Goal: Task Accomplishment & Management: Complete application form

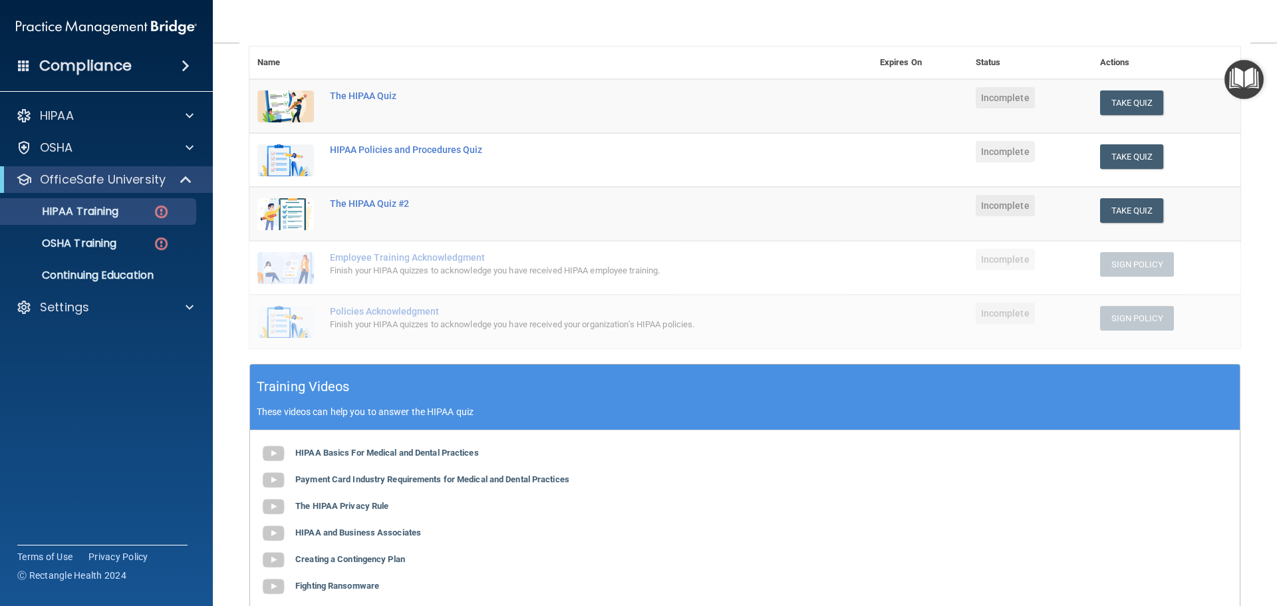
scroll to position [193, 0]
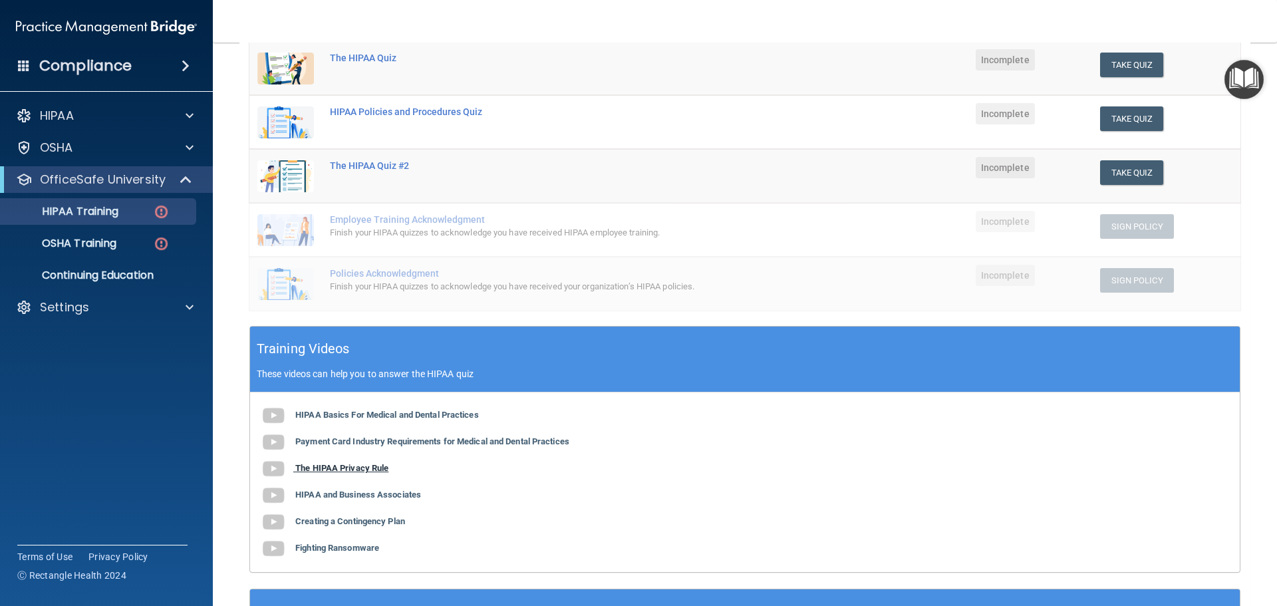
click at [335, 466] on b "The HIPAA Privacy Rule" at bounding box center [341, 468] width 93 height 10
click at [343, 499] on b "HIPAA and Business Associates" at bounding box center [358, 494] width 126 height 10
click at [344, 523] on b "Creating a Contingency Plan" at bounding box center [350, 521] width 110 height 10
click at [340, 547] on b "Fighting Ransomware" at bounding box center [337, 548] width 84 height 10
click at [1133, 63] on button "Take Quiz" at bounding box center [1132, 65] width 64 height 25
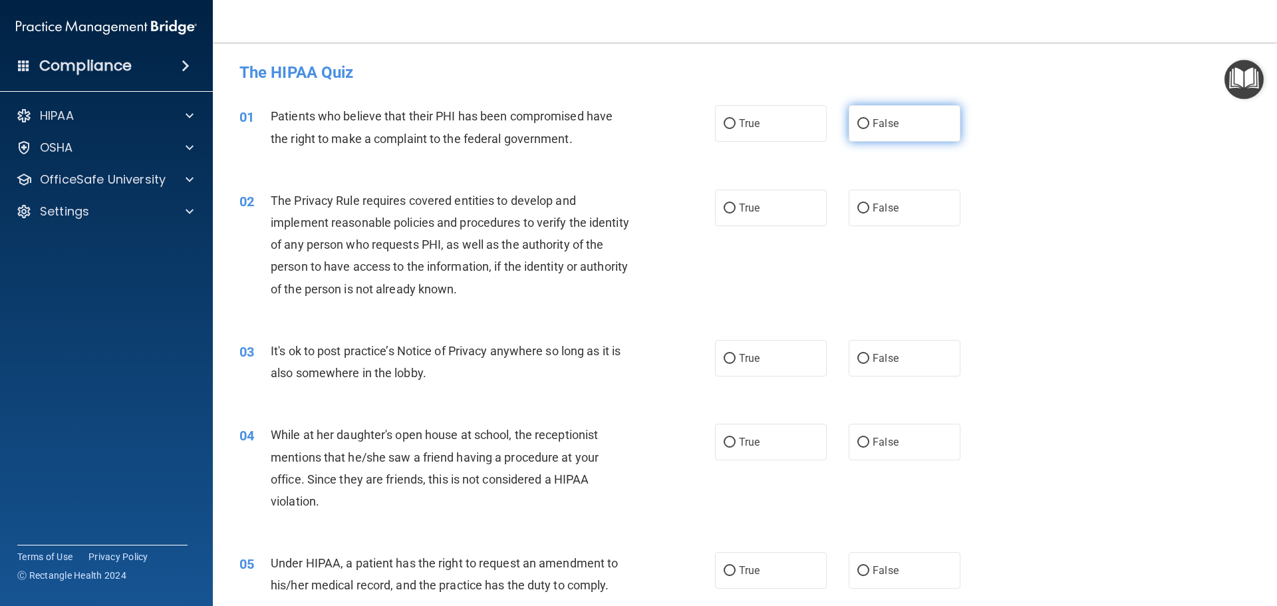
click at [864, 117] on label "False" at bounding box center [905, 123] width 112 height 37
click at [864, 119] on input "False" at bounding box center [863, 124] width 12 height 10
radio input "true"
click at [728, 126] on input "True" at bounding box center [730, 124] width 12 height 10
radio input "true"
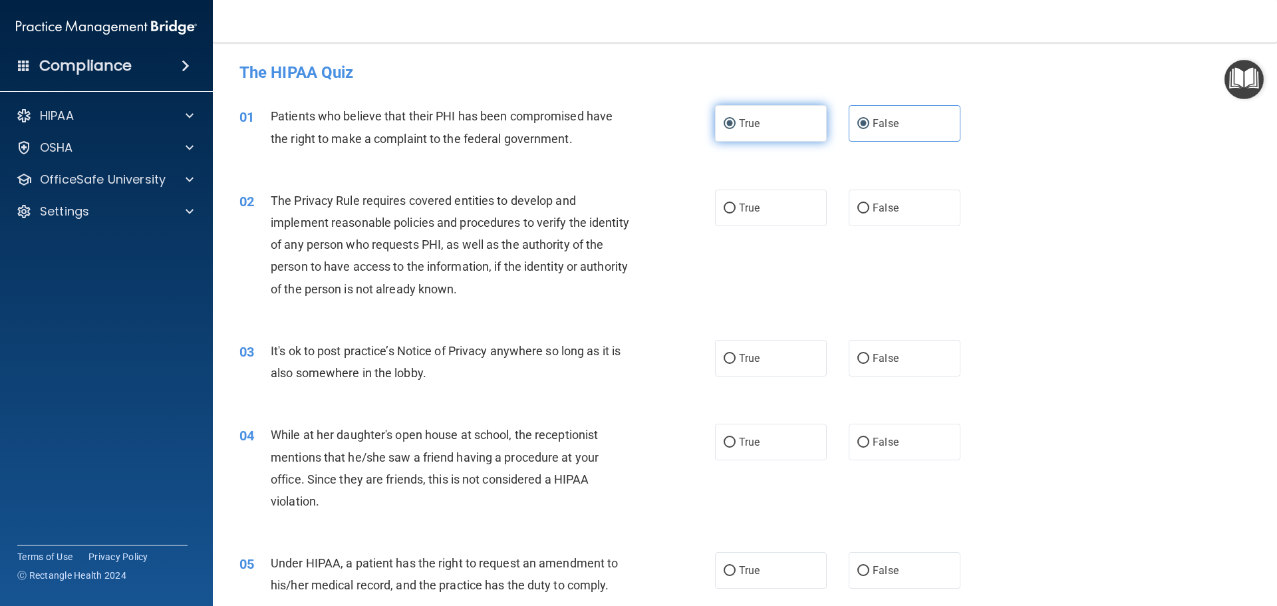
radio input "false"
click at [741, 207] on span "True" at bounding box center [749, 208] width 21 height 13
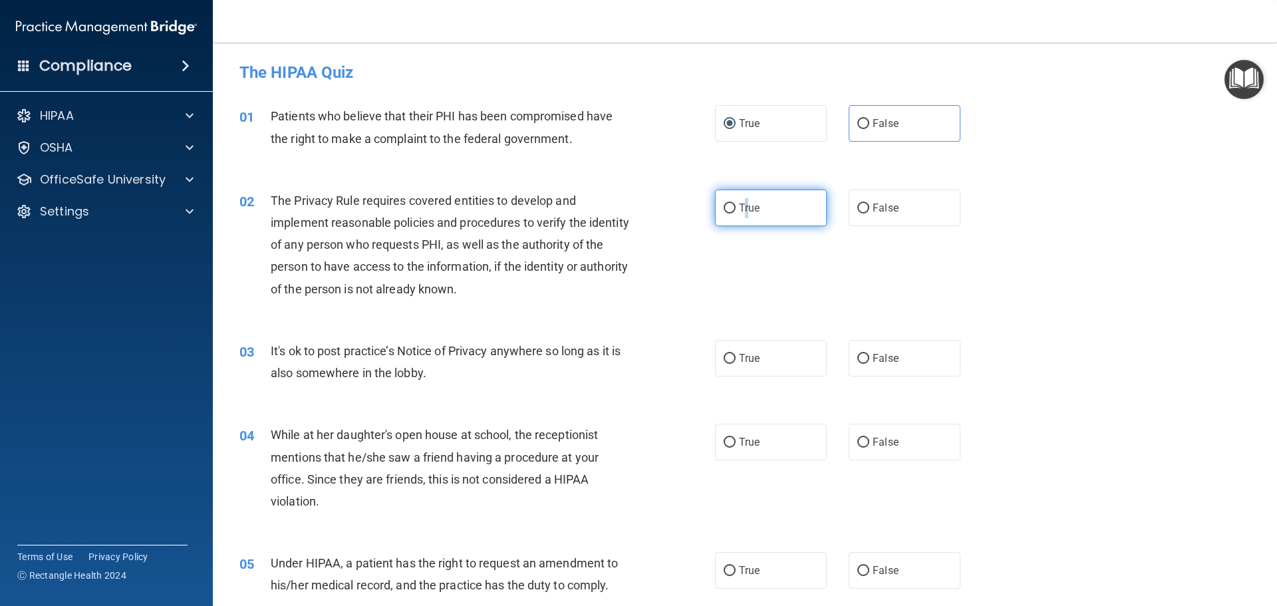
click at [725, 203] on input "True" at bounding box center [730, 208] width 12 height 10
radio input "true"
click at [749, 126] on span "True" at bounding box center [749, 123] width 21 height 13
click at [736, 126] on input "True" at bounding box center [730, 124] width 12 height 10
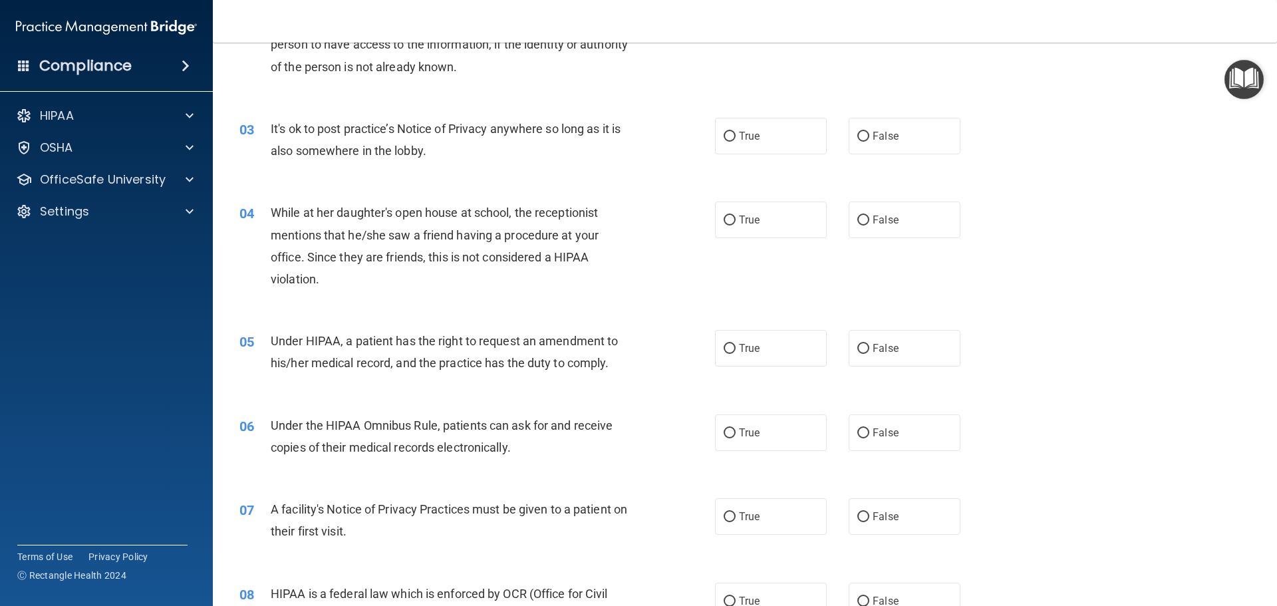
scroll to position [226, 0]
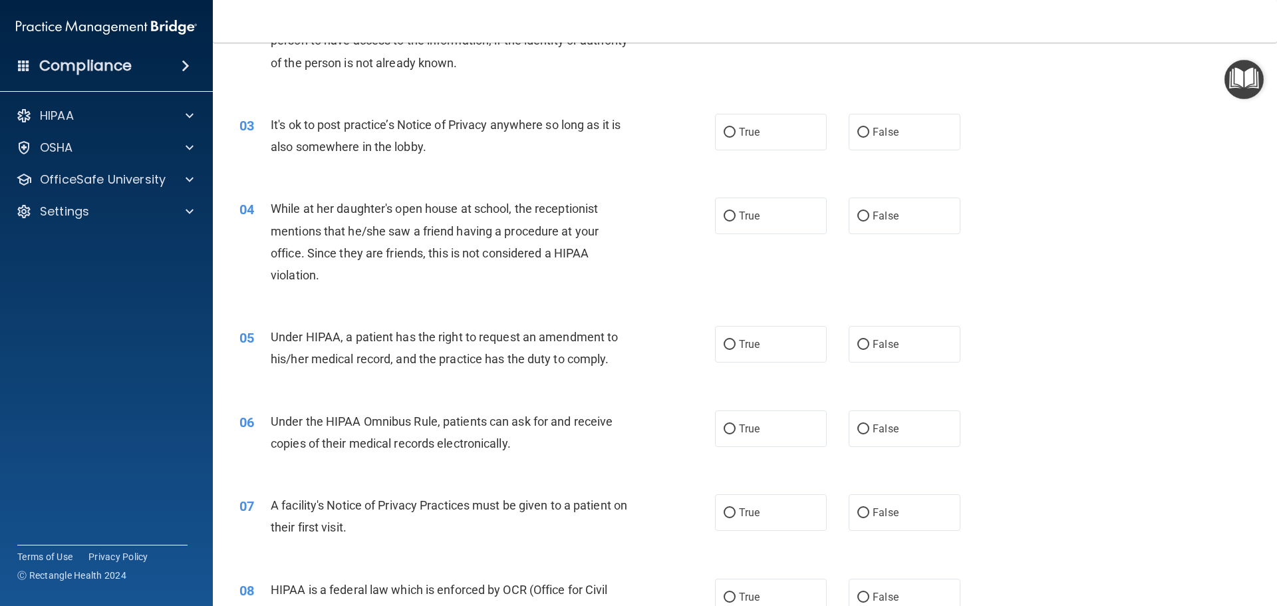
click at [481, 156] on div "It's ok to post practice’s Notice of Privacy anywhere so long as it is also som…" at bounding box center [457, 136] width 372 height 44
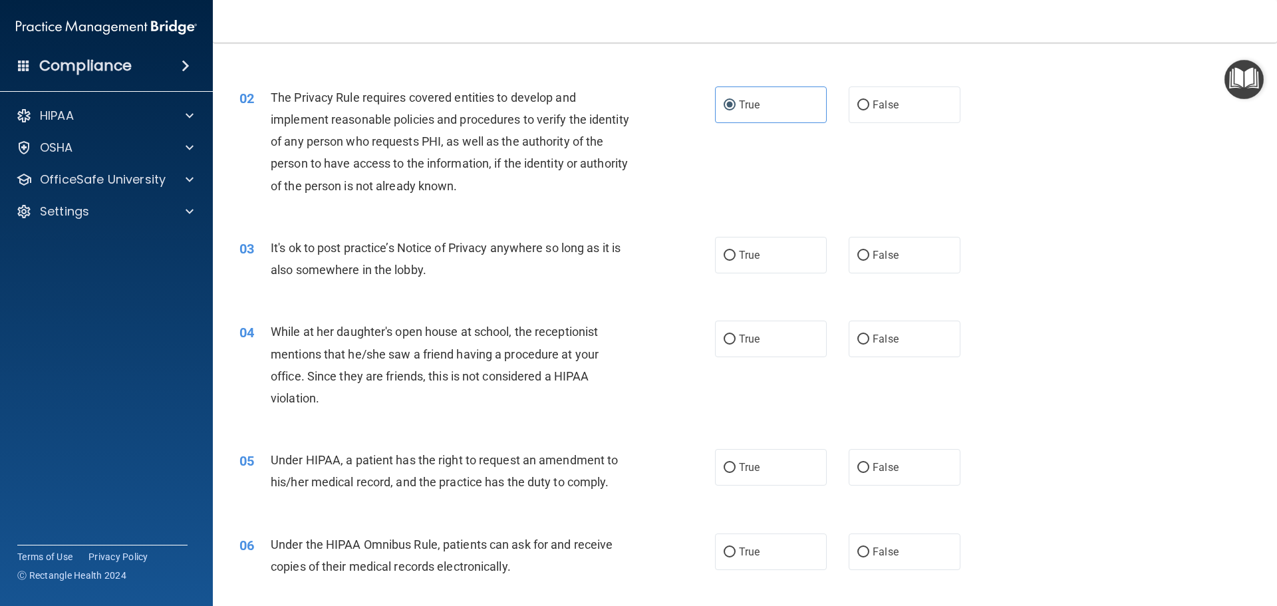
scroll to position [229, 0]
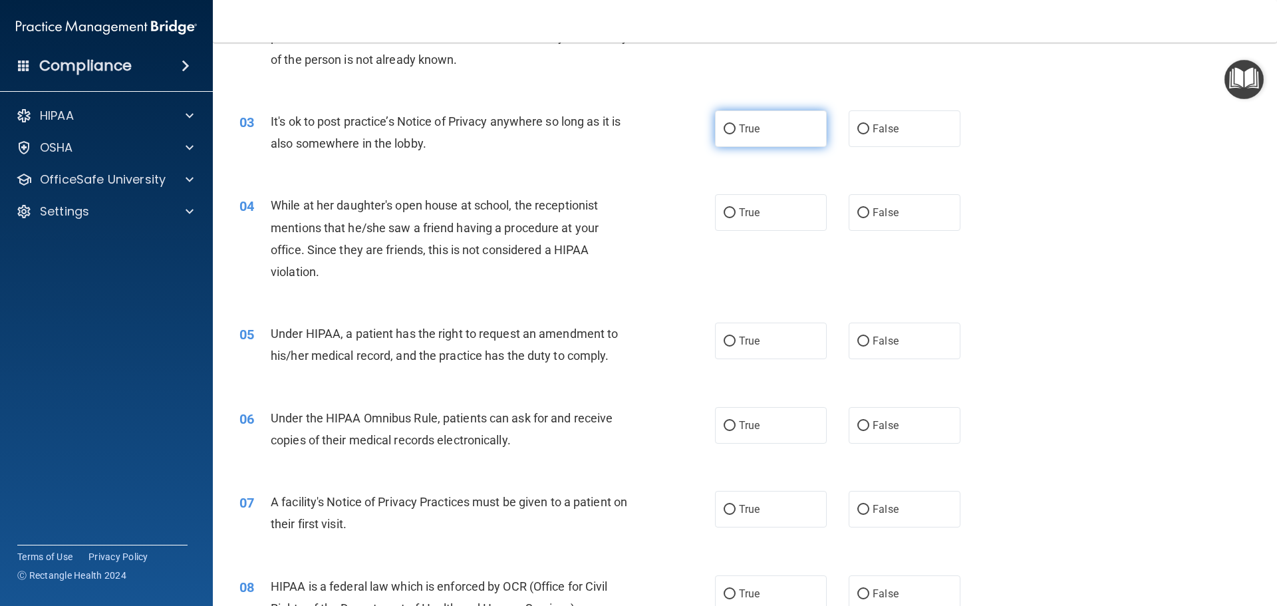
click at [789, 132] on label "True" at bounding box center [771, 128] width 112 height 37
click at [736, 132] on input "True" at bounding box center [730, 129] width 12 height 10
radio input "true"
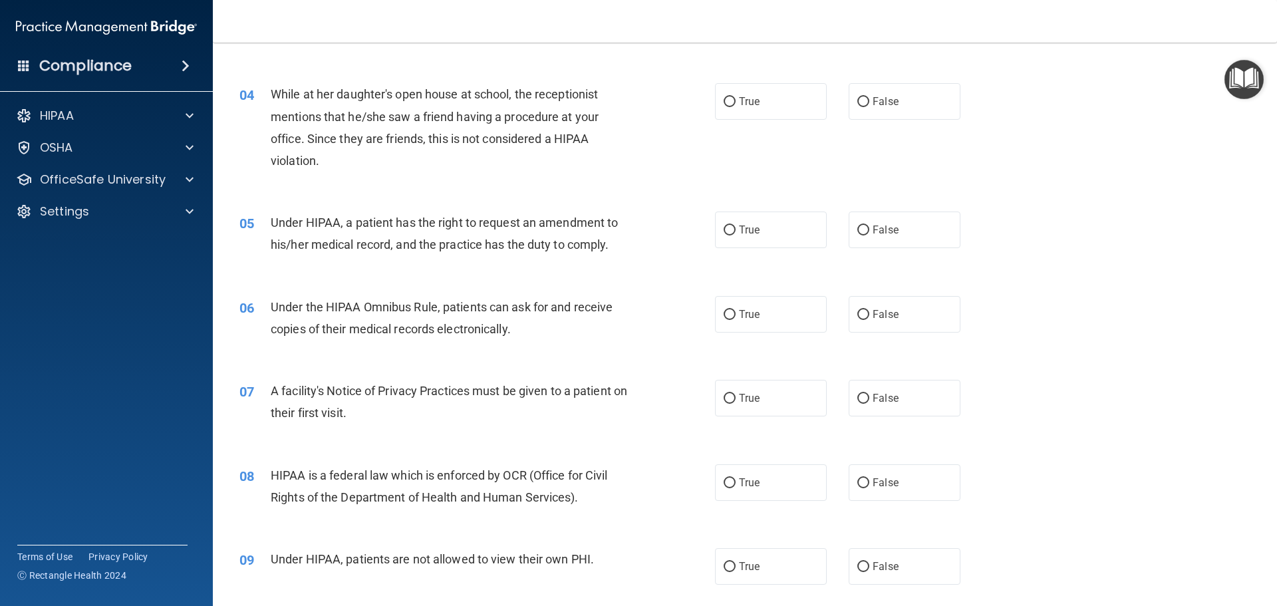
scroll to position [360, 0]
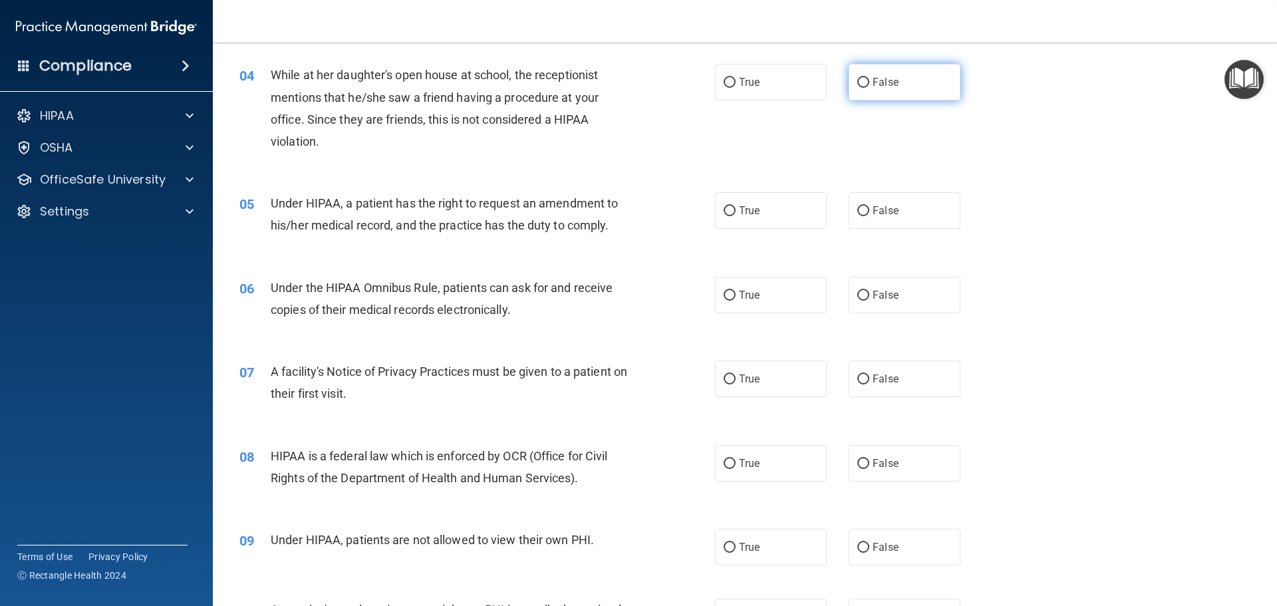
click at [912, 88] on label "False" at bounding box center [905, 82] width 112 height 37
click at [869, 88] on input "False" at bounding box center [863, 83] width 12 height 10
radio input "true"
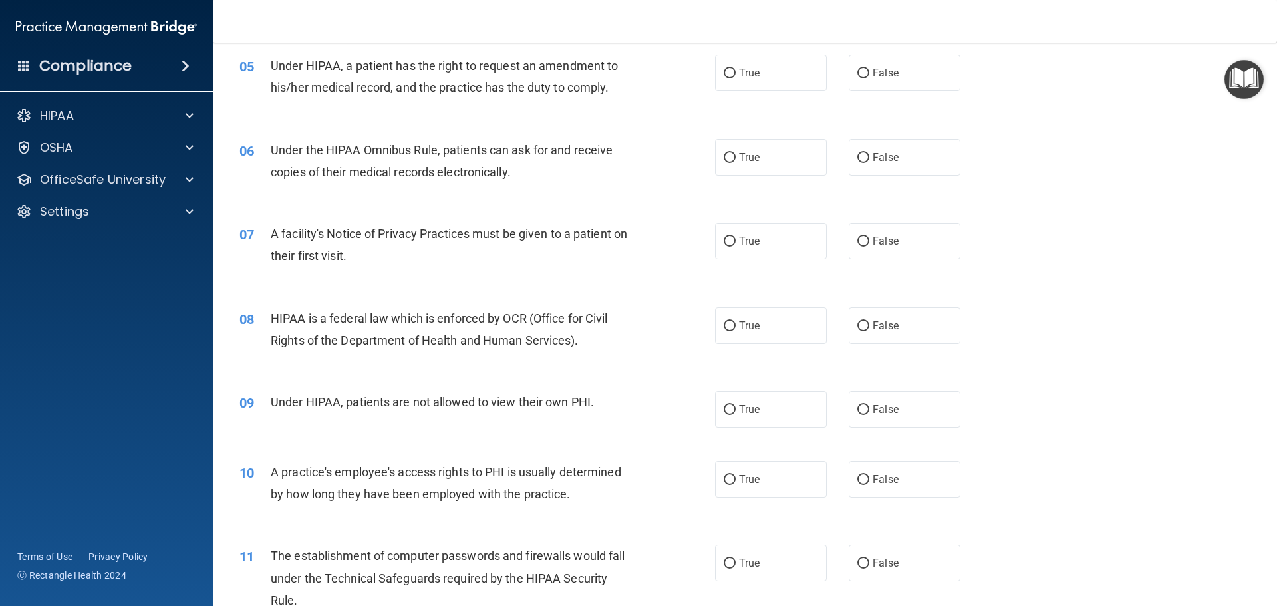
scroll to position [501, 0]
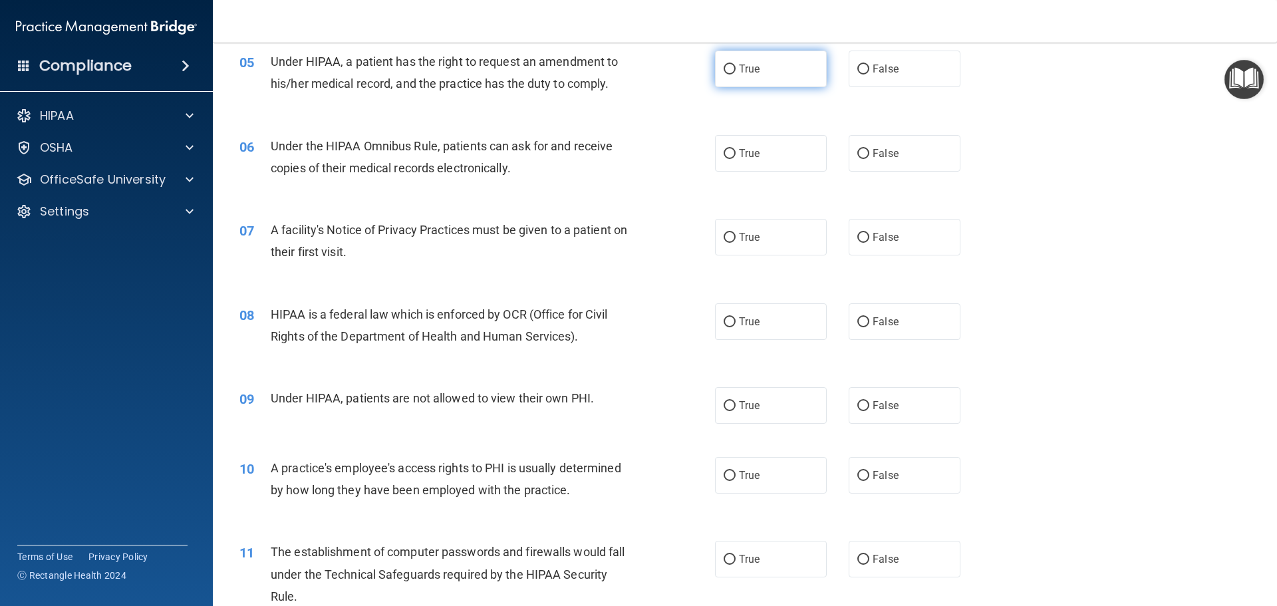
click at [760, 84] on label "True" at bounding box center [771, 69] width 112 height 37
click at [736, 74] on input "True" at bounding box center [730, 70] width 12 height 10
radio input "true"
click at [749, 160] on label "True" at bounding box center [771, 153] width 112 height 37
click at [736, 159] on input "True" at bounding box center [730, 154] width 12 height 10
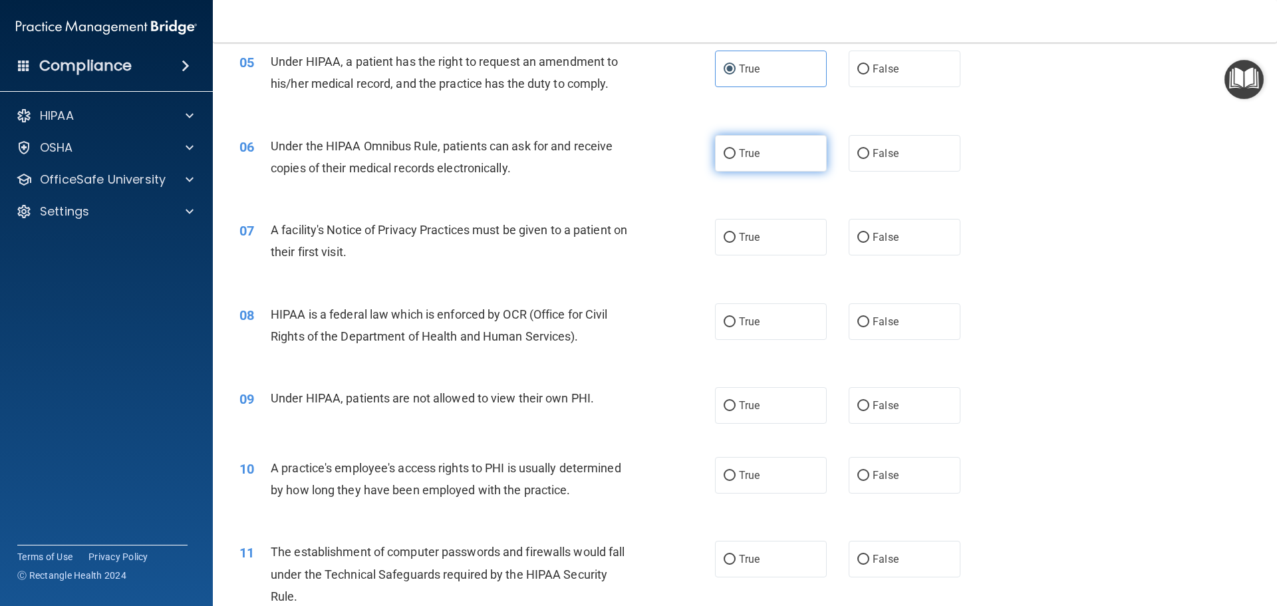
radio input "true"
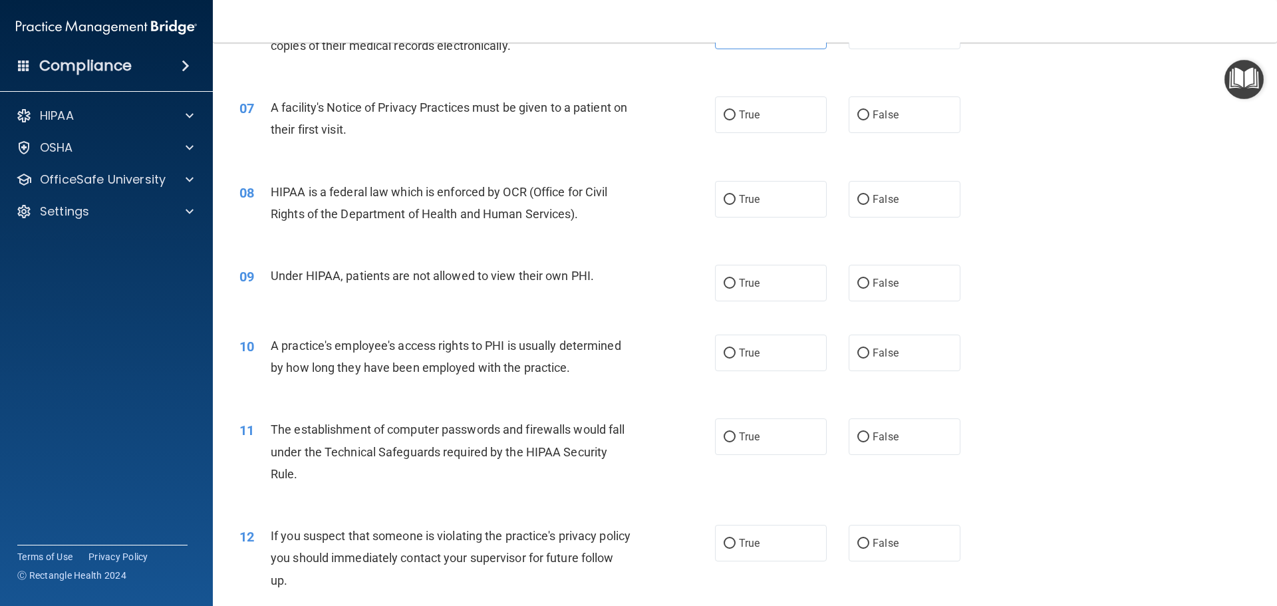
scroll to position [608, 0]
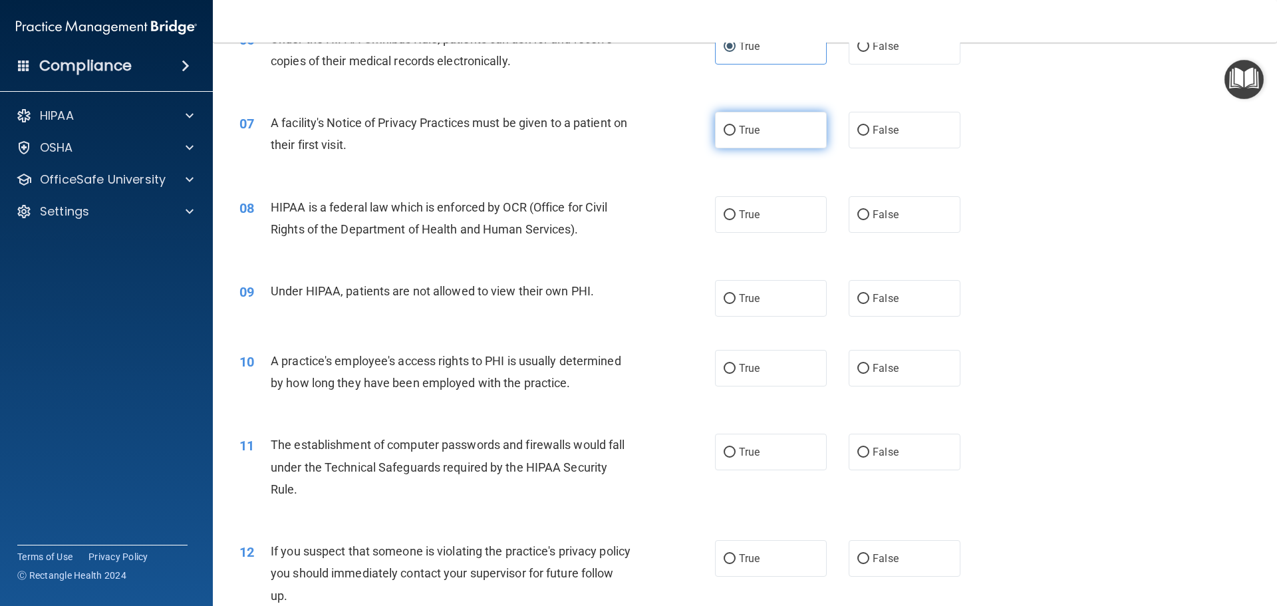
click at [795, 129] on label "True" at bounding box center [771, 130] width 112 height 37
click at [736, 129] on input "True" at bounding box center [730, 131] width 12 height 10
radio input "true"
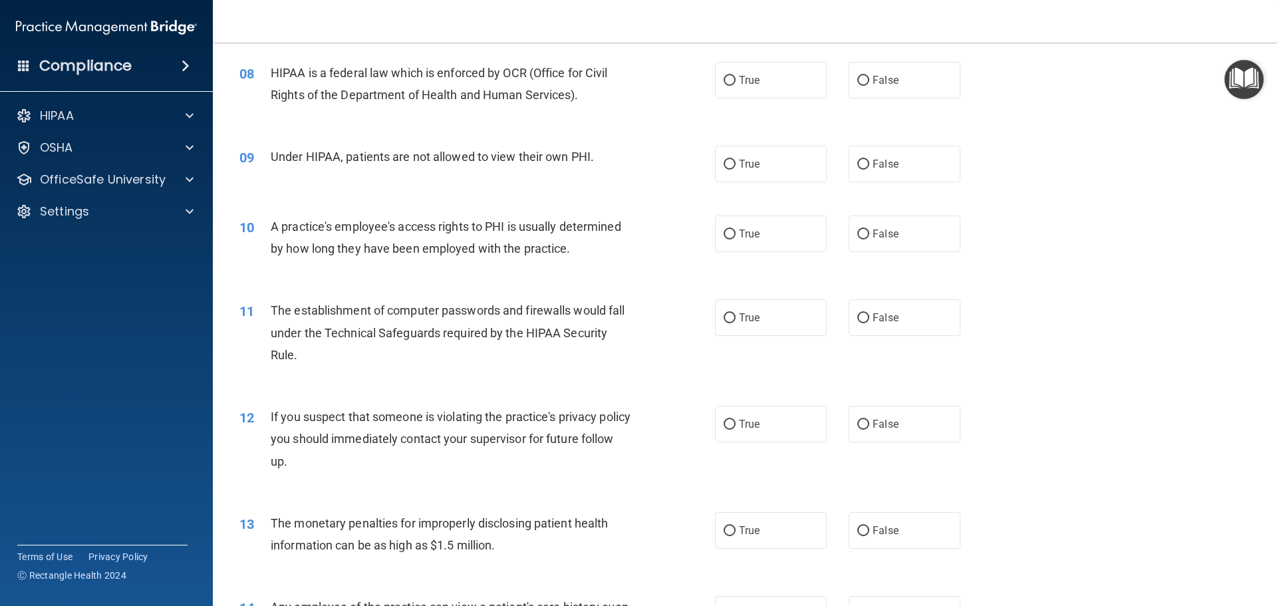
scroll to position [754, 0]
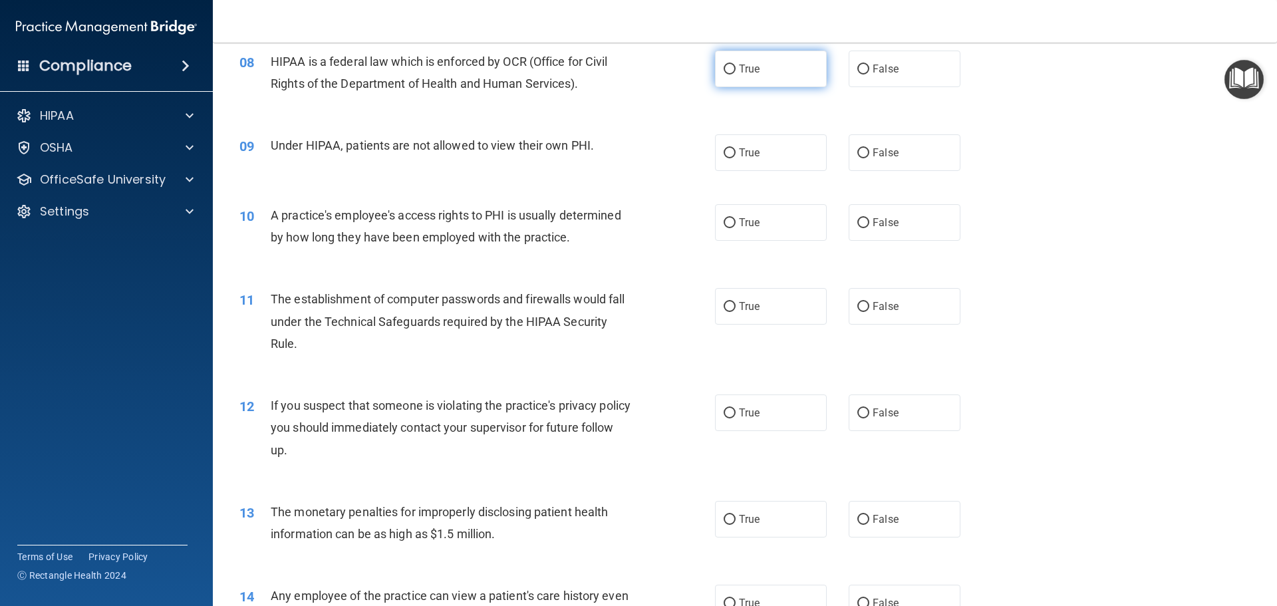
click at [775, 74] on label "True" at bounding box center [771, 69] width 112 height 37
click at [736, 74] on input "True" at bounding box center [730, 70] width 12 height 10
radio input "true"
click at [882, 159] on label "False" at bounding box center [905, 152] width 112 height 37
click at [869, 158] on input "False" at bounding box center [863, 153] width 12 height 10
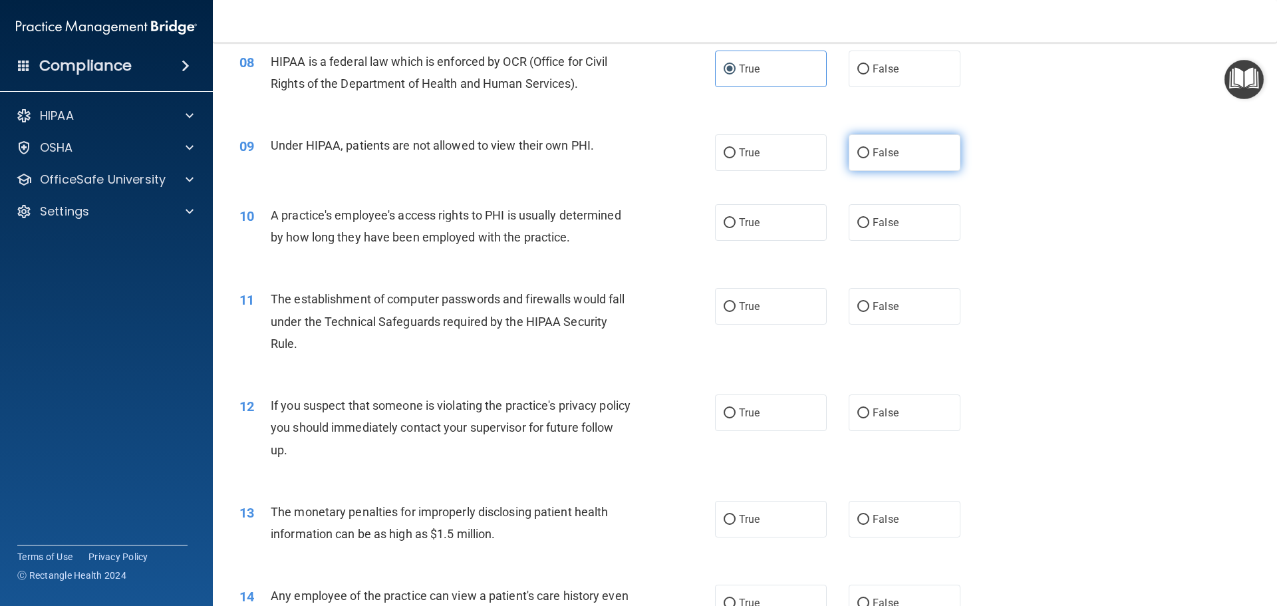
radio input "true"
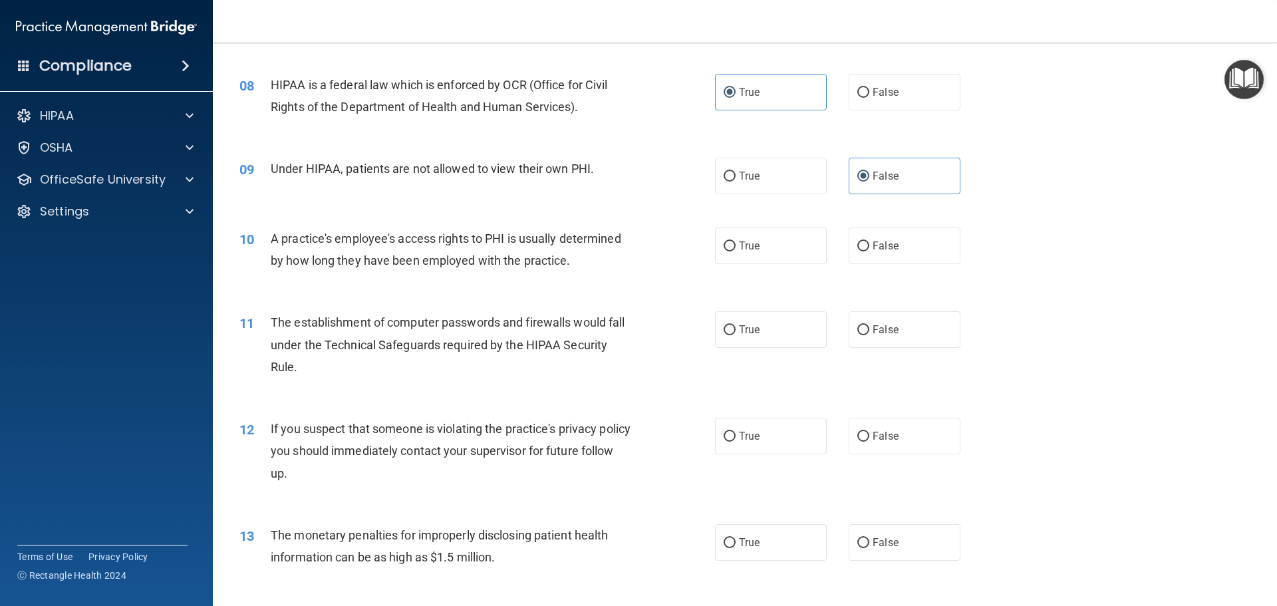
scroll to position [728, 0]
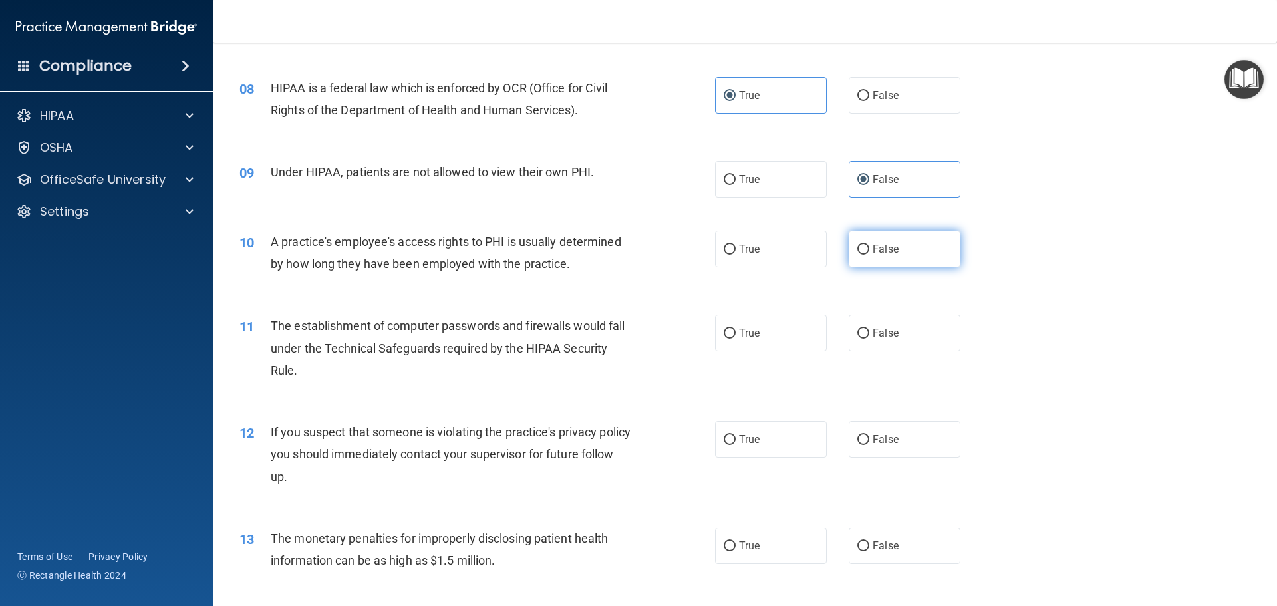
click at [885, 251] on span "False" at bounding box center [886, 249] width 26 height 13
click at [869, 251] on input "False" at bounding box center [863, 250] width 12 height 10
radio input "true"
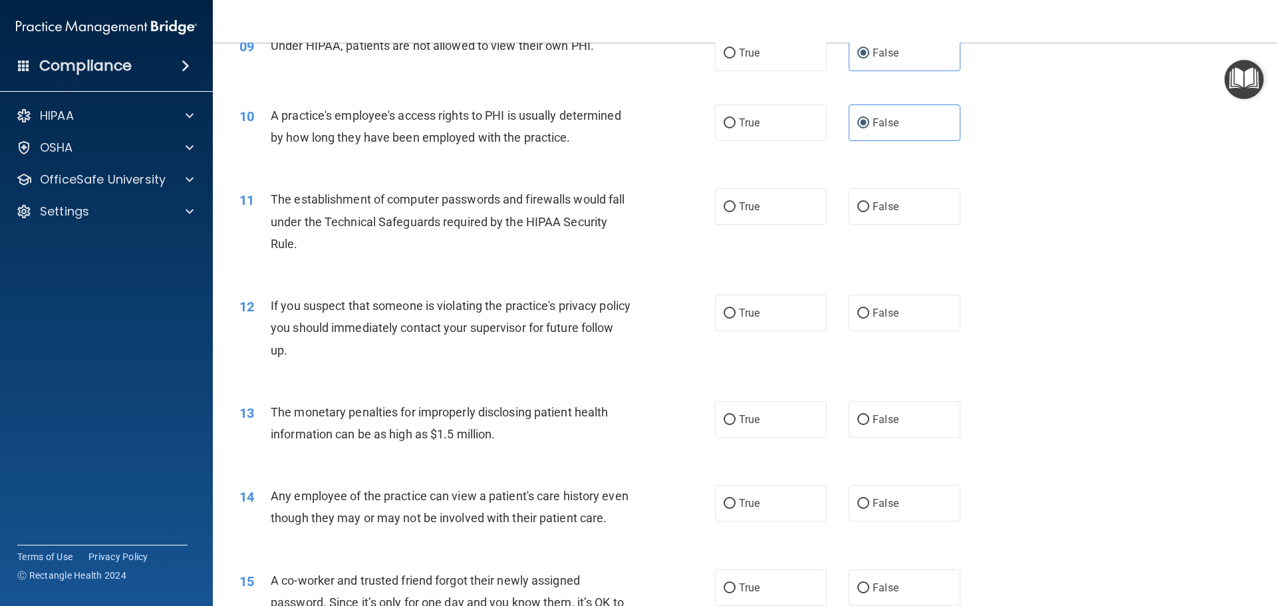
scroll to position [835, 0]
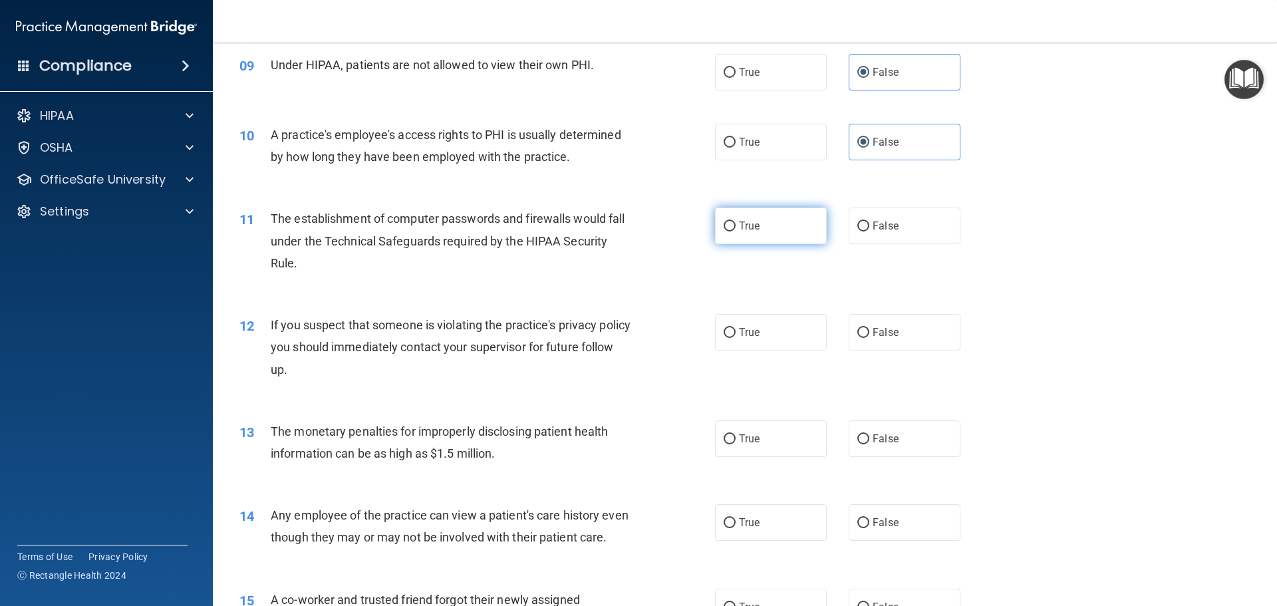
click at [761, 224] on label "True" at bounding box center [771, 225] width 112 height 37
click at [736, 224] on input "True" at bounding box center [730, 226] width 12 height 10
radio input "true"
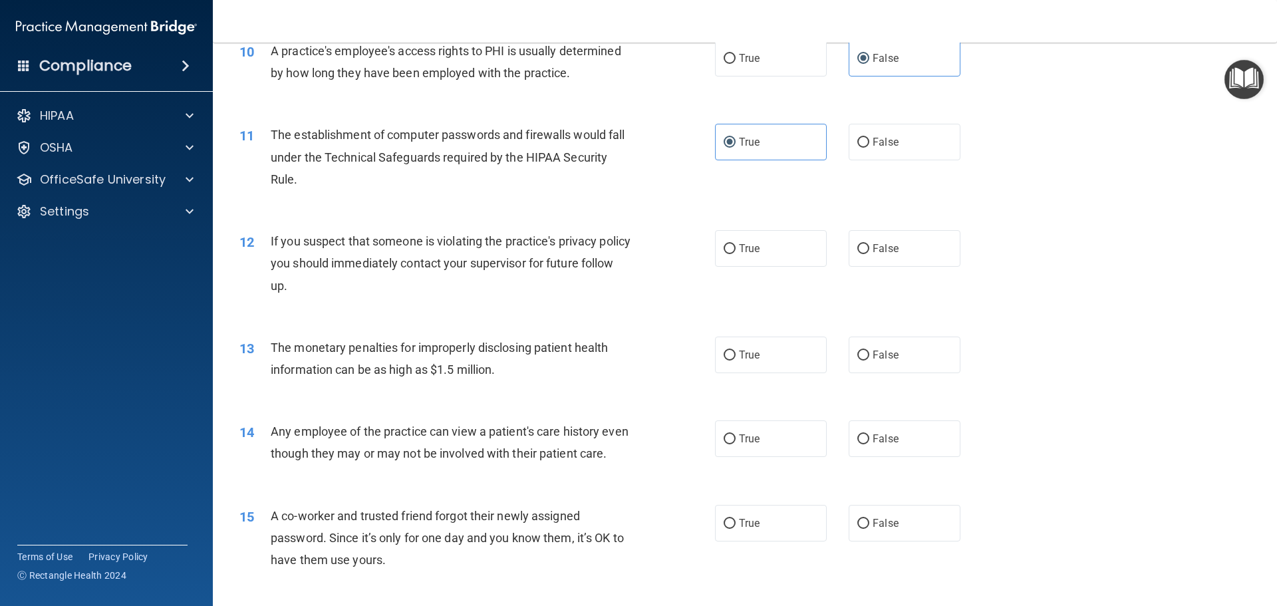
scroll to position [915, 0]
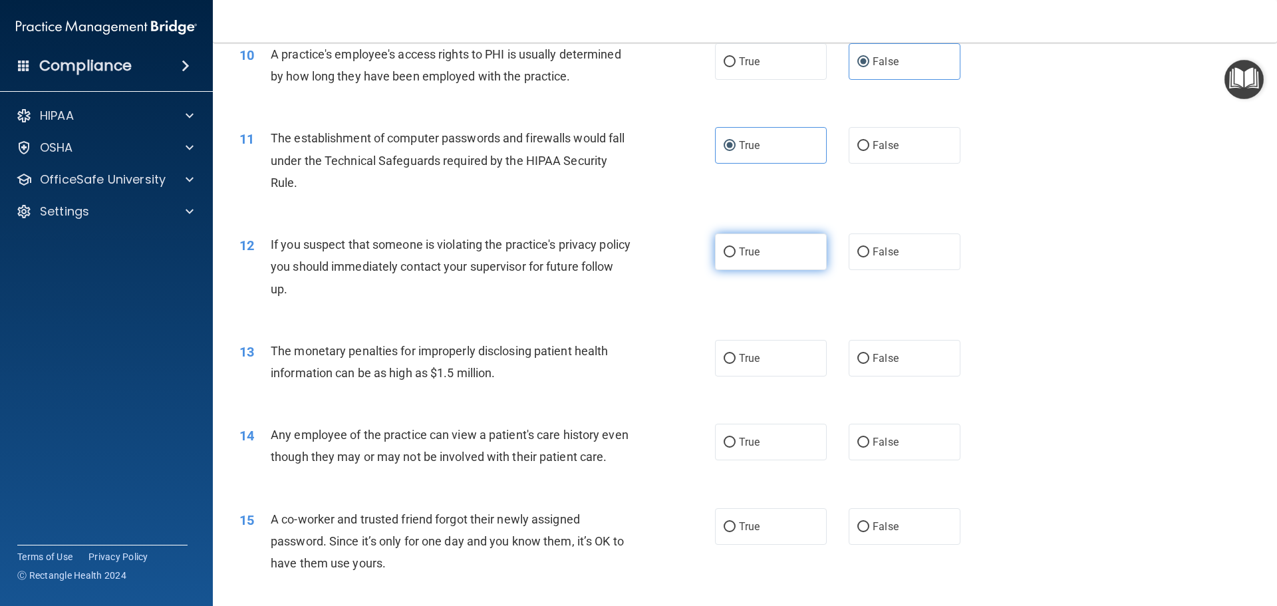
click at [790, 258] on label "True" at bounding box center [771, 251] width 112 height 37
click at [736, 257] on input "True" at bounding box center [730, 252] width 12 height 10
radio input "true"
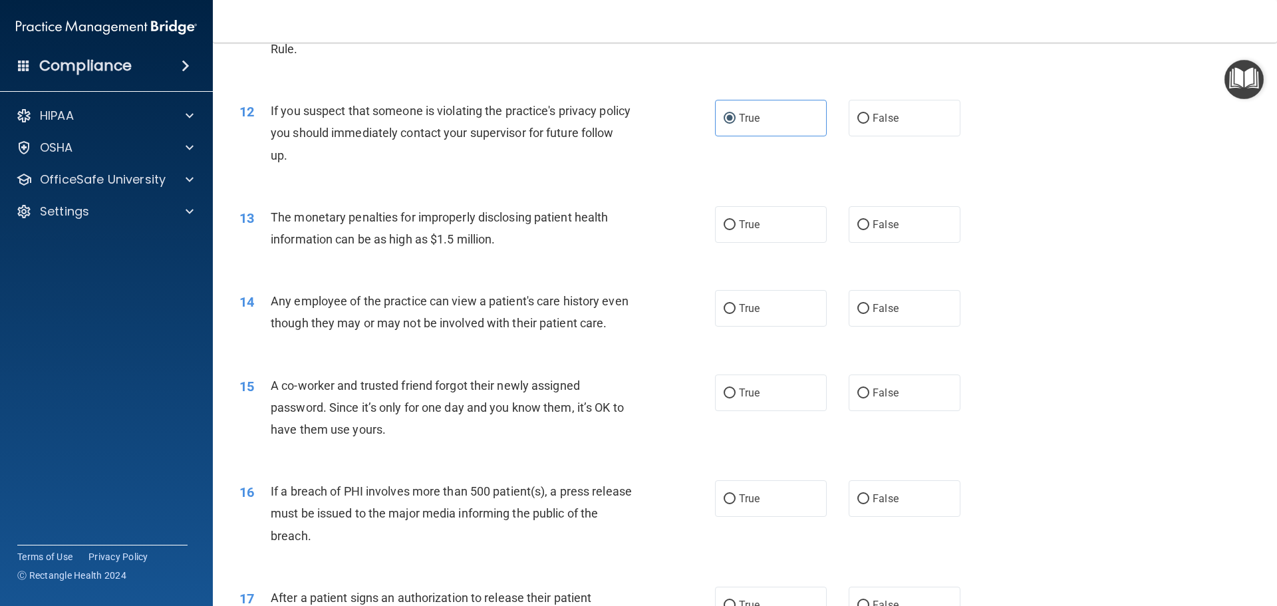
scroll to position [1114, 0]
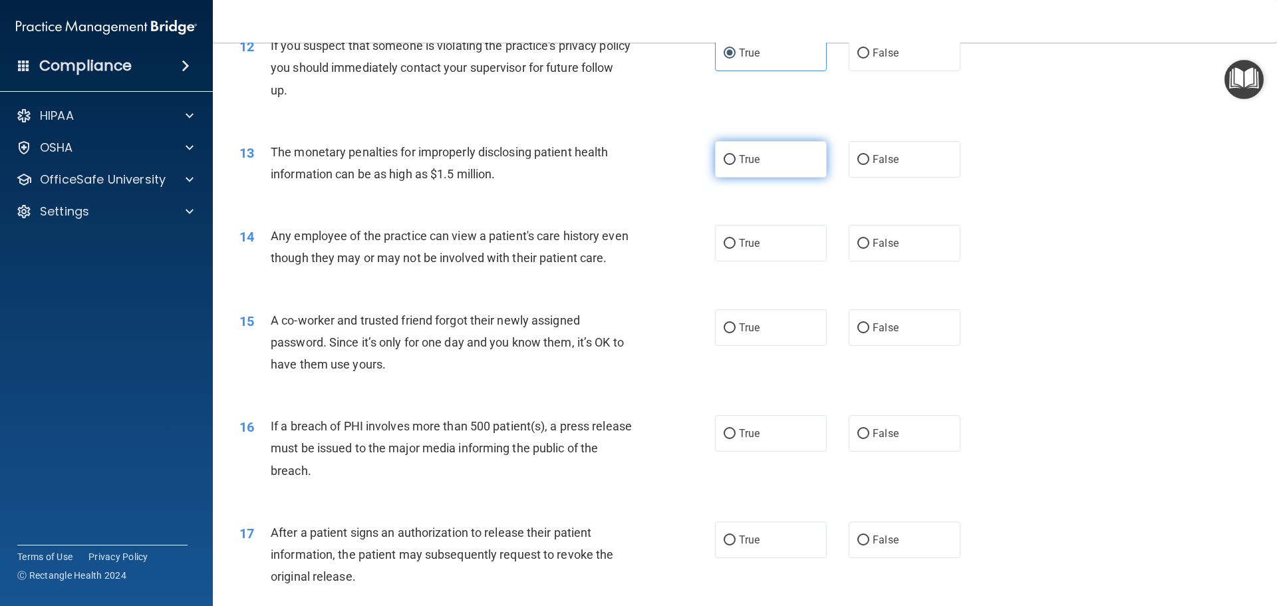
click at [745, 157] on span "True" at bounding box center [749, 159] width 21 height 13
click at [736, 157] on input "True" at bounding box center [730, 160] width 12 height 10
radio input "true"
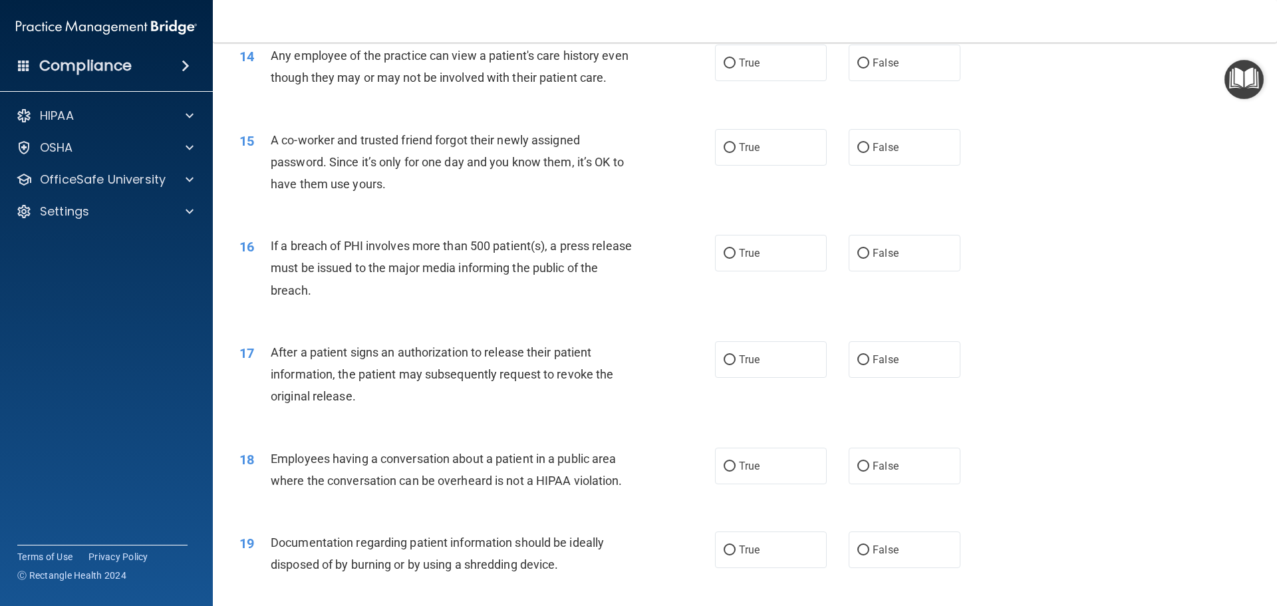
scroll to position [1229, 0]
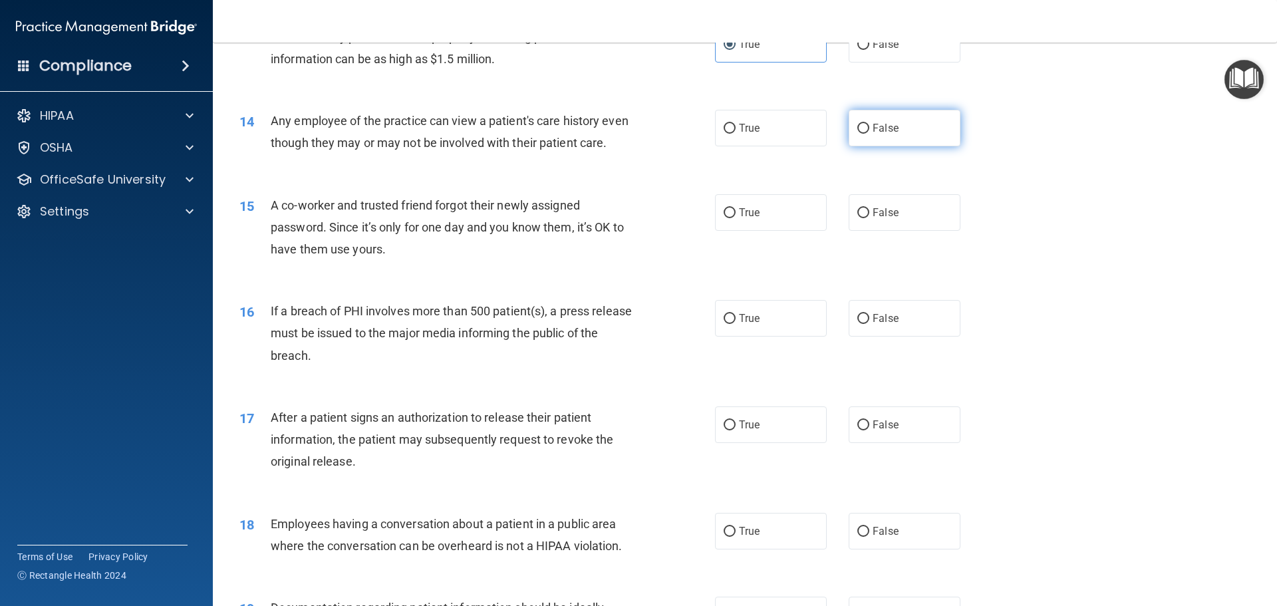
click at [893, 130] on label "False" at bounding box center [905, 128] width 112 height 37
click at [869, 130] on input "False" at bounding box center [863, 129] width 12 height 10
radio input "true"
click at [1015, 177] on div "14 Any employee of the practice can view a patient's care history even though t…" at bounding box center [744, 135] width 1031 height 84
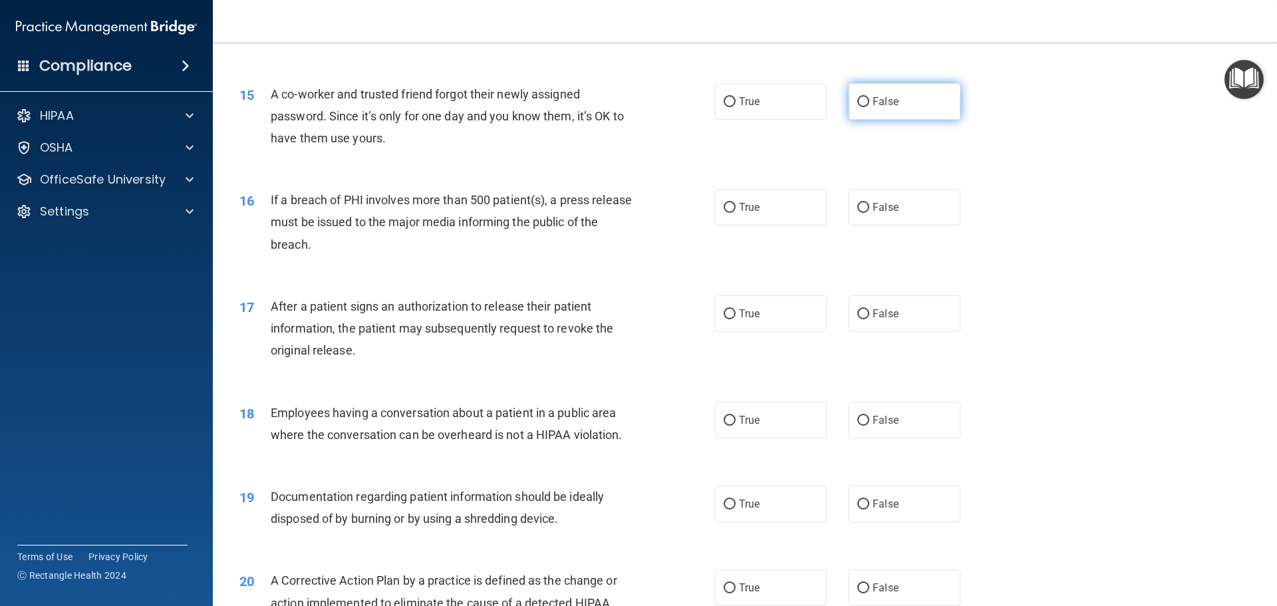
click at [896, 120] on label "False" at bounding box center [905, 101] width 112 height 37
click at [869, 107] on input "False" at bounding box center [863, 102] width 12 height 10
radio input "true"
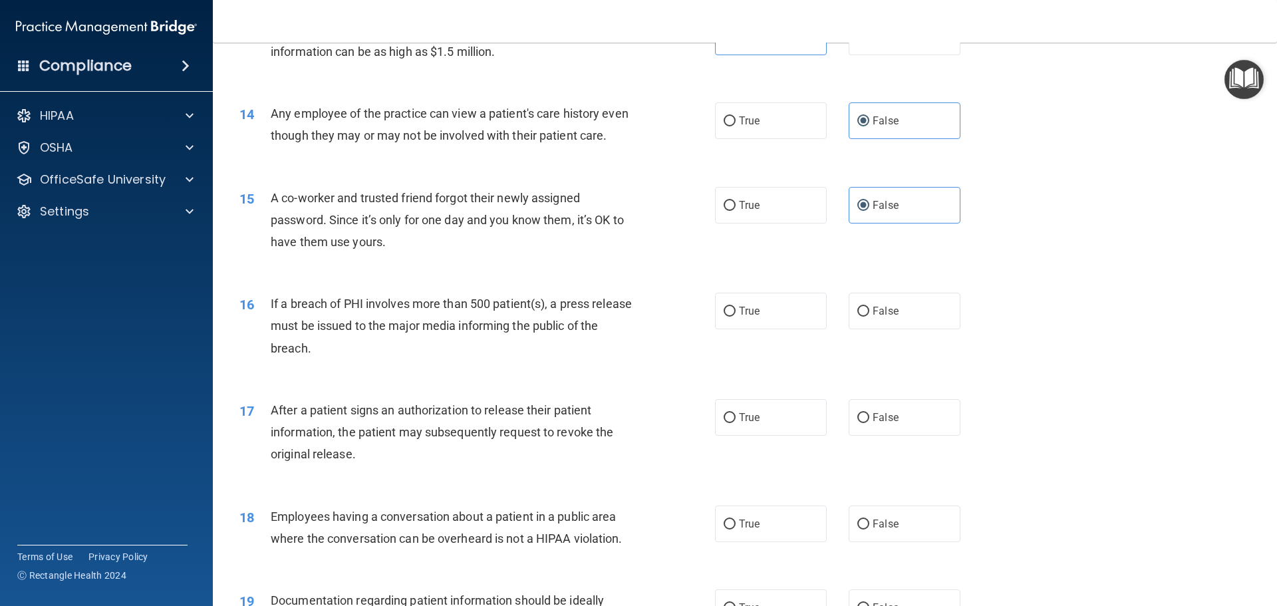
scroll to position [1282, 0]
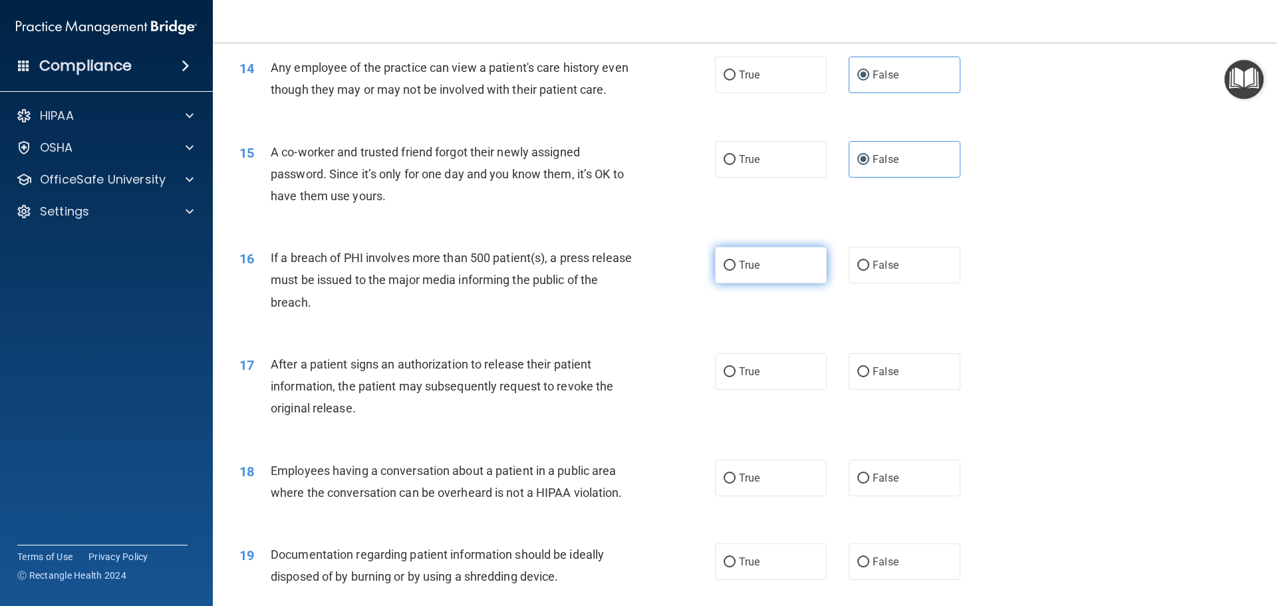
click at [723, 283] on label "True" at bounding box center [771, 265] width 112 height 37
click at [724, 271] on input "True" at bounding box center [730, 266] width 12 height 10
radio input "true"
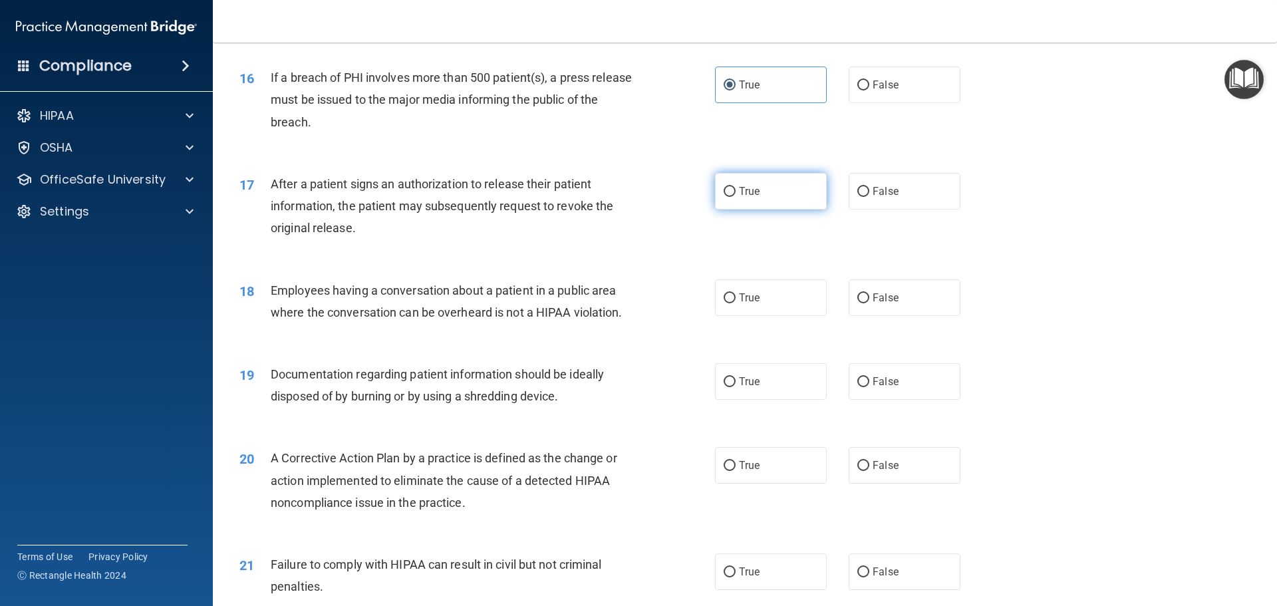
click at [777, 209] on label "True" at bounding box center [771, 191] width 112 height 37
click at [736, 197] on input "True" at bounding box center [730, 192] width 12 height 10
radio input "true"
click at [879, 304] on span "False" at bounding box center [886, 297] width 26 height 13
click at [869, 303] on input "False" at bounding box center [863, 298] width 12 height 10
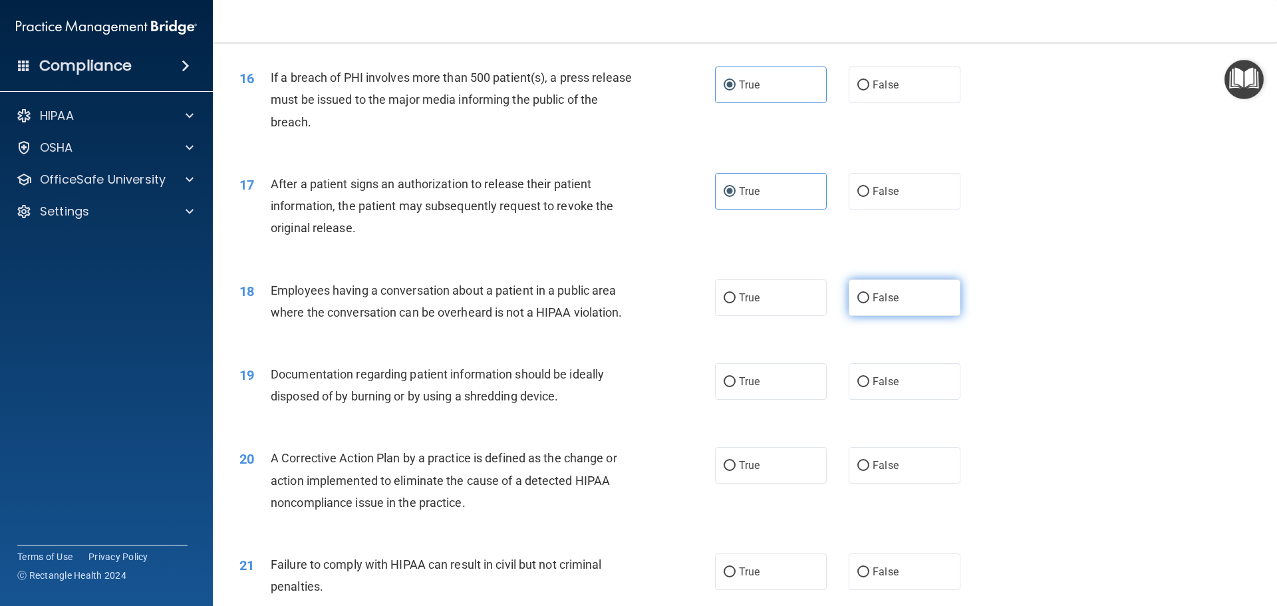
radio input "true"
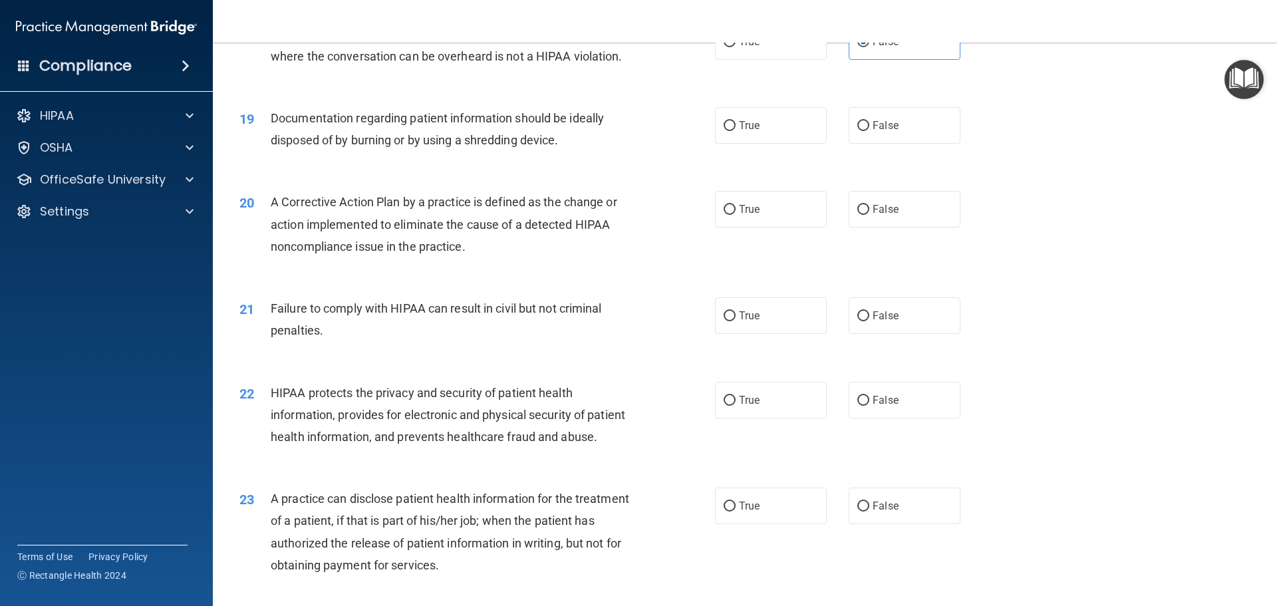
scroll to position [1707, 0]
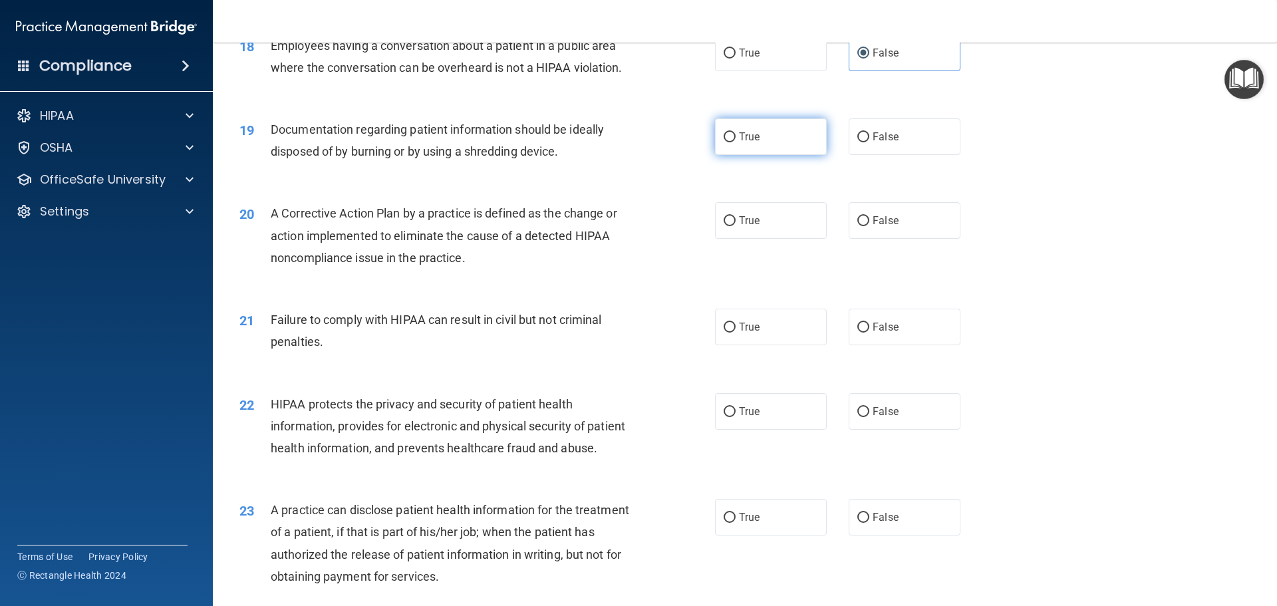
click at [753, 155] on label "True" at bounding box center [771, 136] width 112 height 37
click at [736, 142] on input "True" at bounding box center [730, 137] width 12 height 10
radio input "true"
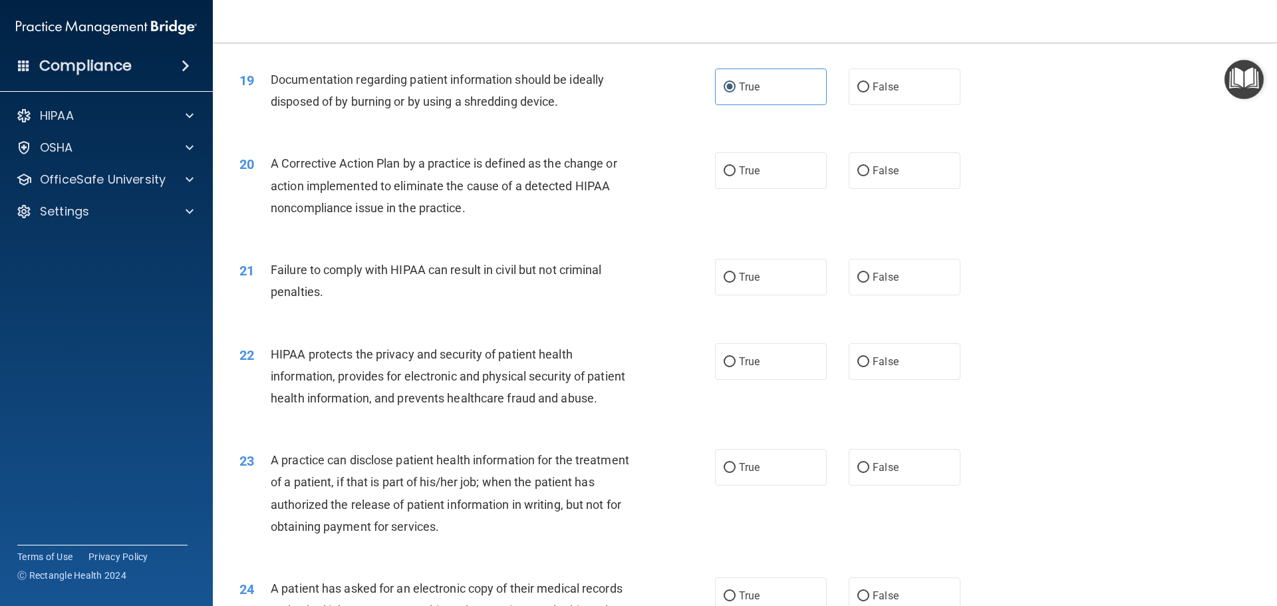
scroll to position [1811, 0]
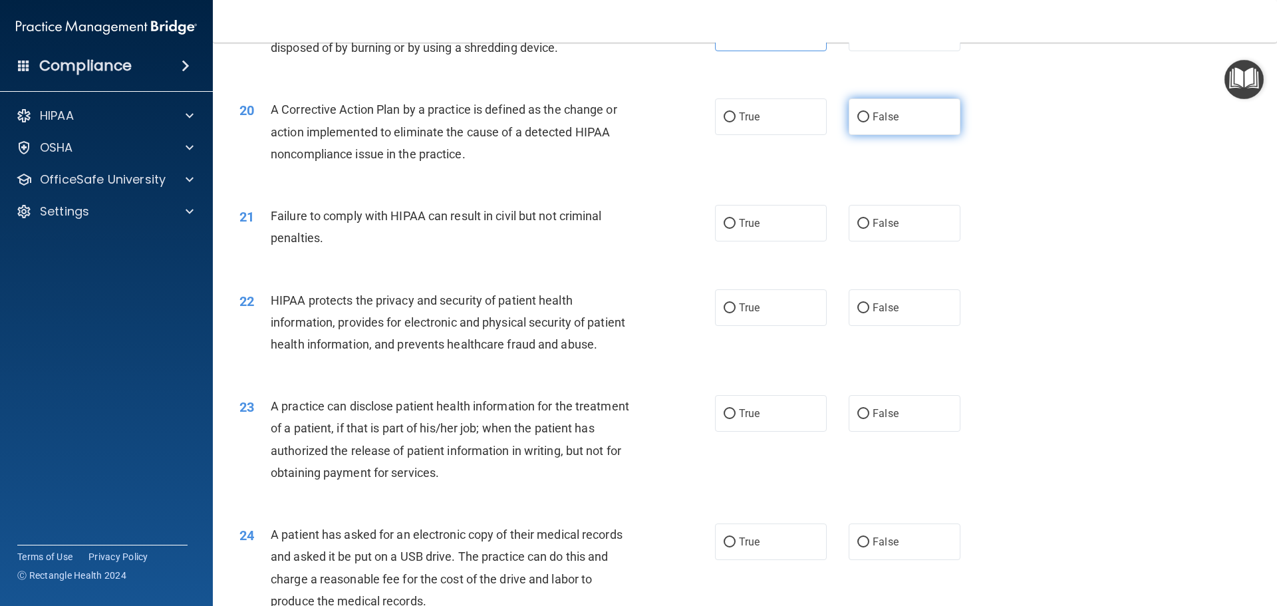
click at [861, 122] on input "False" at bounding box center [863, 117] width 12 height 10
radio input "true"
click at [744, 241] on label "True" at bounding box center [771, 223] width 112 height 37
click at [736, 229] on input "True" at bounding box center [730, 224] width 12 height 10
radio input "true"
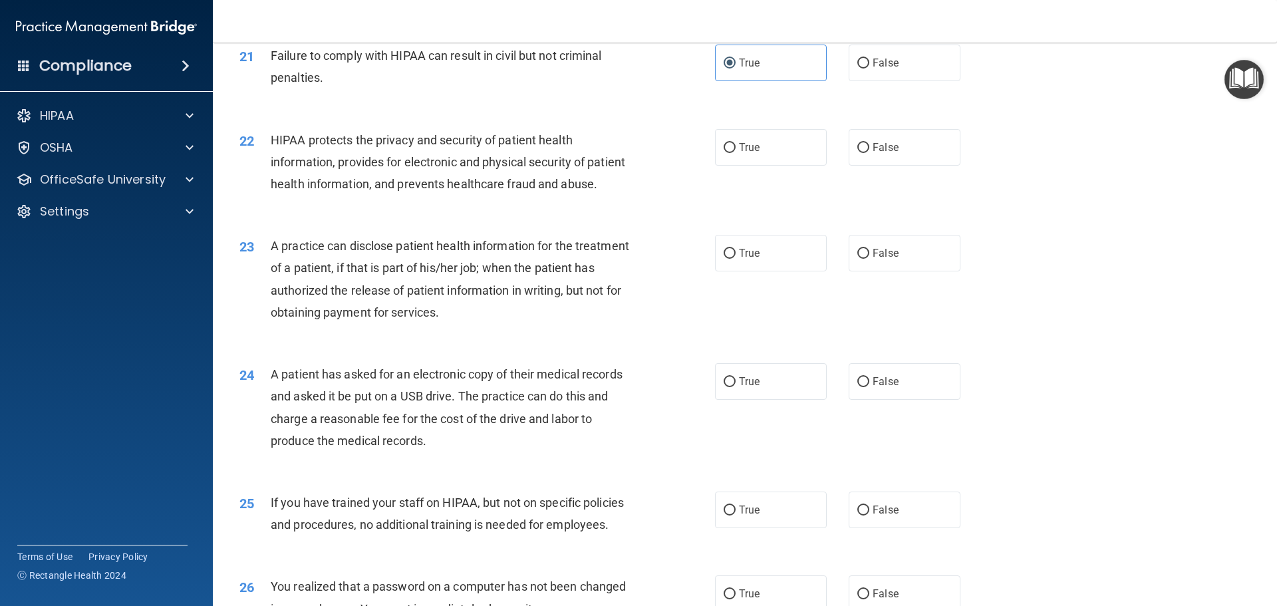
scroll to position [1956, 0]
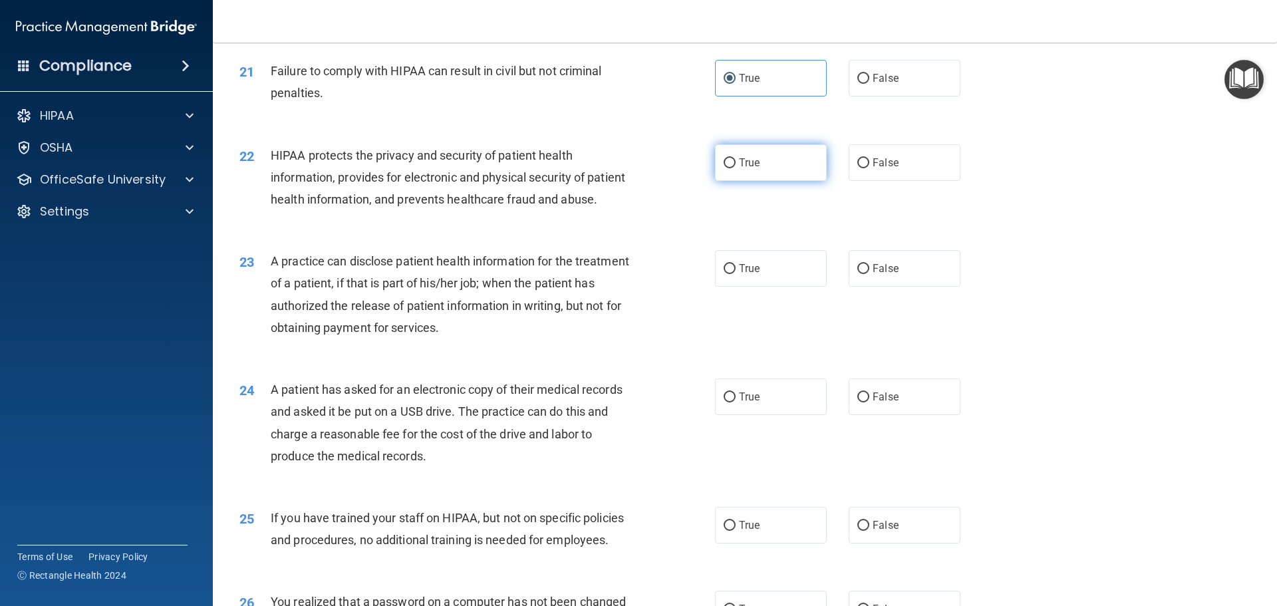
click at [783, 181] on label "True" at bounding box center [771, 162] width 112 height 37
click at [736, 168] on input "True" at bounding box center [730, 163] width 12 height 10
radio input "true"
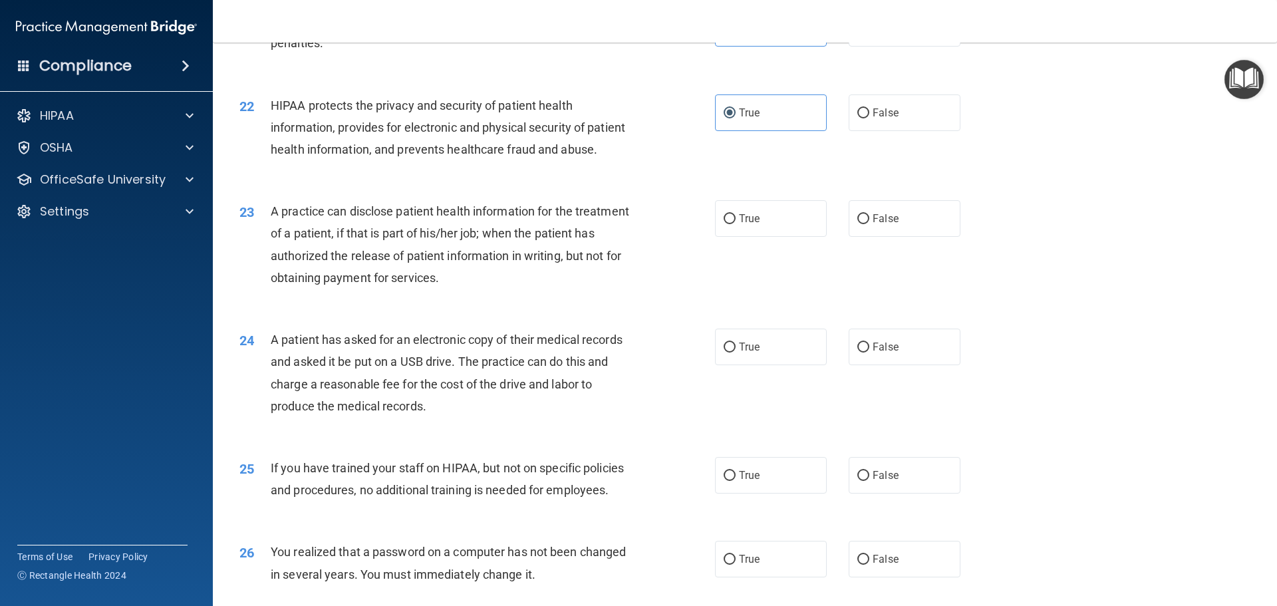
scroll to position [2067, 0]
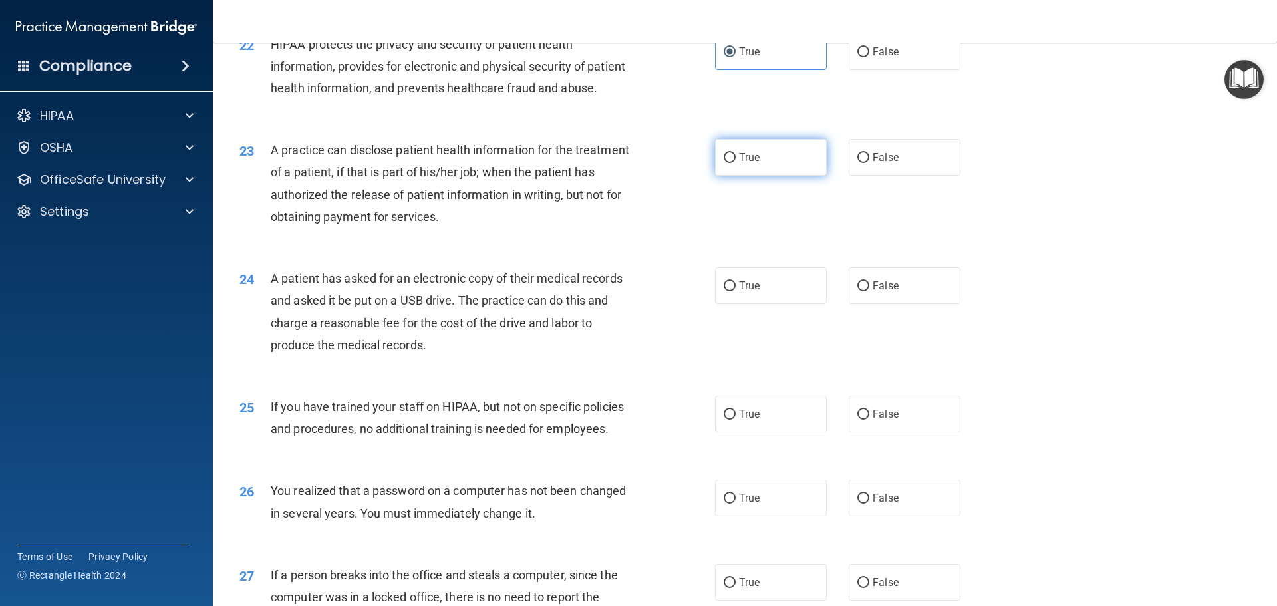
click at [778, 176] on label "True" at bounding box center [771, 157] width 112 height 37
click at [736, 163] on input "True" at bounding box center [730, 158] width 12 height 10
radio input "true"
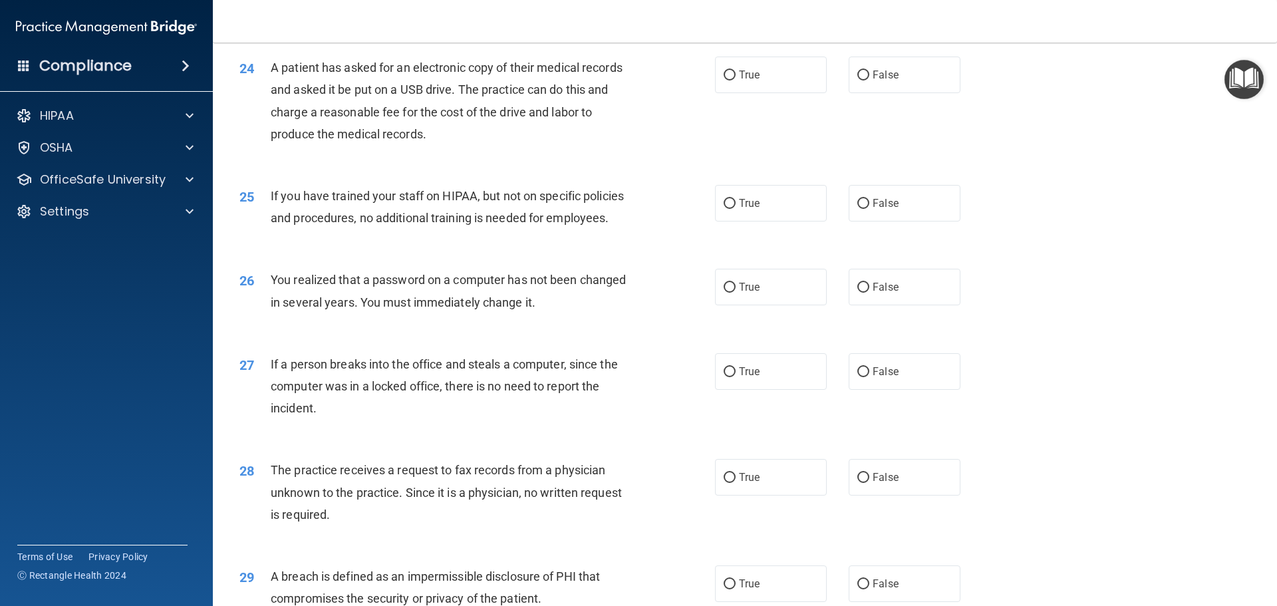
scroll to position [2121, 0]
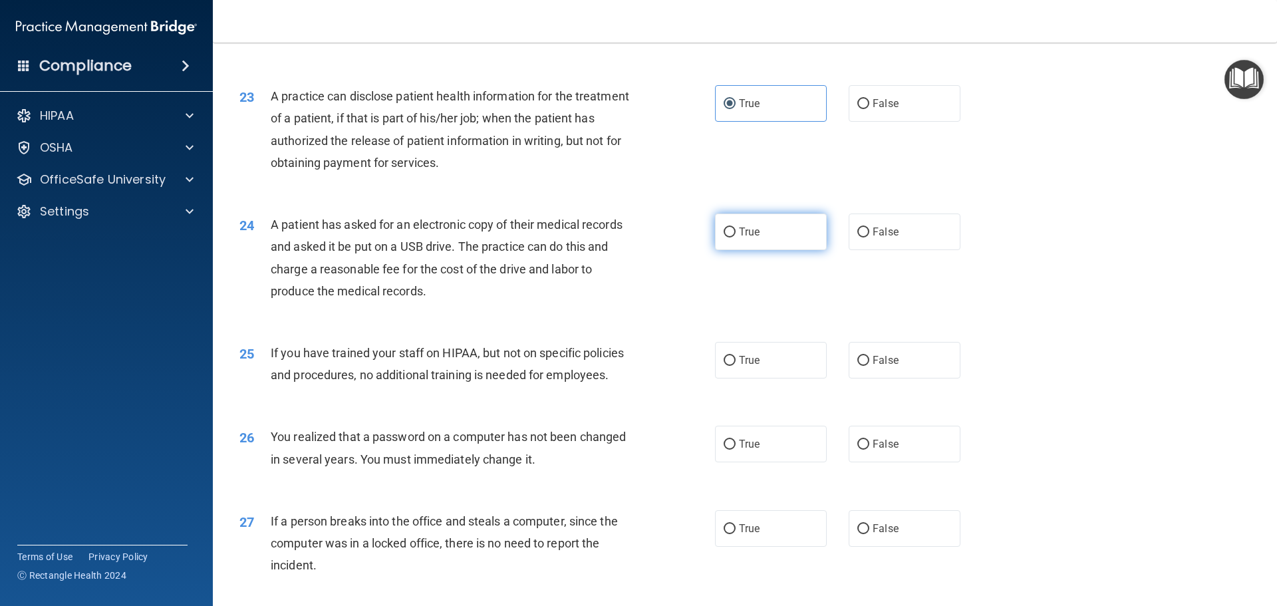
click at [762, 250] on label "True" at bounding box center [771, 231] width 112 height 37
click at [736, 237] on input "True" at bounding box center [730, 232] width 12 height 10
radio input "true"
click at [858, 378] on label "False" at bounding box center [905, 360] width 112 height 37
click at [858, 366] on input "False" at bounding box center [863, 361] width 12 height 10
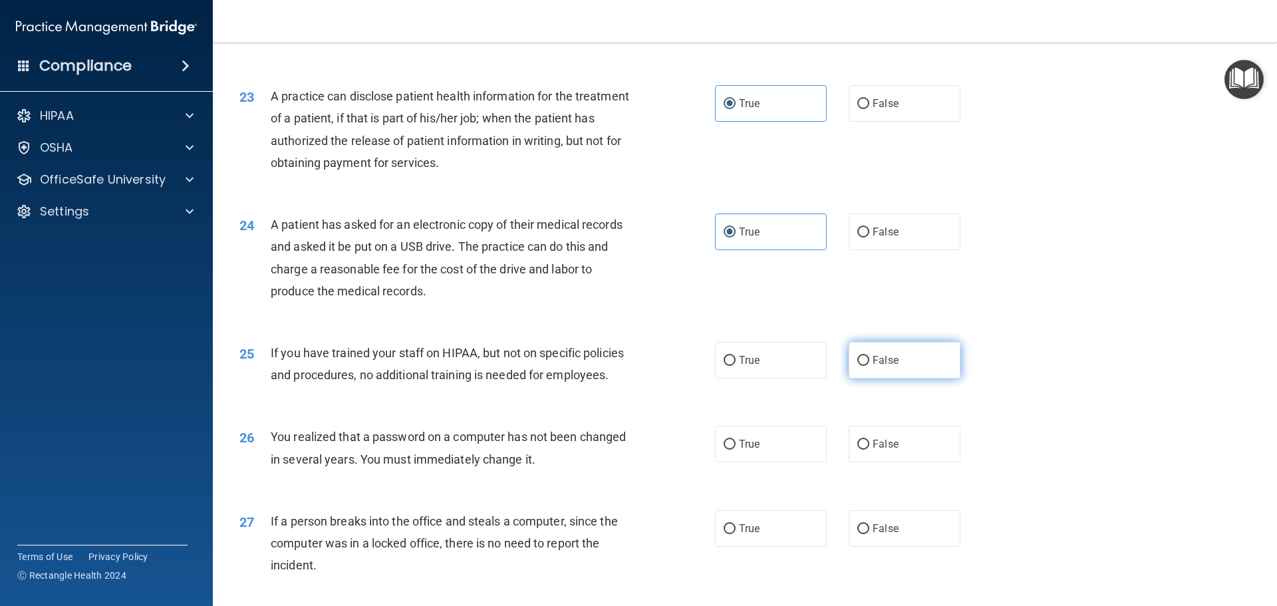
radio input "true"
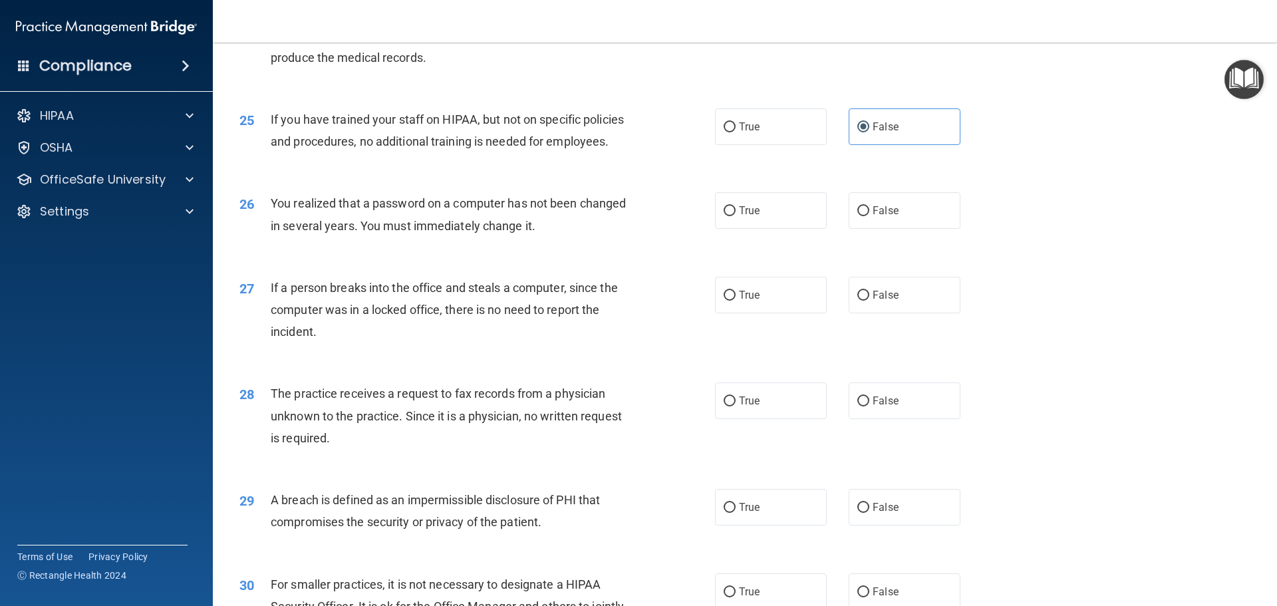
scroll to position [2362, 0]
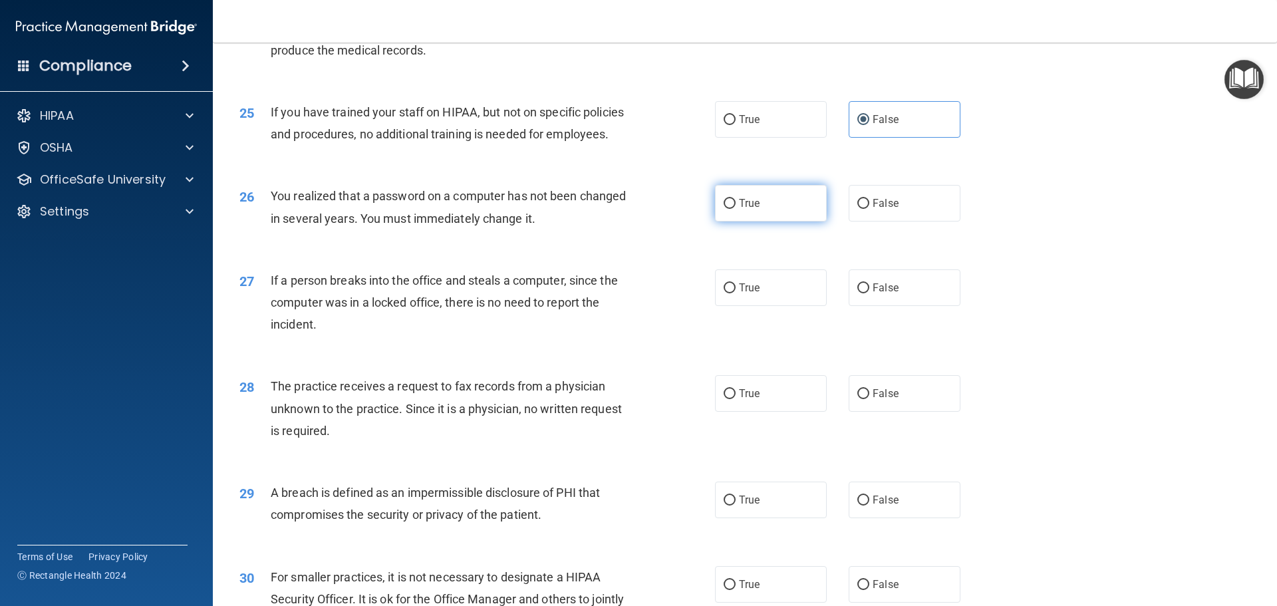
click at [750, 209] on span "True" at bounding box center [749, 203] width 21 height 13
click at [736, 209] on input "True" at bounding box center [730, 204] width 12 height 10
radio input "true"
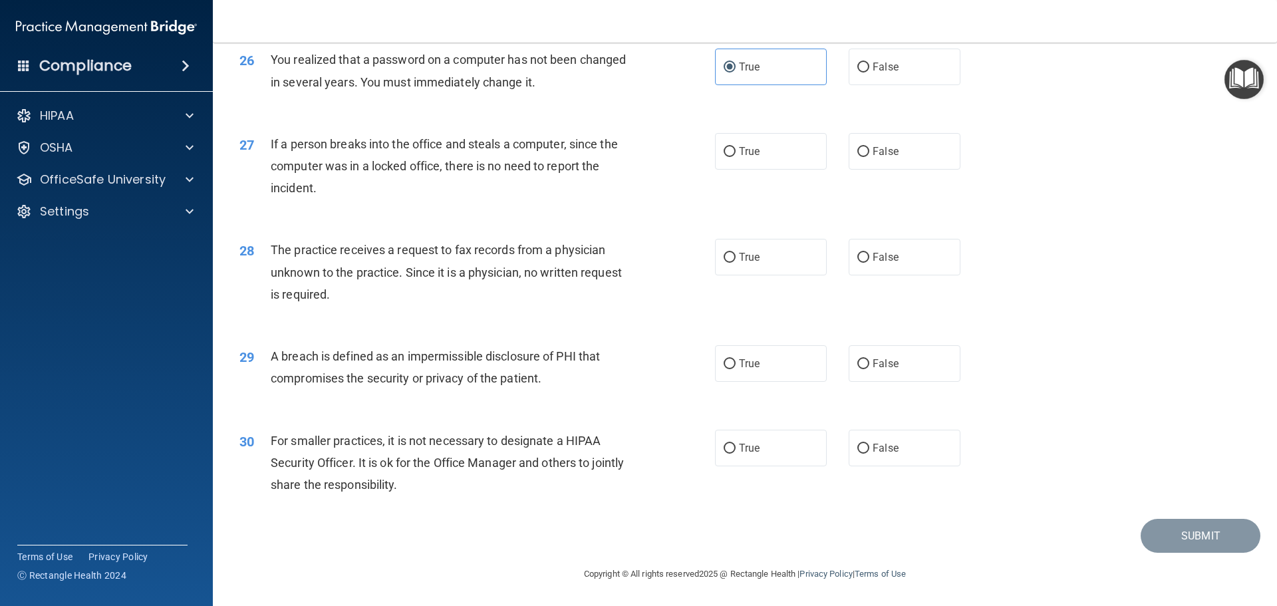
scroll to position [2542, 0]
click at [873, 157] on span "False" at bounding box center [886, 151] width 26 height 13
click at [869, 157] on input "False" at bounding box center [863, 152] width 12 height 10
radio input "true"
click at [893, 249] on label "False" at bounding box center [905, 257] width 112 height 37
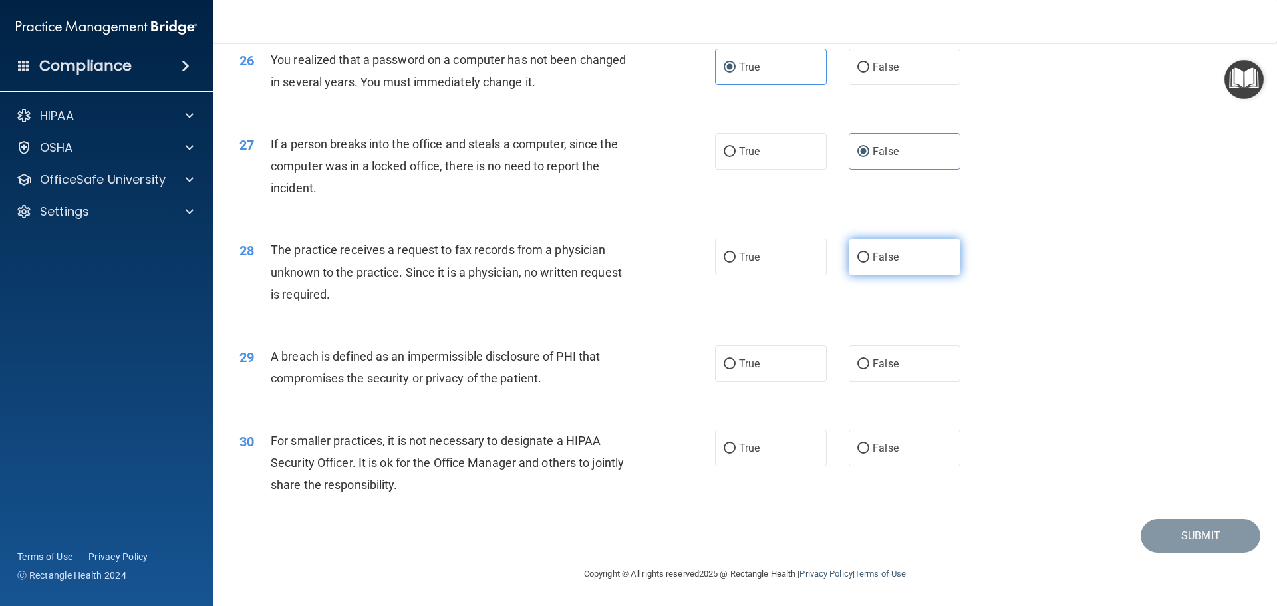
click at [869, 253] on input "False" at bounding box center [863, 258] width 12 height 10
radio input "true"
click at [725, 376] on label "True" at bounding box center [771, 363] width 112 height 37
click at [725, 369] on input "True" at bounding box center [730, 364] width 12 height 10
radio input "true"
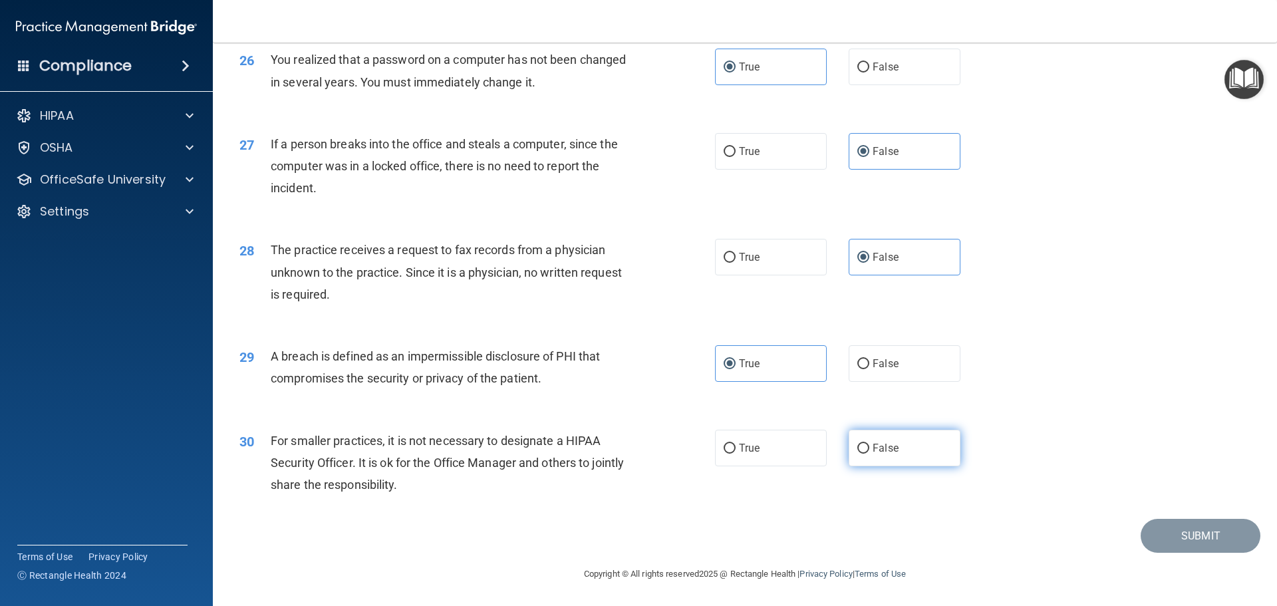
drag, startPoint x: 862, startPoint y: 450, endPoint x: 869, endPoint y: 455, distance: 8.5
click at [863, 450] on label "False" at bounding box center [905, 448] width 112 height 37
click at [863, 450] on input "False" at bounding box center [863, 449] width 12 height 10
radio input "true"
click at [1174, 543] on button "Submit" at bounding box center [1201, 536] width 120 height 34
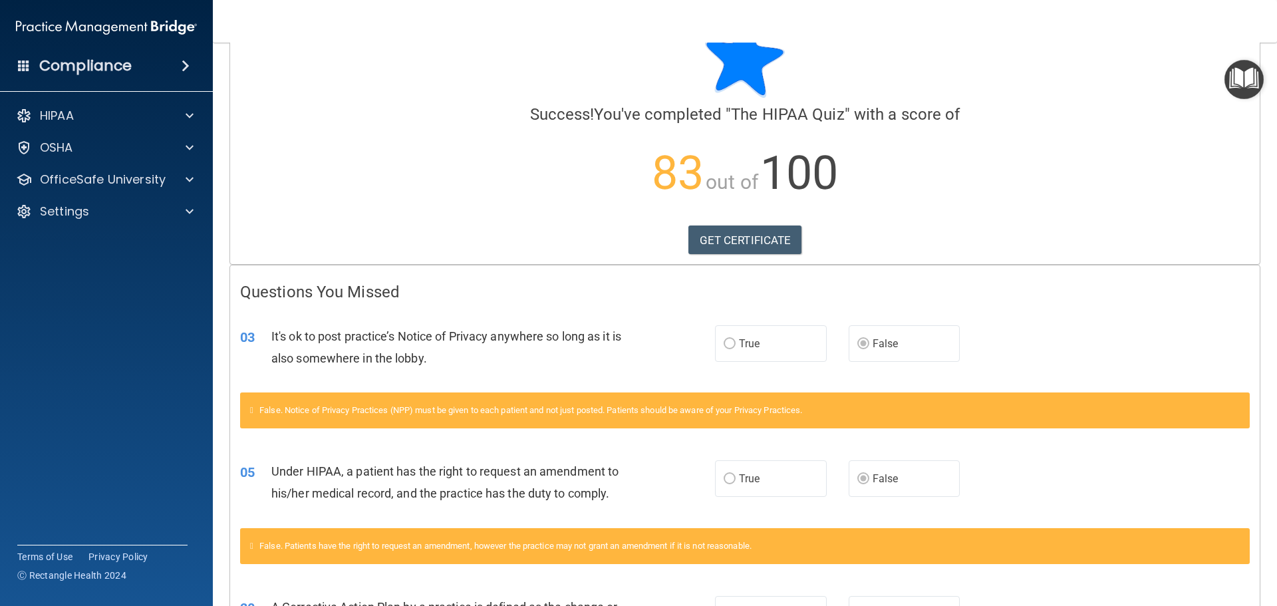
scroll to position [45, 0]
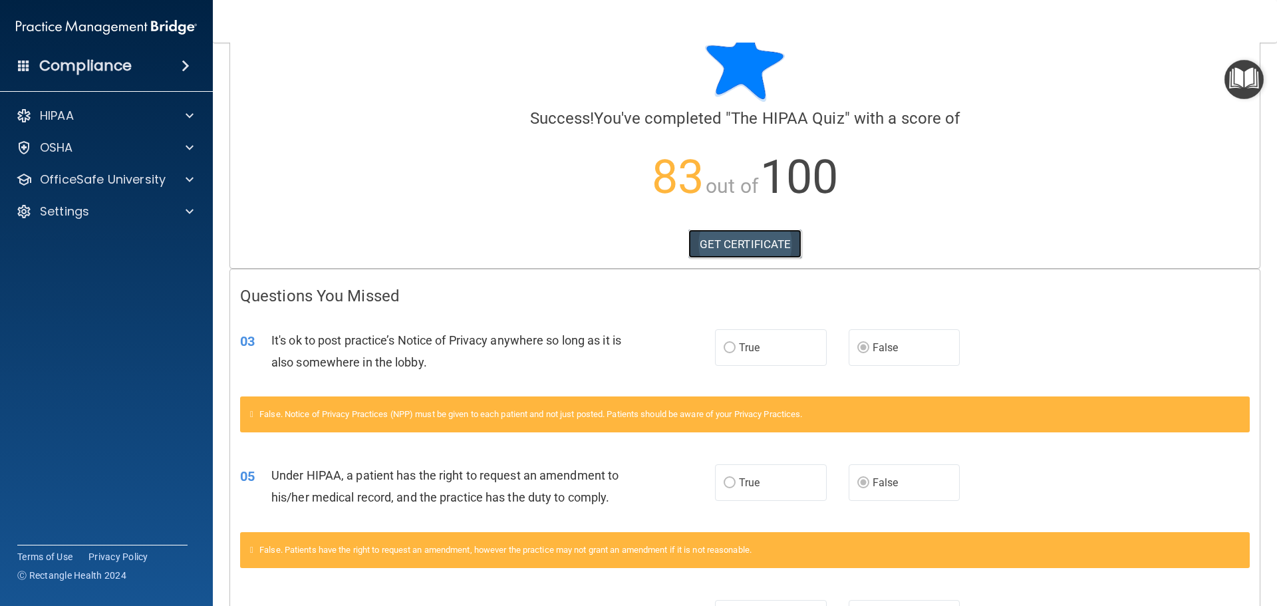
click at [748, 243] on link "GET CERTIFICATE" at bounding box center [745, 243] width 114 height 29
click at [192, 146] on span at bounding box center [190, 148] width 8 height 16
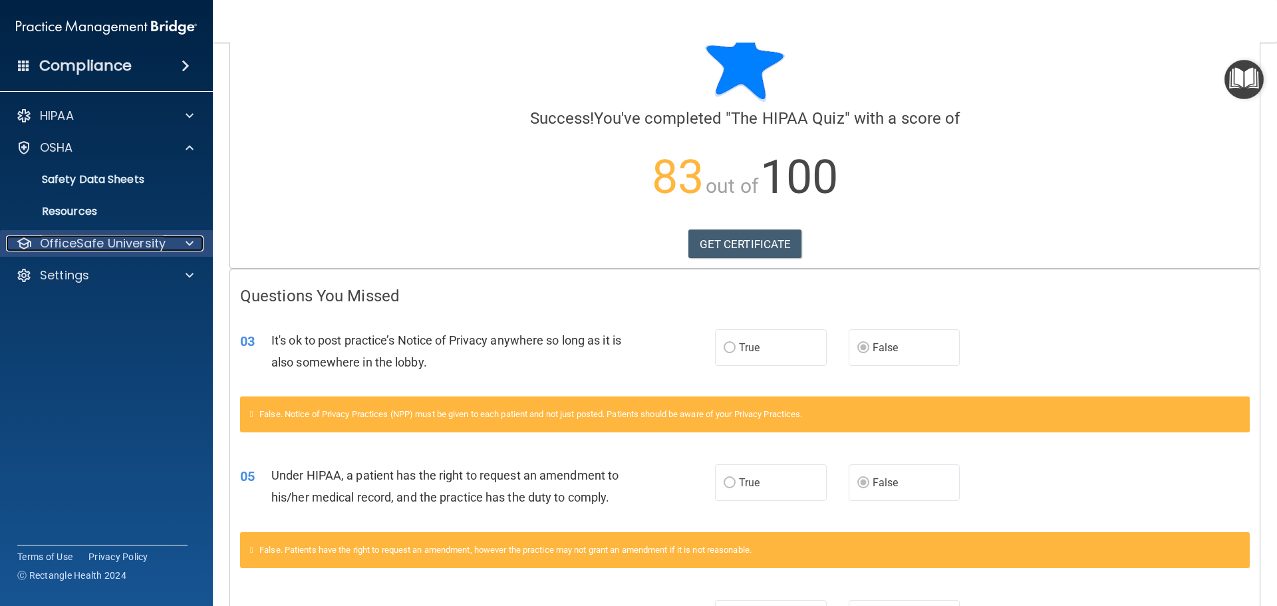
click at [189, 239] on span at bounding box center [190, 243] width 8 height 16
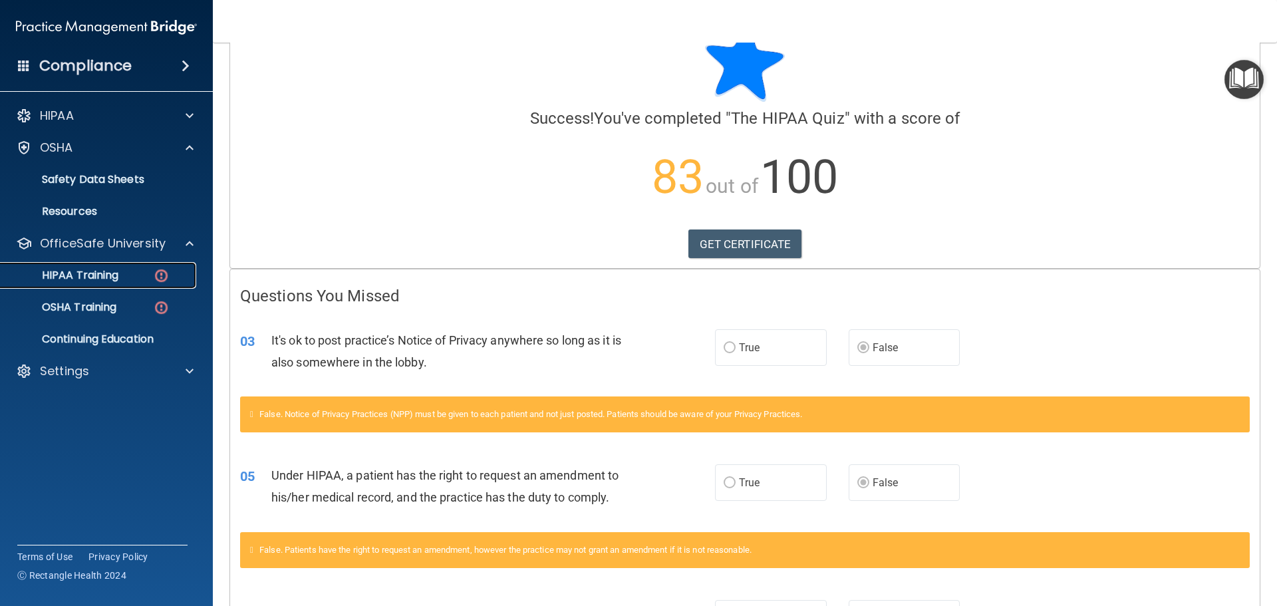
click at [112, 275] on p "HIPAA Training" at bounding box center [64, 275] width 110 height 13
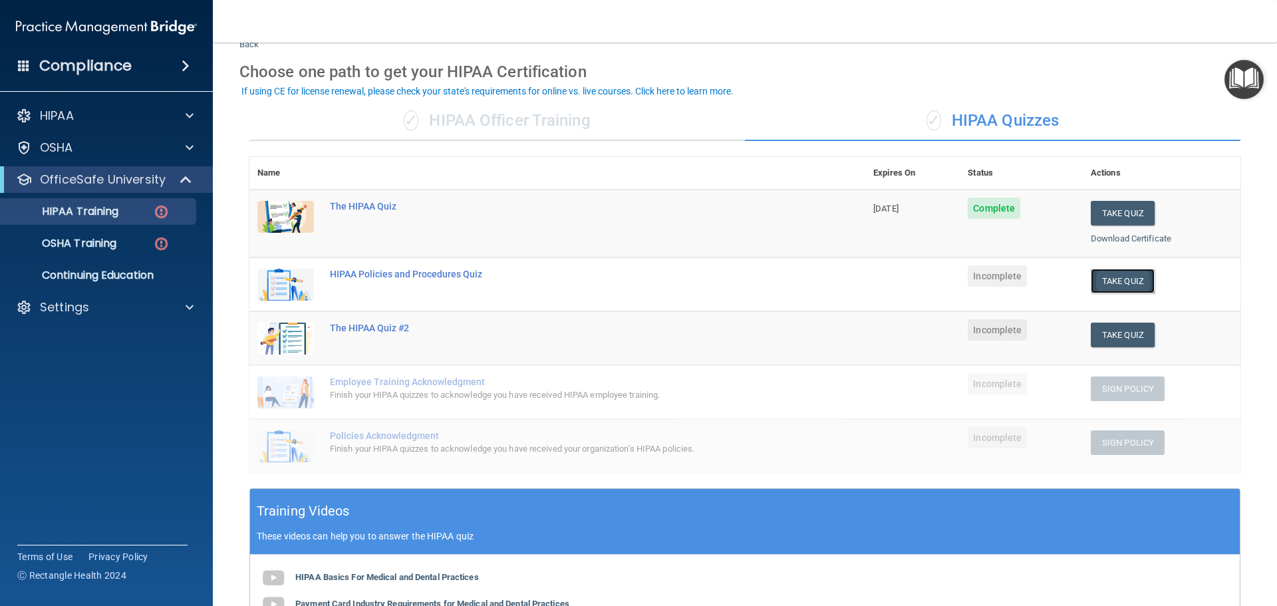
click at [1113, 277] on button "Take Quiz" at bounding box center [1123, 281] width 64 height 25
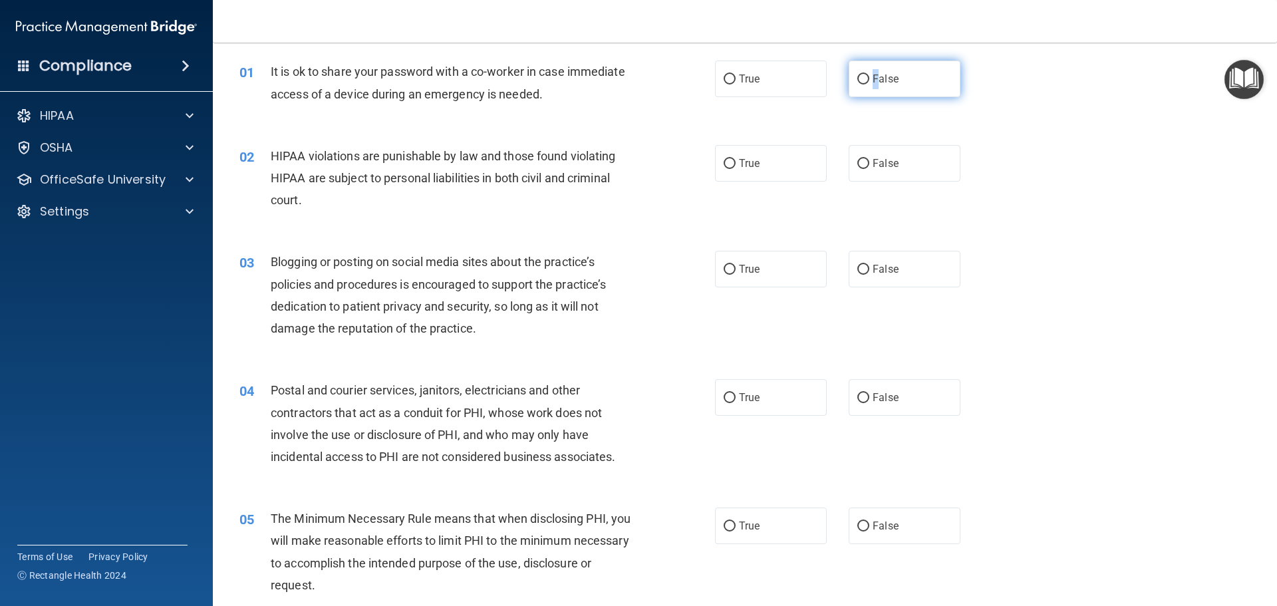
click at [873, 75] on span "False" at bounding box center [886, 78] width 26 height 13
drag, startPoint x: 852, startPoint y: 79, endPoint x: 851, endPoint y: 70, distance: 9.4
click at [857, 78] on input "False" at bounding box center [863, 79] width 12 height 10
radio input "true"
click at [1069, 158] on div "02 HIPAA violations are punishable by law and those found violating HIPAA are s…" at bounding box center [744, 181] width 1031 height 106
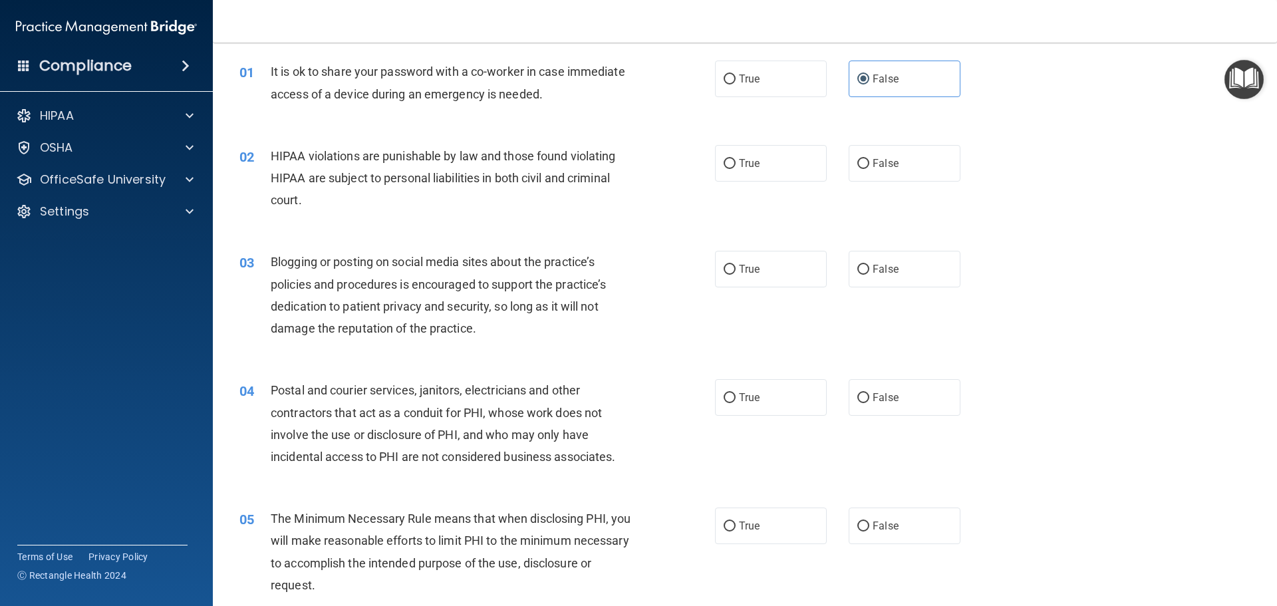
click at [706, 180] on div "02 HIPAA violations are punishable by law and those found violating HIPAA are s…" at bounding box center [476, 181] width 515 height 73
click at [726, 164] on input "True" at bounding box center [730, 164] width 12 height 10
radio input "true"
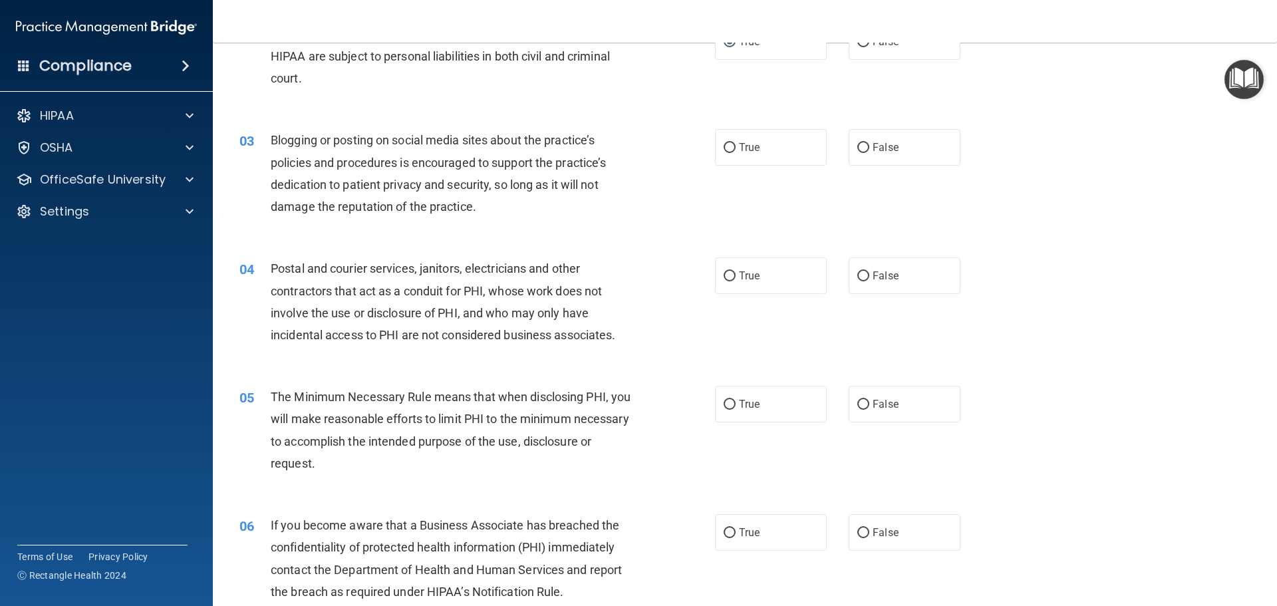
scroll to position [154, 0]
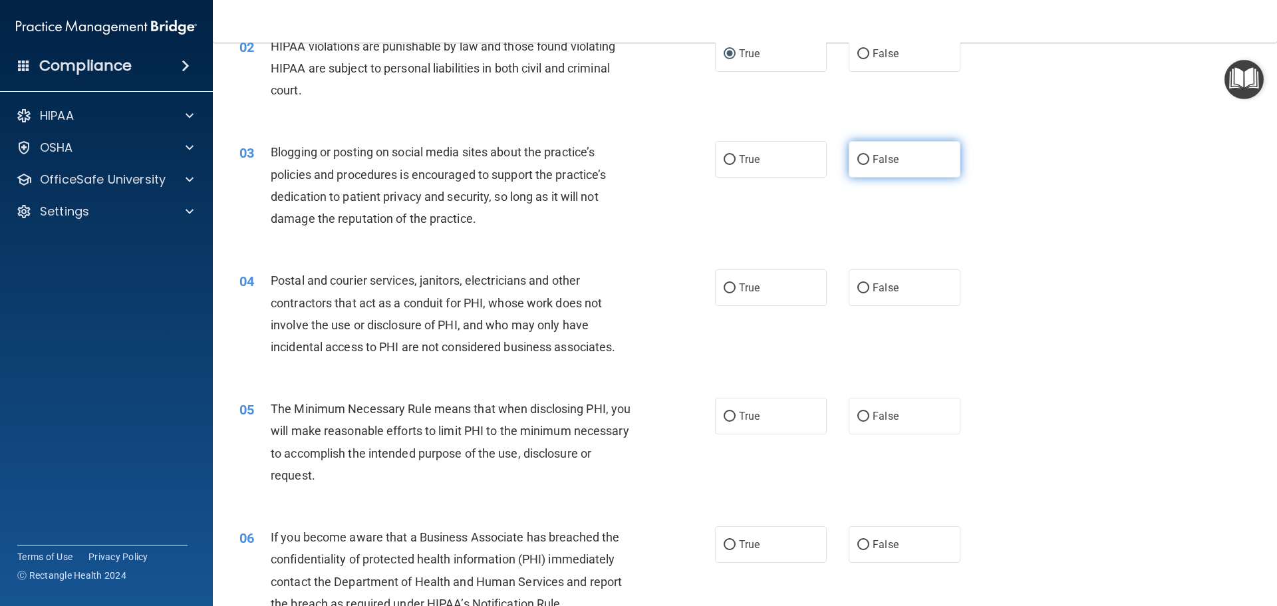
click at [891, 147] on label "False" at bounding box center [905, 159] width 112 height 37
click at [869, 155] on input "False" at bounding box center [863, 160] width 12 height 10
radio input "true"
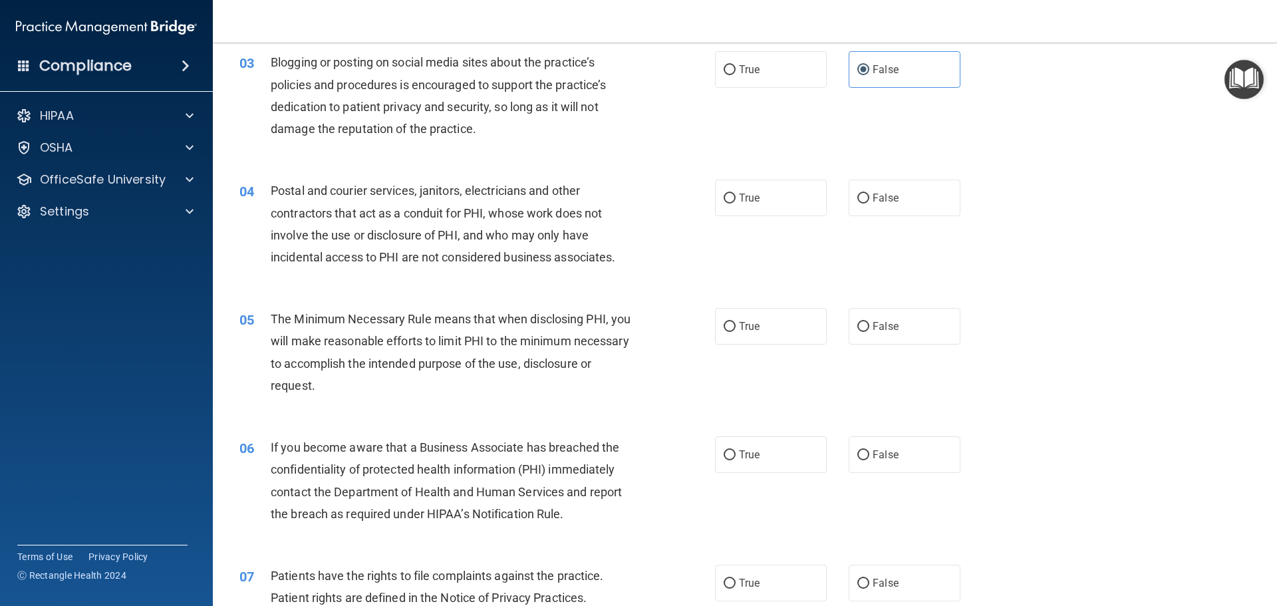
scroll to position [227, 0]
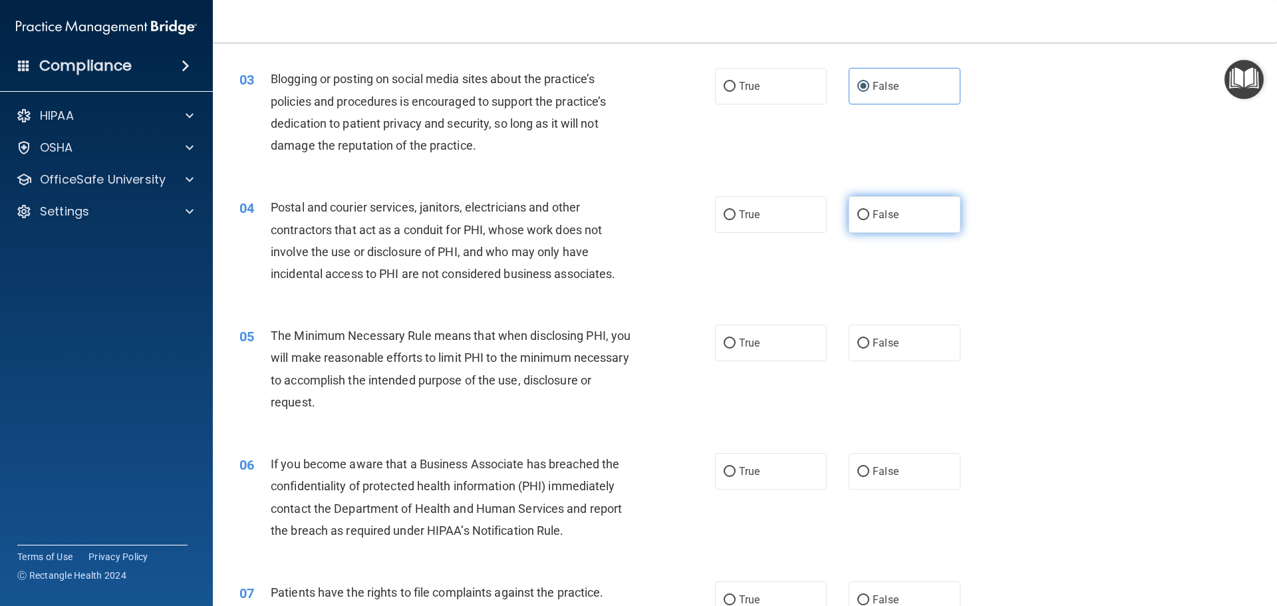
click at [860, 219] on input "False" at bounding box center [863, 215] width 12 height 10
radio input "true"
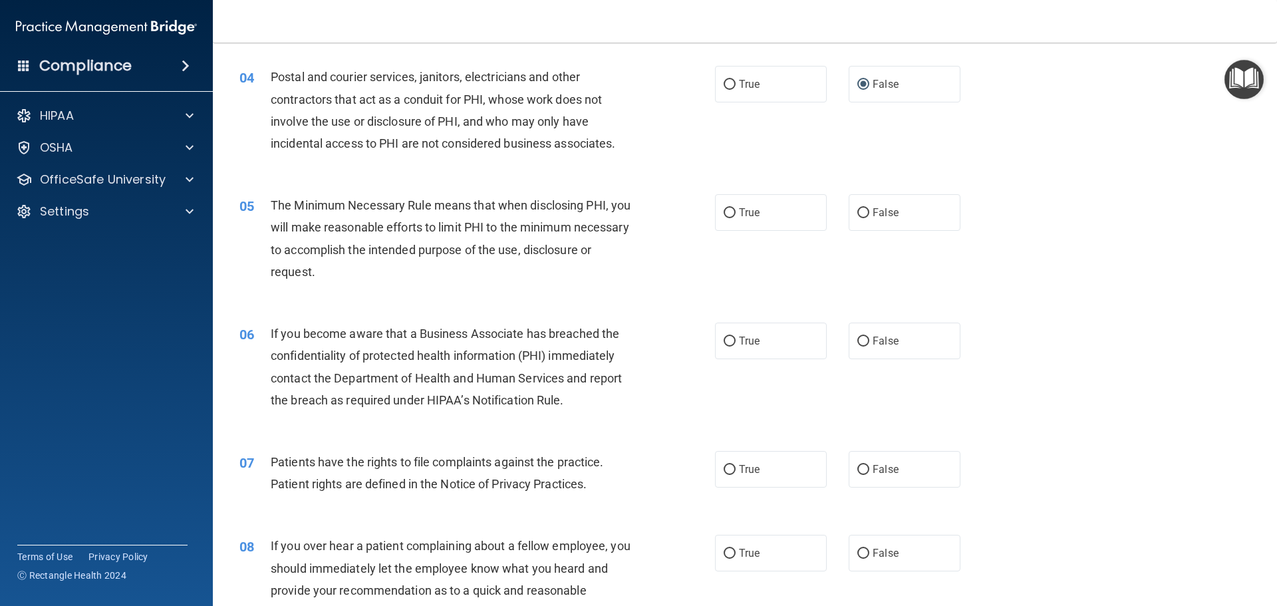
scroll to position [468, 0]
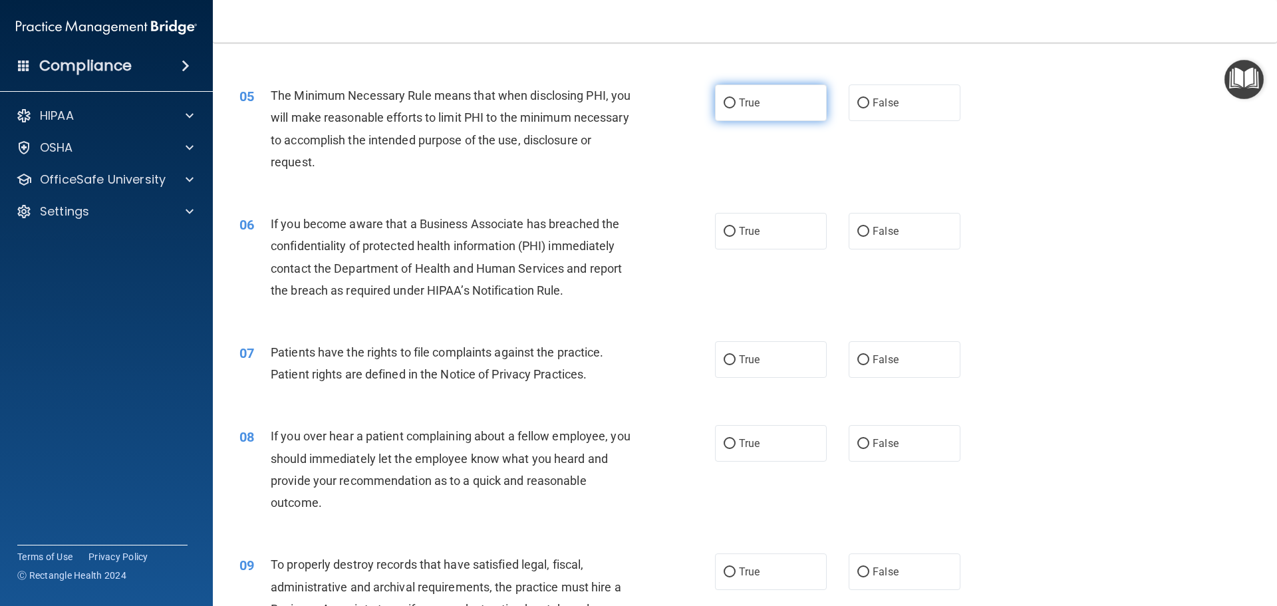
click at [765, 114] on label "True" at bounding box center [771, 102] width 112 height 37
click at [736, 108] on input "True" at bounding box center [730, 103] width 12 height 10
radio input "true"
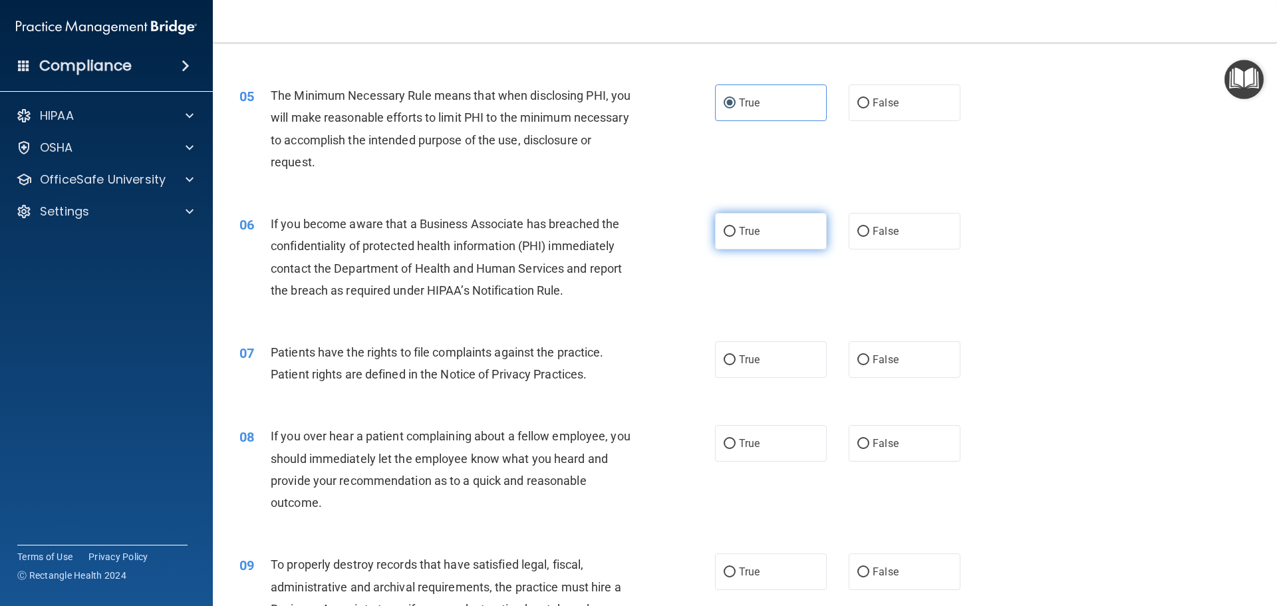
click at [765, 247] on label "True" at bounding box center [771, 231] width 112 height 37
click at [736, 237] on input "True" at bounding box center [730, 232] width 12 height 10
radio input "true"
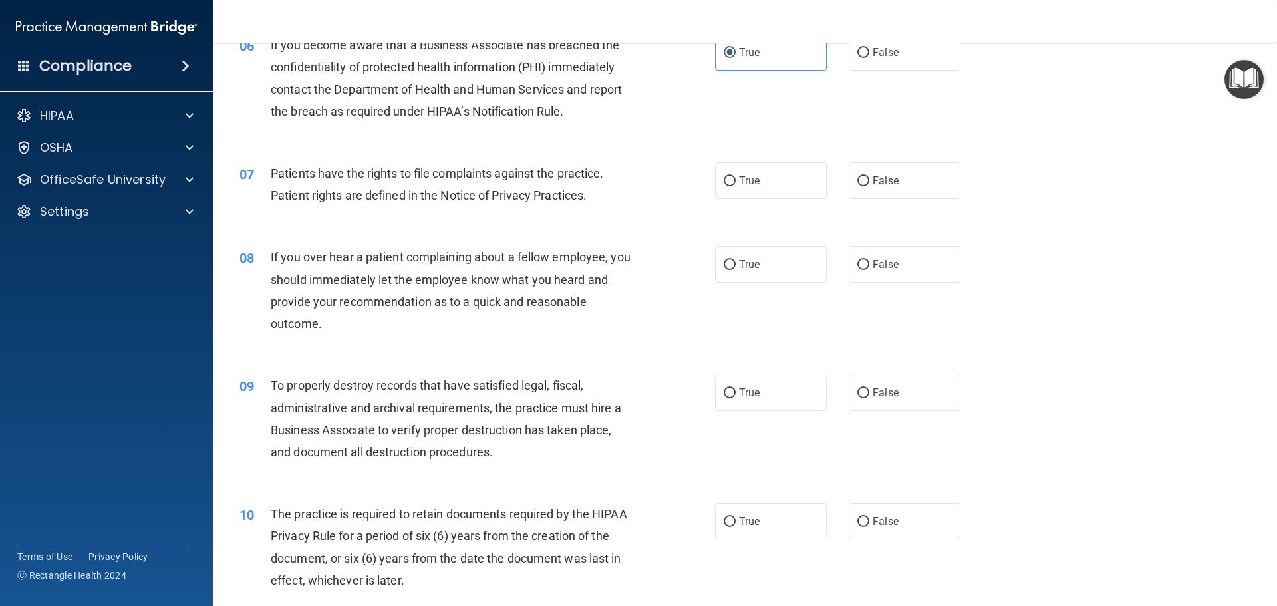
scroll to position [724, 0]
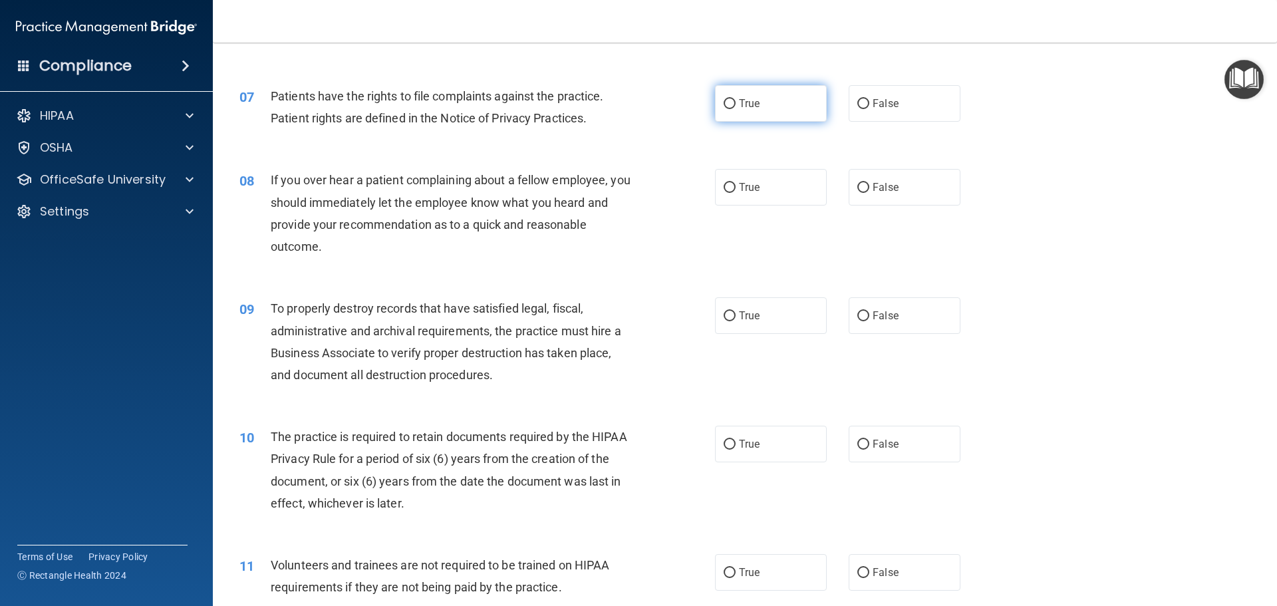
click at [738, 116] on label "True" at bounding box center [771, 103] width 112 height 37
click at [736, 109] on input "True" at bounding box center [730, 104] width 12 height 10
radio input "true"
click at [793, 184] on label "True" at bounding box center [771, 187] width 112 height 37
click at [736, 184] on input "True" at bounding box center [730, 188] width 12 height 10
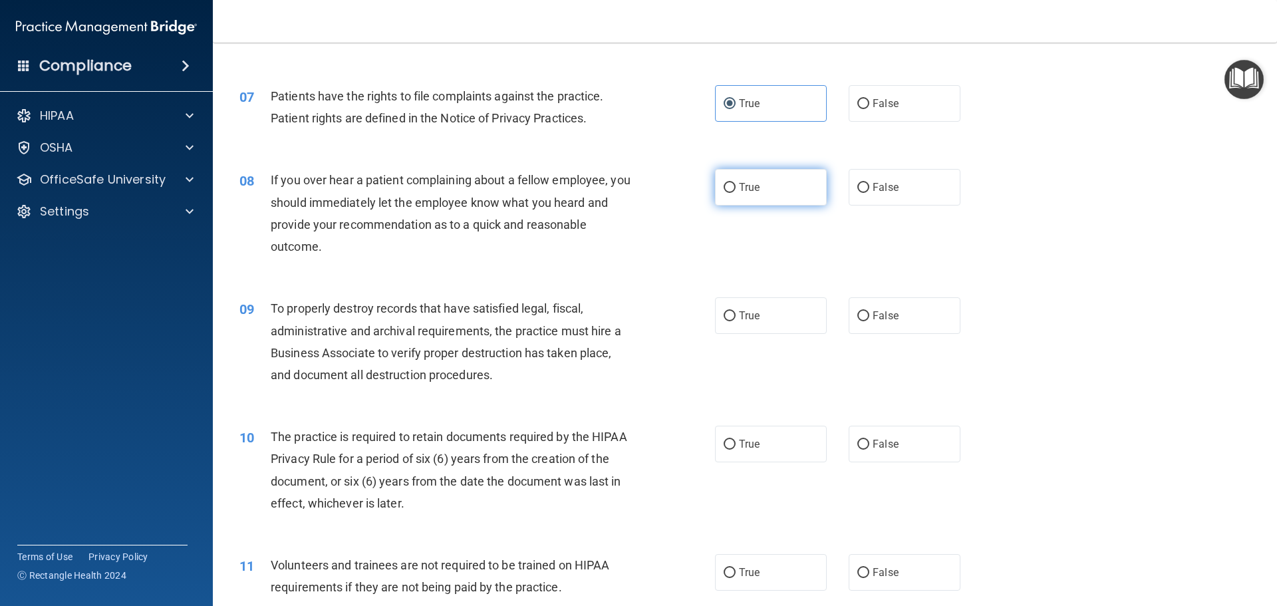
radio input "true"
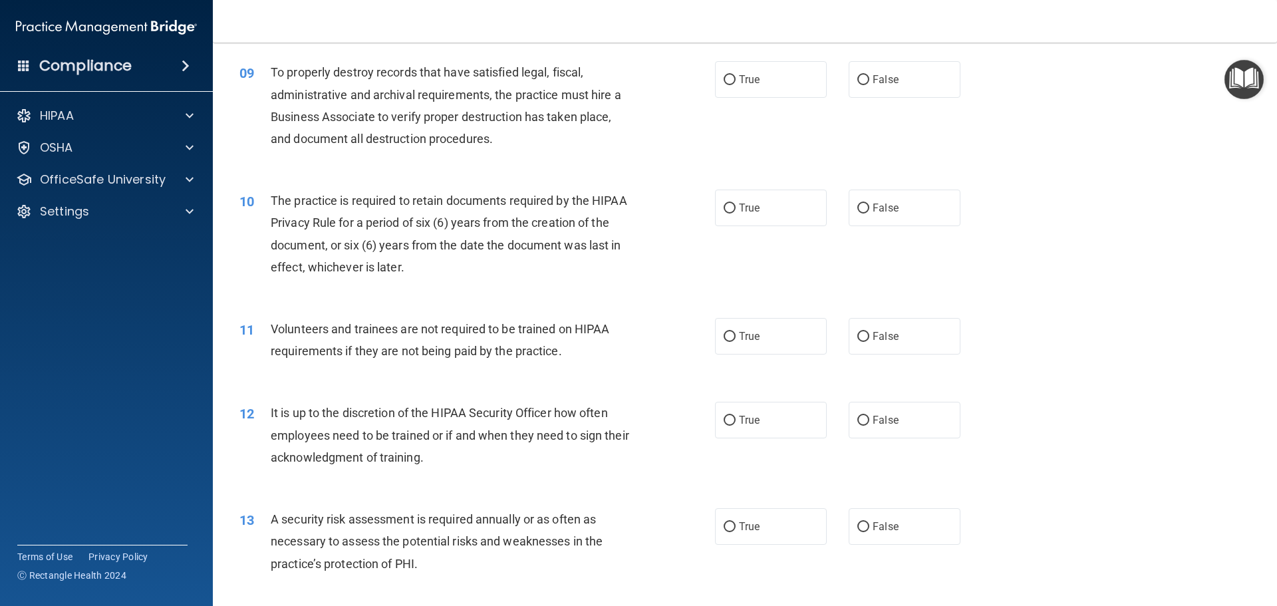
scroll to position [956, 0]
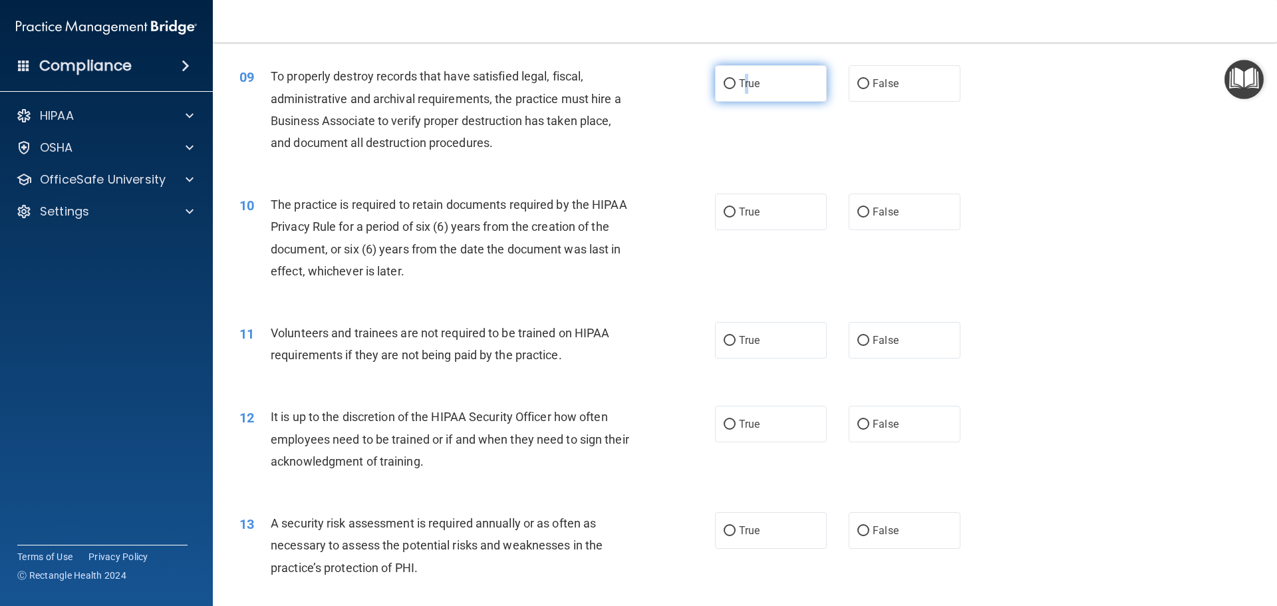
click at [742, 89] on span "True" at bounding box center [749, 83] width 21 height 13
drag, startPoint x: 720, startPoint y: 80, endPoint x: 728, endPoint y: 93, distance: 15.5
click at [724, 82] on input "True" at bounding box center [730, 84] width 12 height 10
radio input "true"
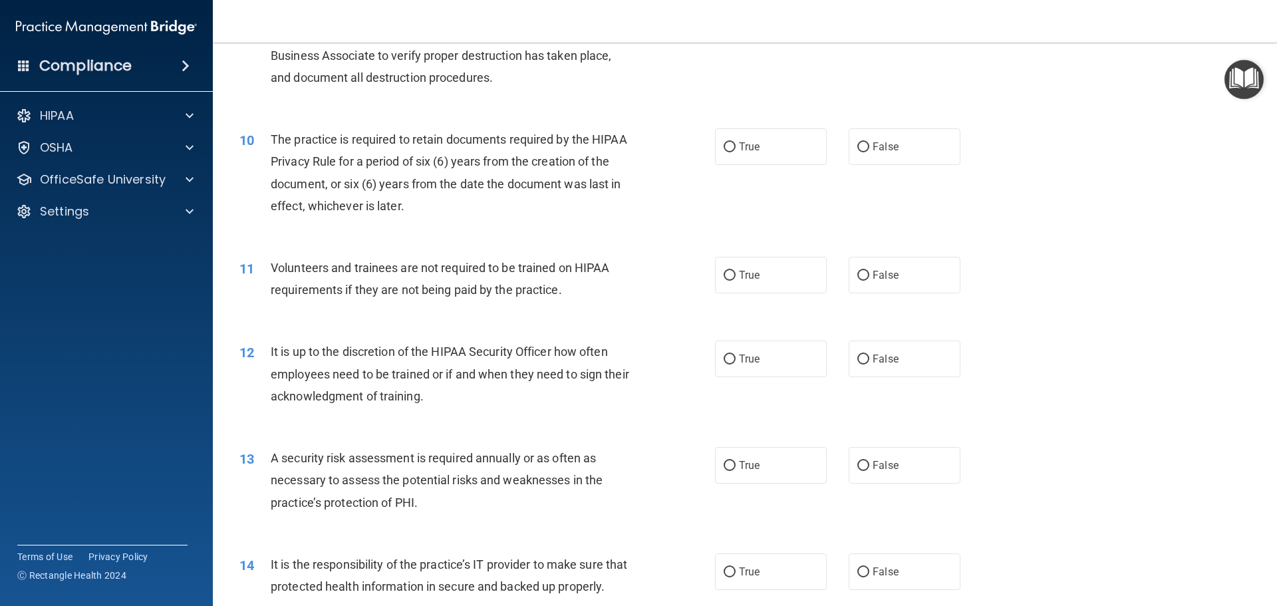
scroll to position [1065, 0]
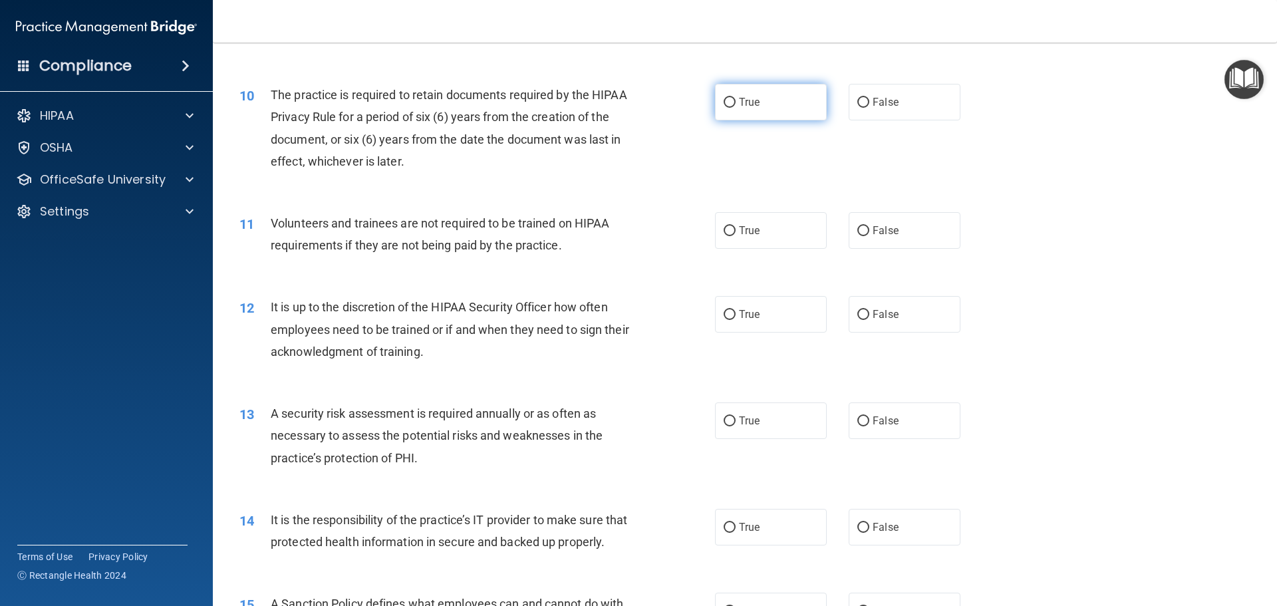
click at [739, 104] on span "True" at bounding box center [749, 102] width 21 height 13
click at [736, 104] on input "True" at bounding box center [730, 103] width 12 height 10
radio input "true"
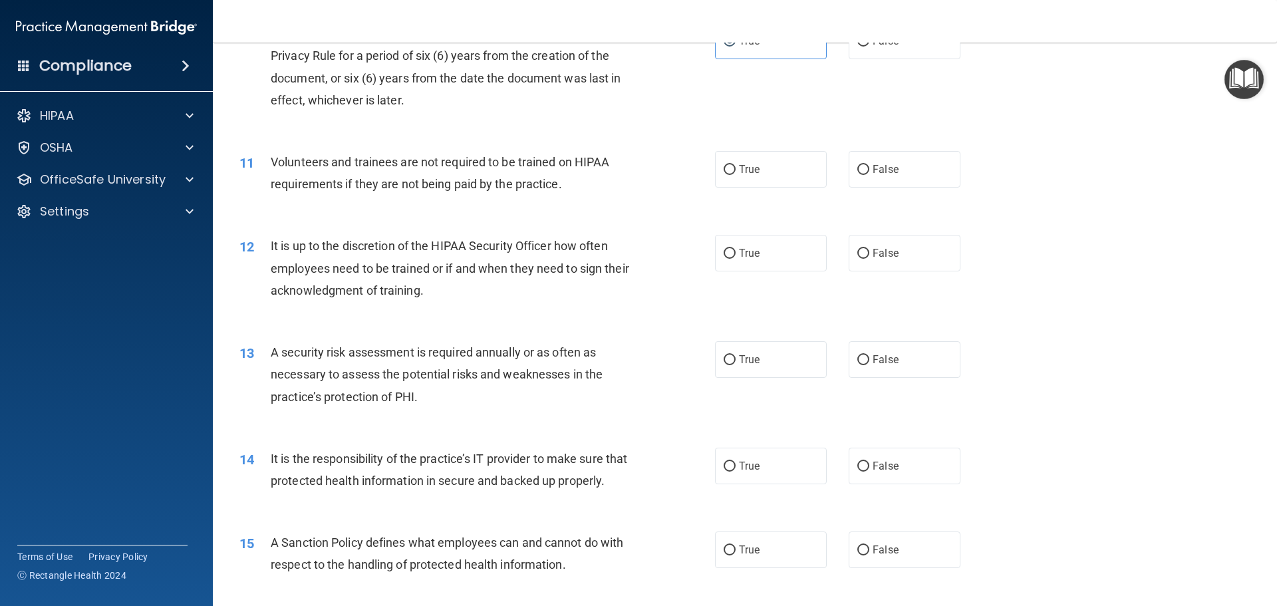
scroll to position [1114, 0]
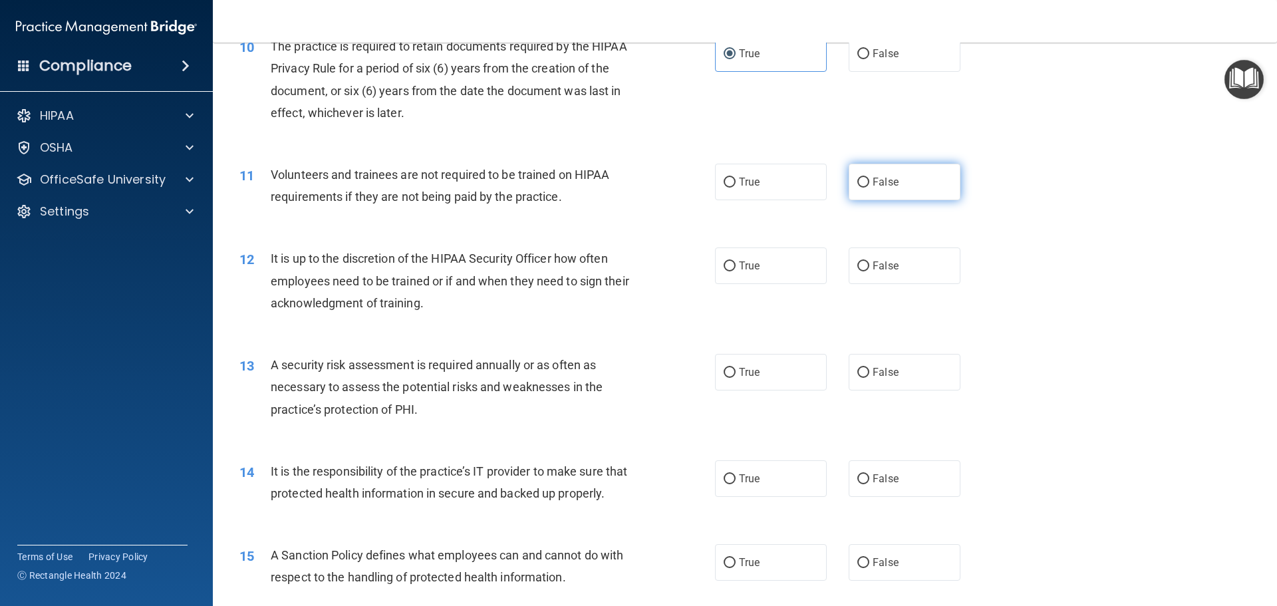
click at [894, 176] on label "False" at bounding box center [905, 182] width 112 height 37
click at [869, 178] on input "False" at bounding box center [863, 183] width 12 height 10
radio input "true"
click at [781, 276] on label "True" at bounding box center [771, 265] width 112 height 37
click at [736, 271] on input "True" at bounding box center [730, 266] width 12 height 10
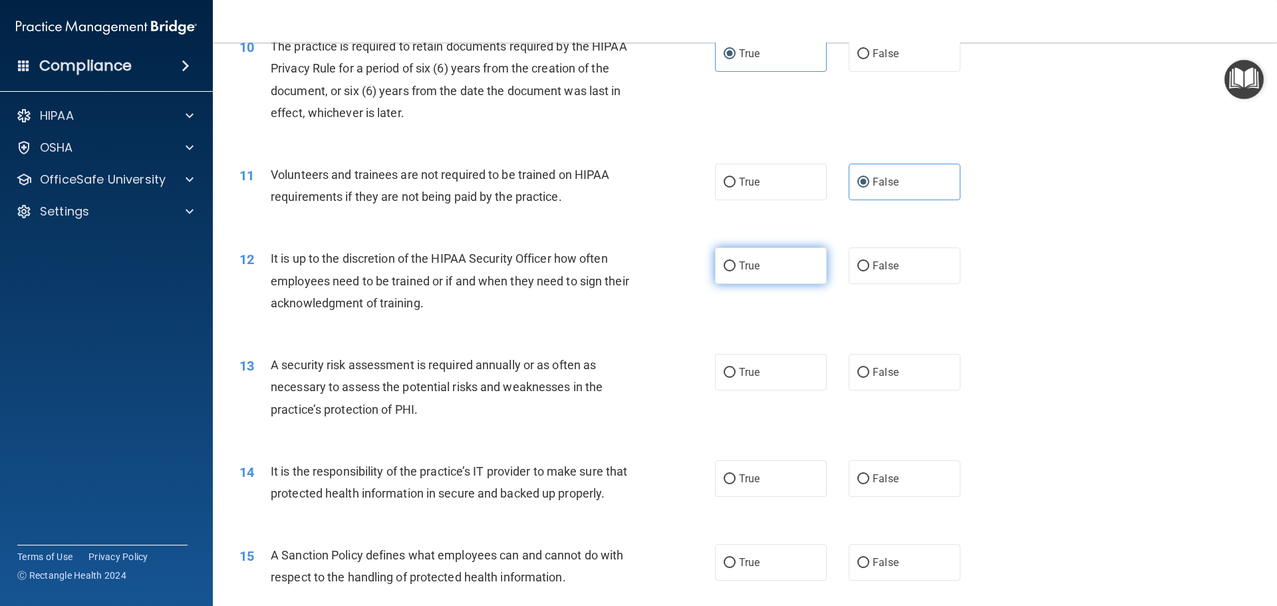
radio input "true"
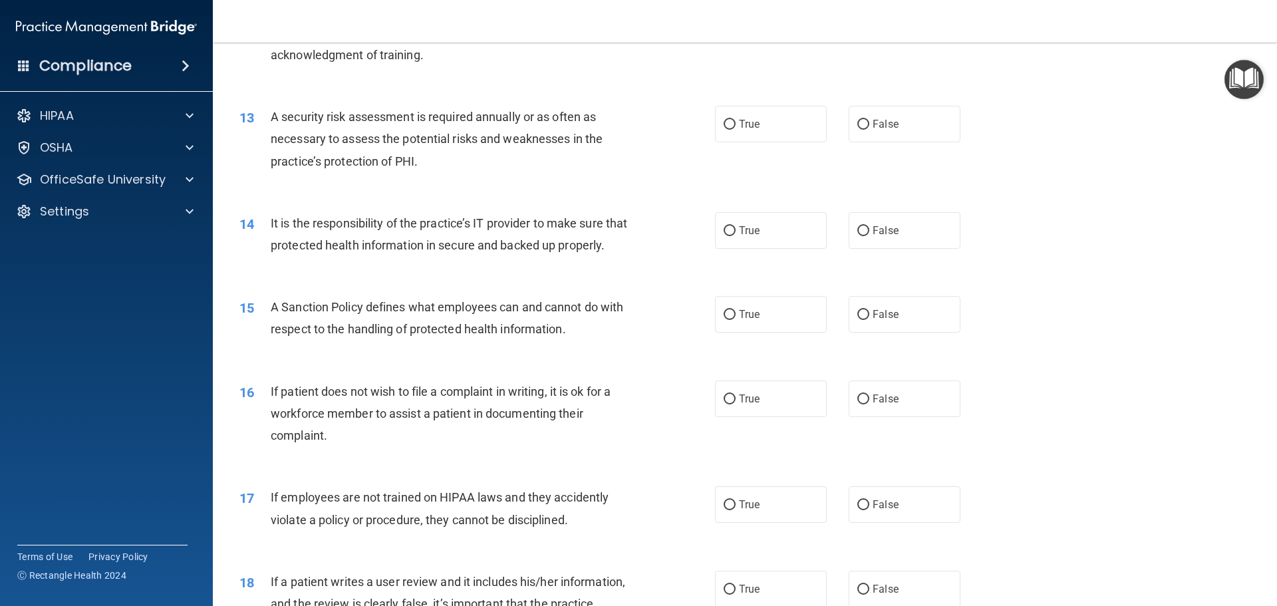
scroll to position [1313, 0]
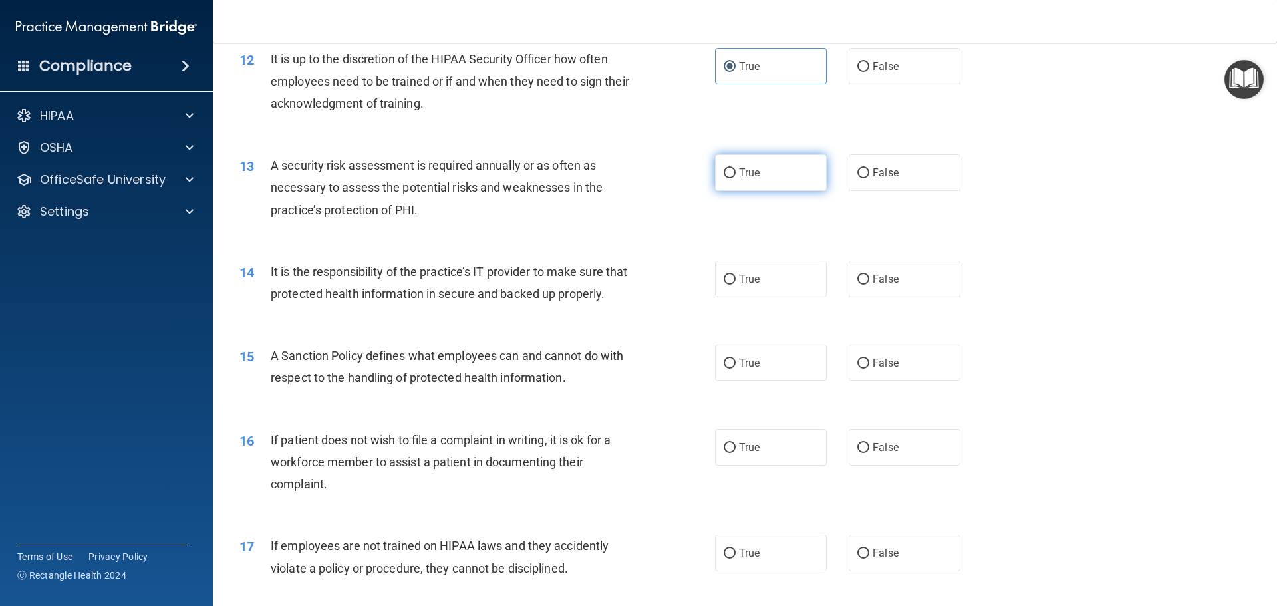
click at [744, 172] on span "True" at bounding box center [749, 172] width 21 height 13
click at [736, 172] on input "True" at bounding box center [730, 173] width 12 height 10
radio input "true"
click at [772, 289] on label "True" at bounding box center [771, 279] width 112 height 37
click at [736, 285] on input "True" at bounding box center [730, 280] width 12 height 10
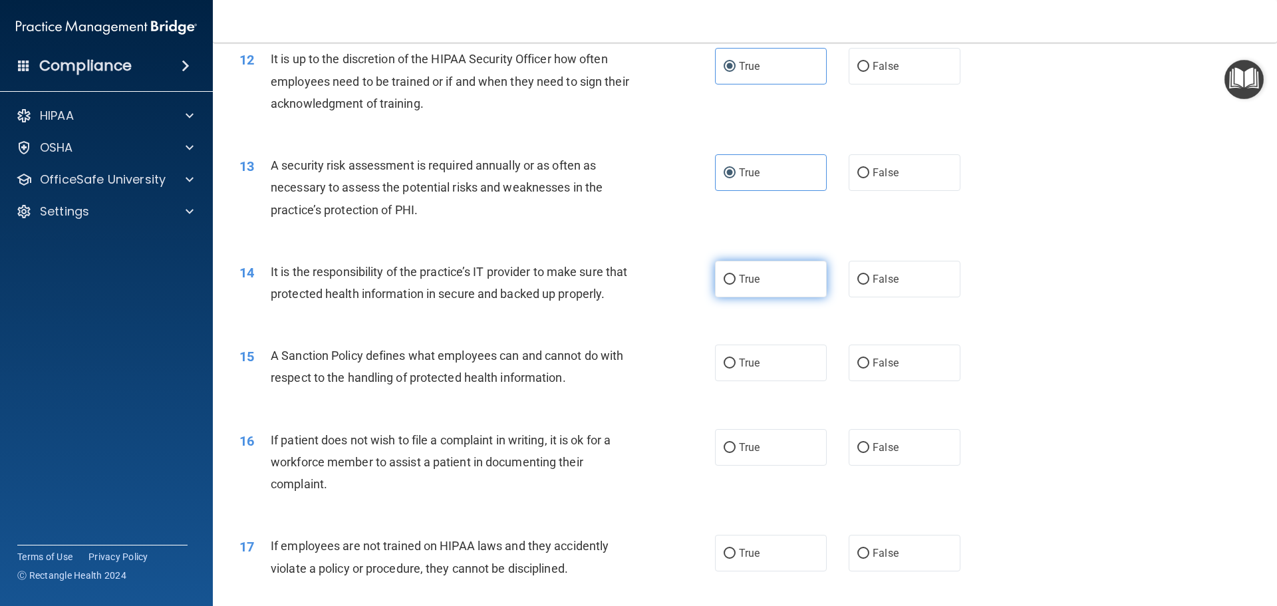
radio input "true"
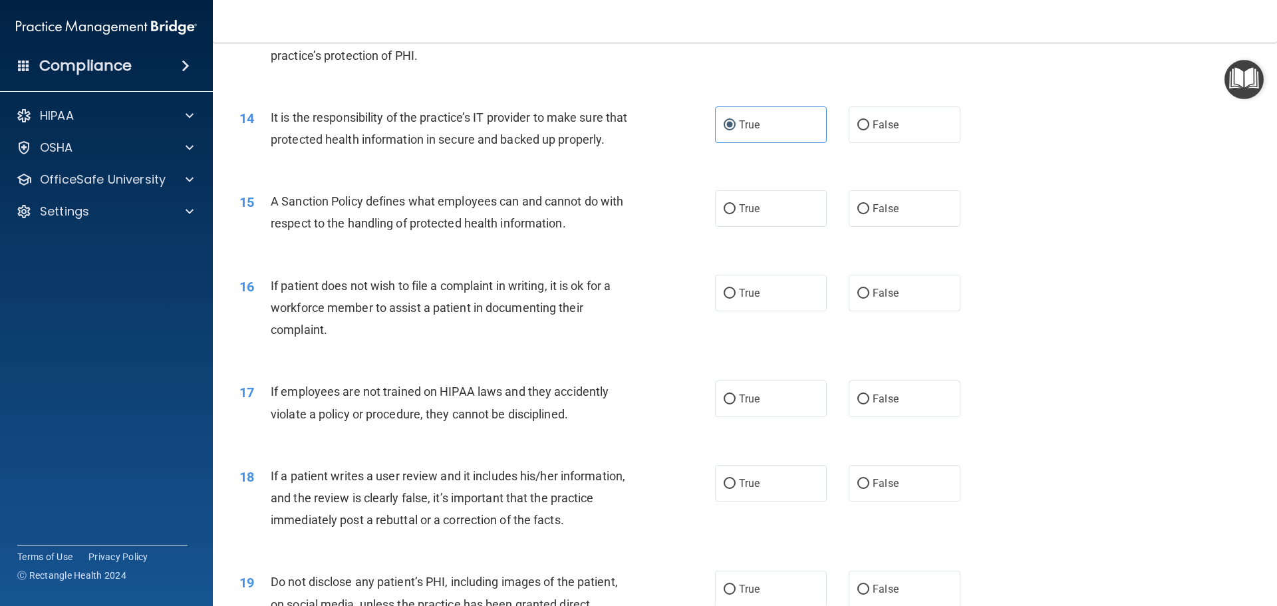
scroll to position [1456, 0]
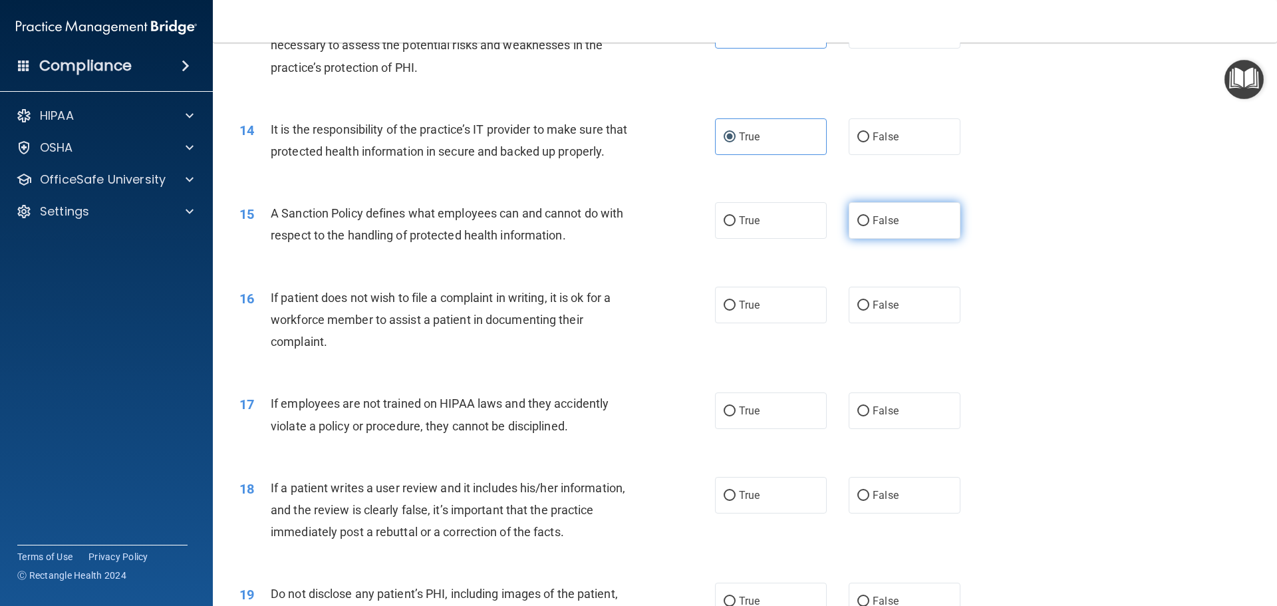
click at [883, 239] on label "False" at bounding box center [905, 220] width 112 height 37
click at [869, 226] on input "False" at bounding box center [863, 221] width 12 height 10
radio input "true"
click at [762, 239] on label "True" at bounding box center [771, 220] width 112 height 37
click at [736, 226] on input "True" at bounding box center [730, 221] width 12 height 10
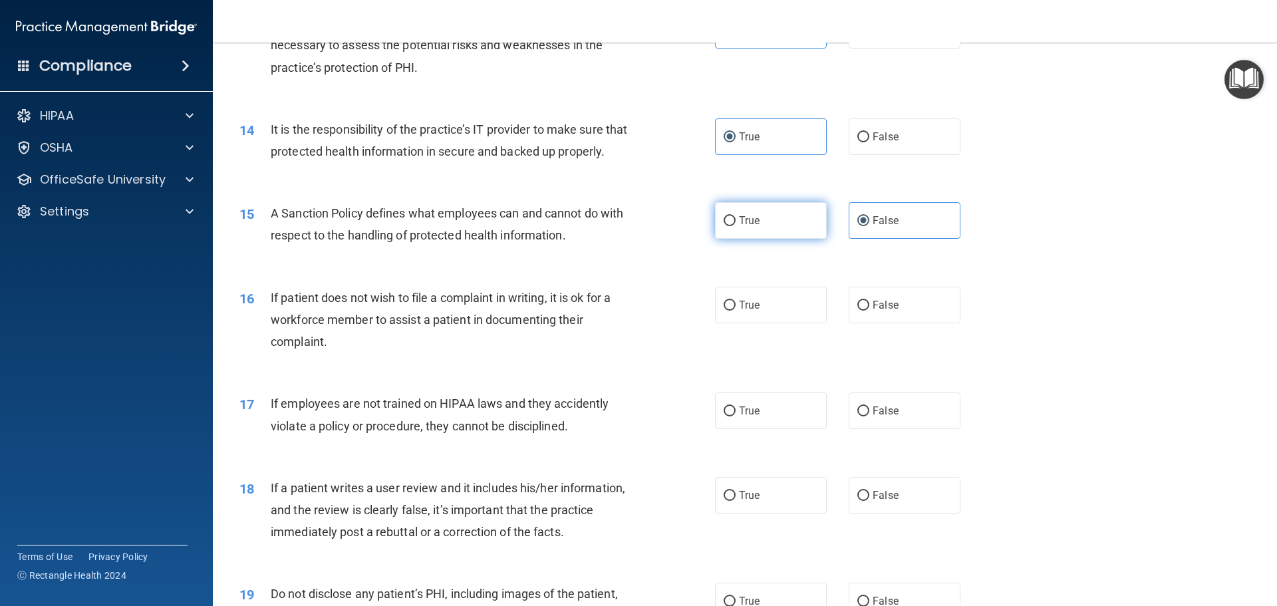
radio input "true"
radio input "false"
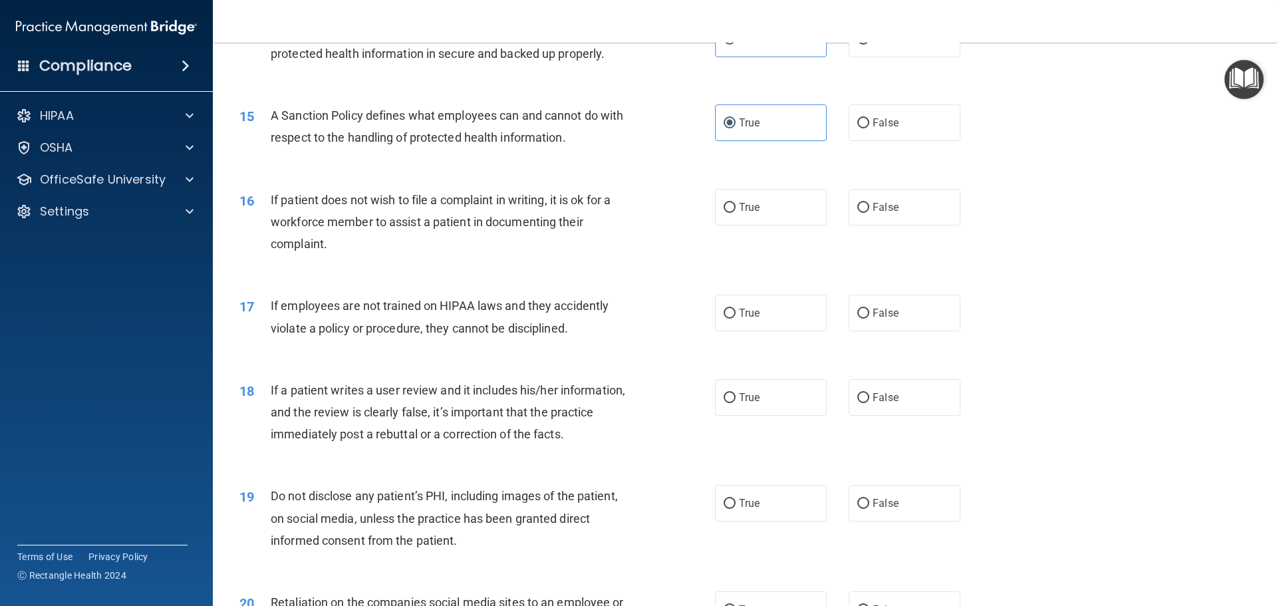
scroll to position [1594, 0]
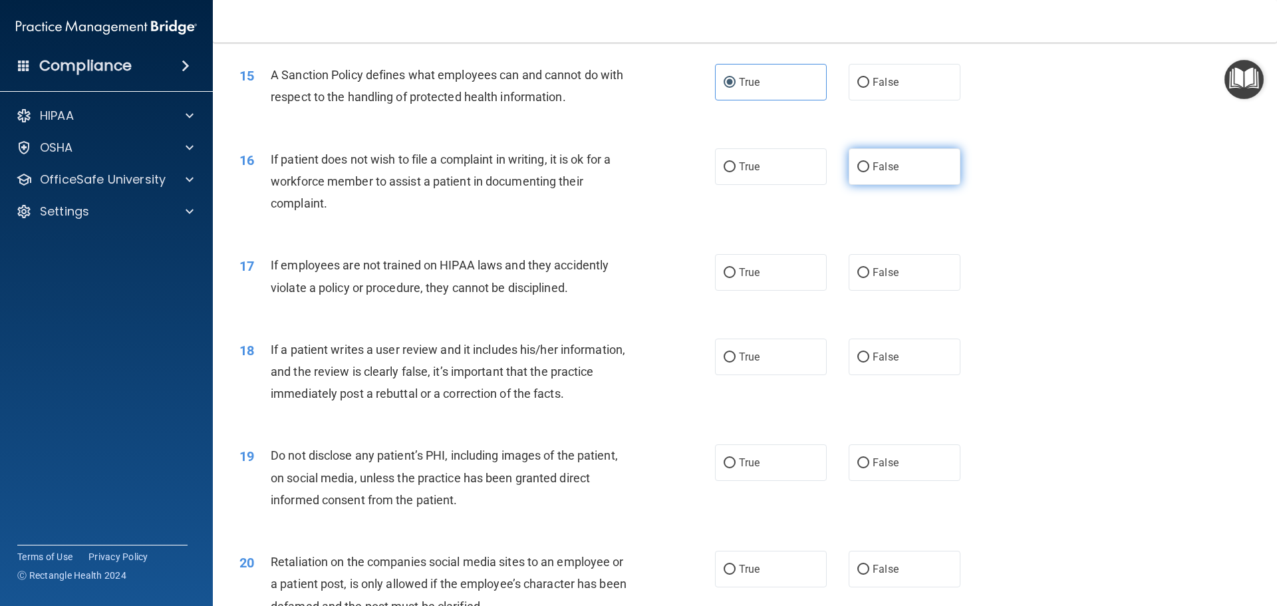
click at [900, 185] on label "False" at bounding box center [905, 166] width 112 height 37
click at [869, 172] on input "False" at bounding box center [863, 167] width 12 height 10
radio input "true"
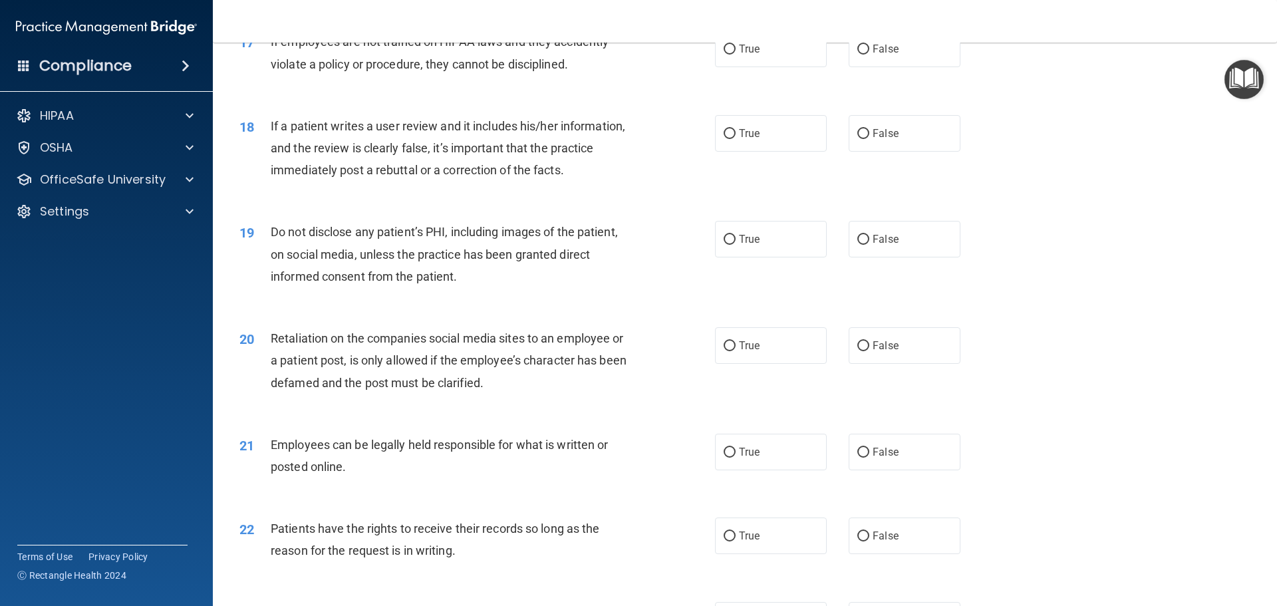
scroll to position [1602, 0]
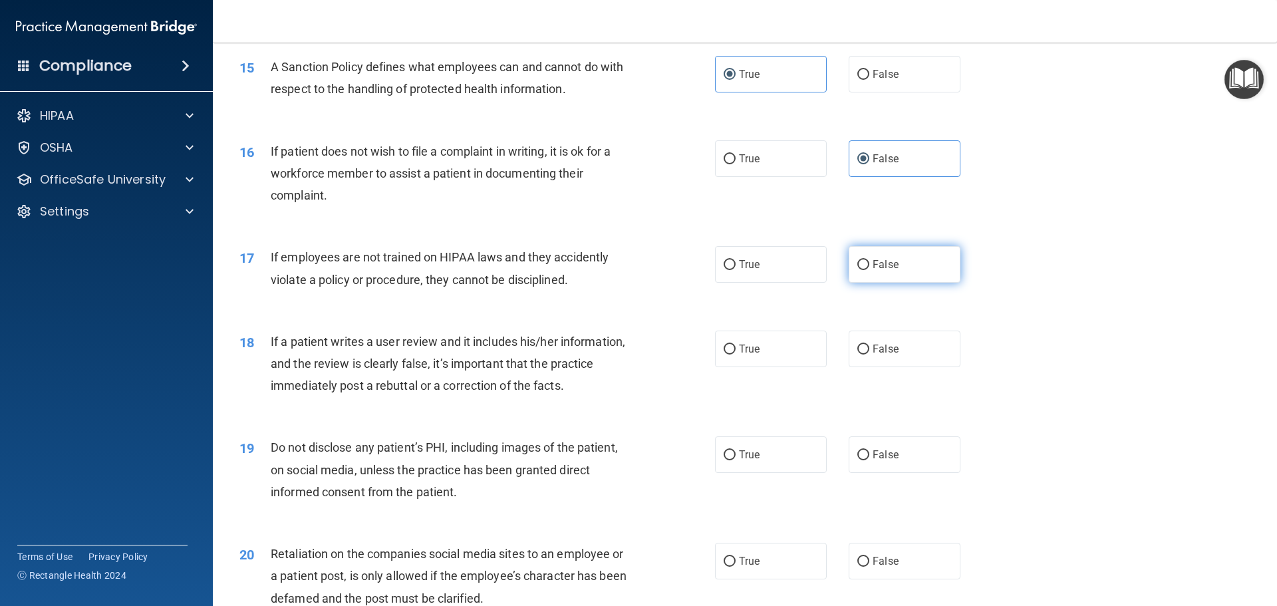
click at [858, 270] on input "False" at bounding box center [863, 265] width 12 height 10
radio input "true"
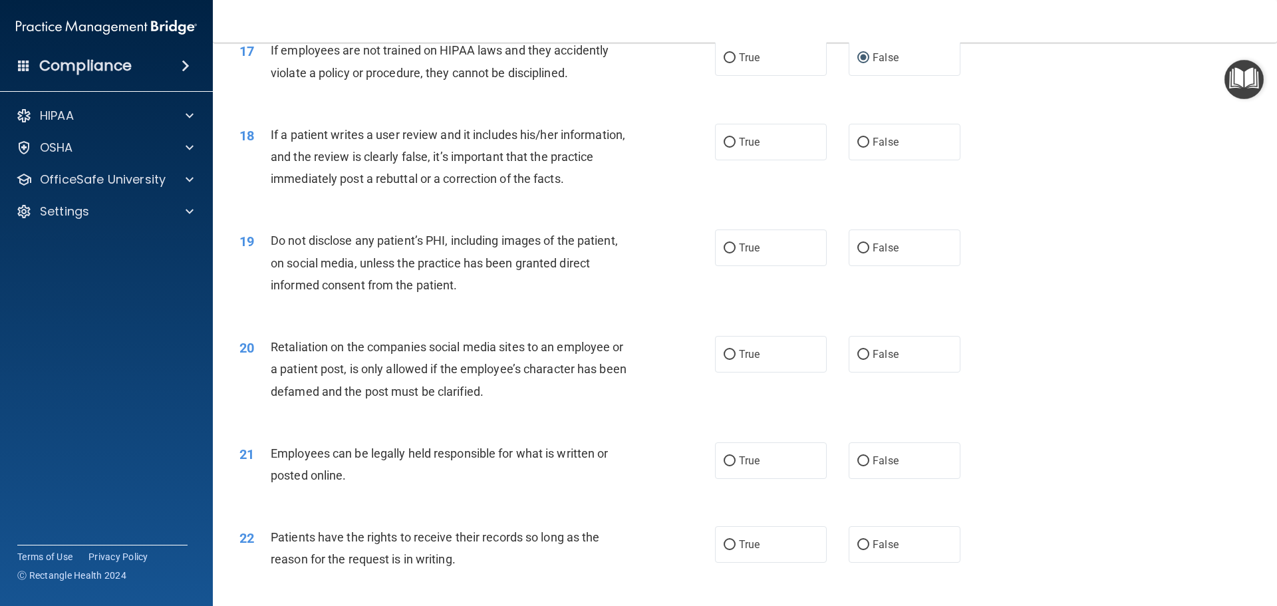
scroll to position [1870, 0]
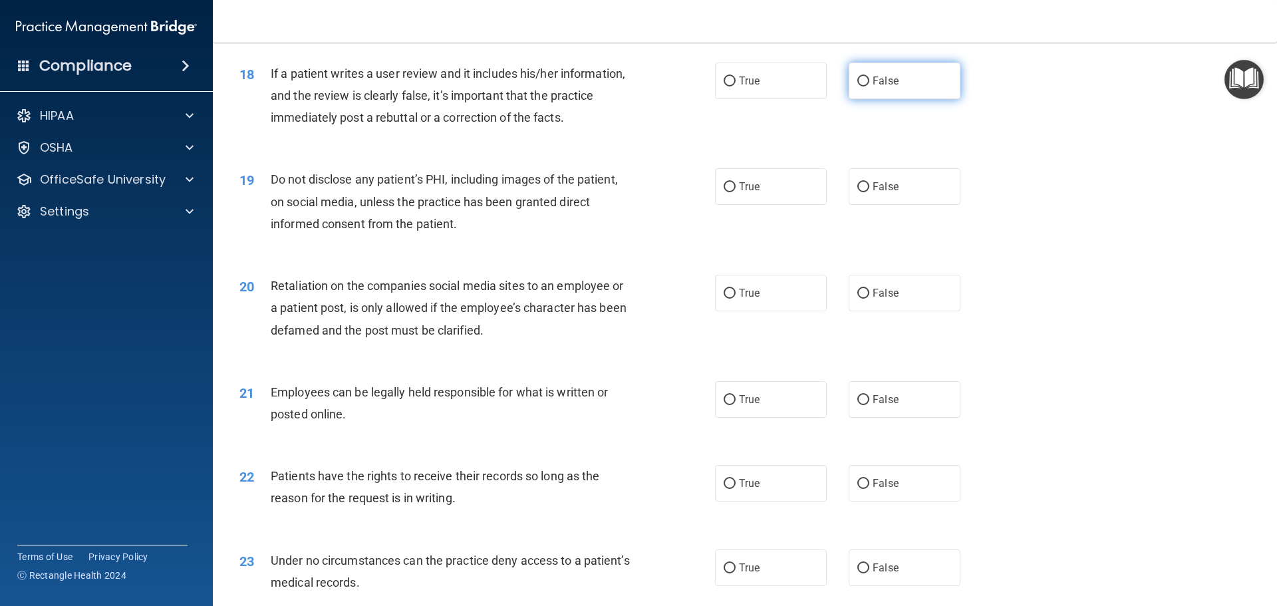
click at [907, 96] on label "False" at bounding box center [905, 81] width 112 height 37
click at [869, 86] on input "False" at bounding box center [863, 81] width 12 height 10
radio input "true"
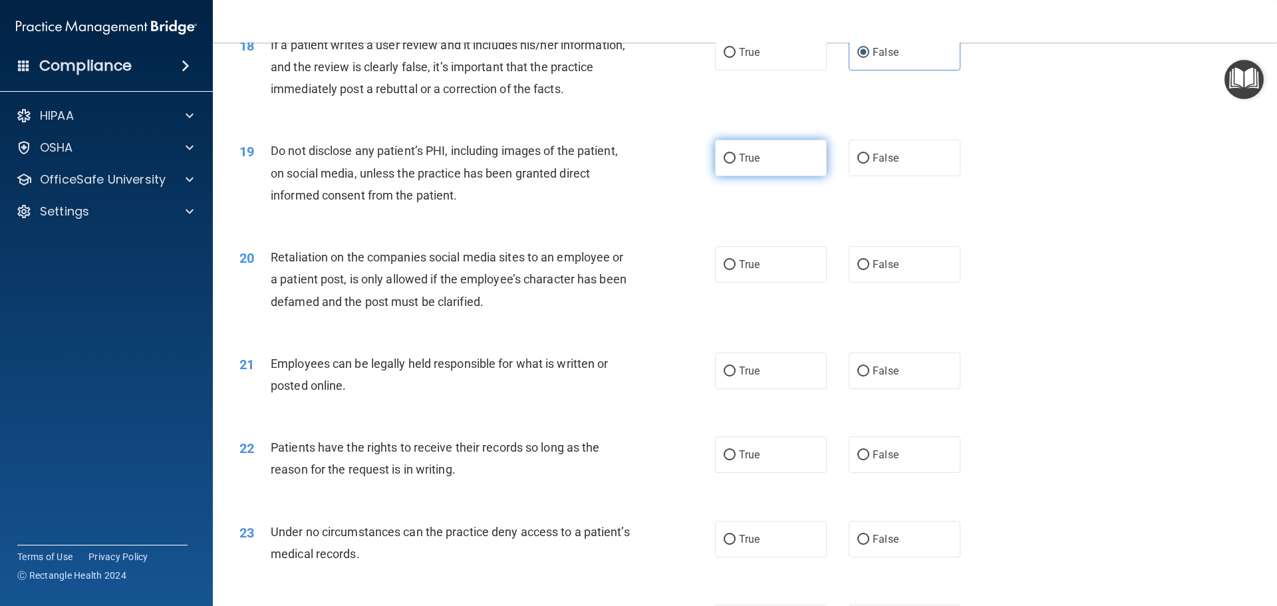
click at [758, 176] on label "True" at bounding box center [771, 158] width 112 height 37
click at [736, 164] on input "True" at bounding box center [730, 159] width 12 height 10
radio input "true"
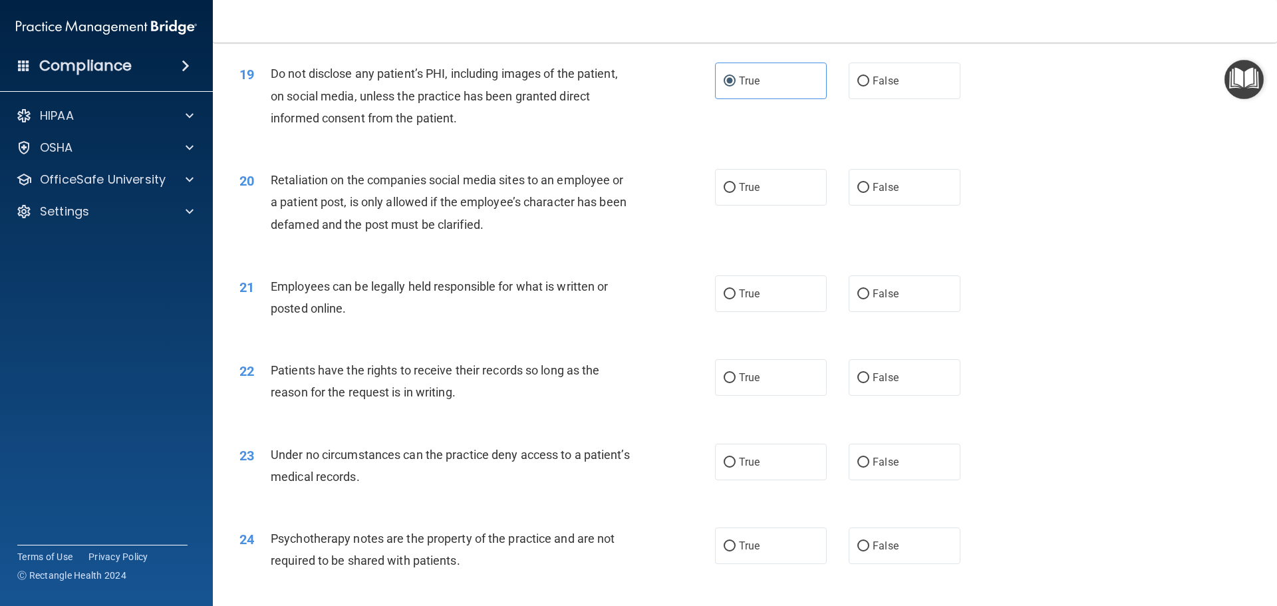
scroll to position [2037, 0]
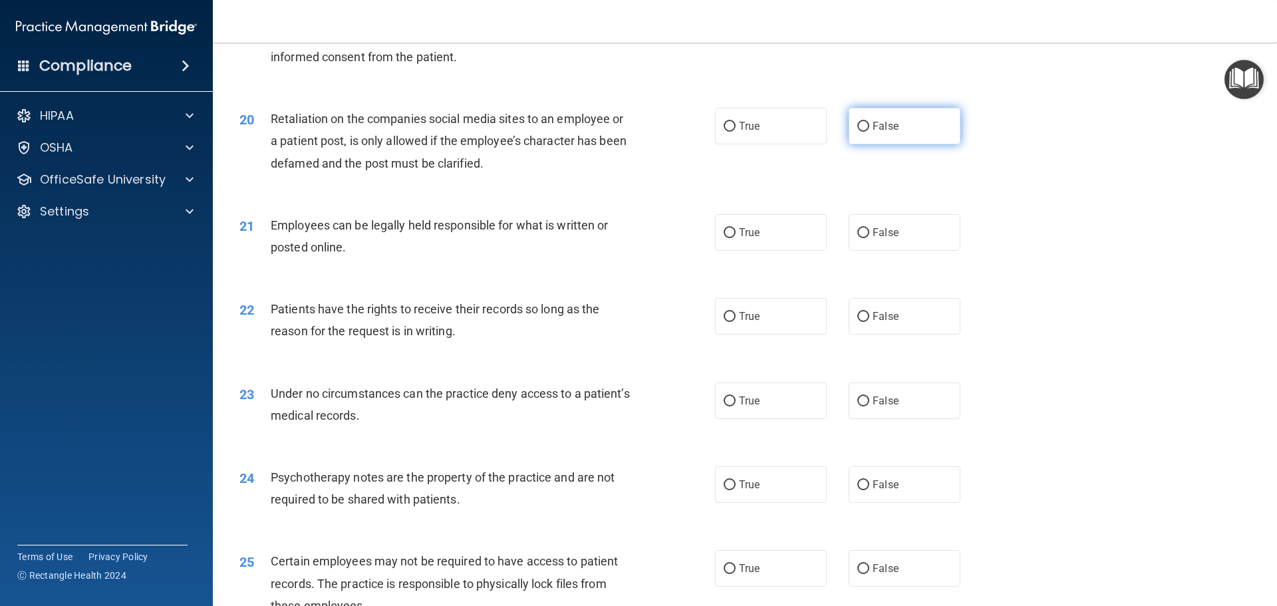
click at [894, 144] on label "False" at bounding box center [905, 126] width 112 height 37
click at [869, 132] on input "False" at bounding box center [863, 127] width 12 height 10
radio input "true"
click at [751, 239] on span "True" at bounding box center [749, 232] width 21 height 13
click at [736, 238] on input "True" at bounding box center [730, 233] width 12 height 10
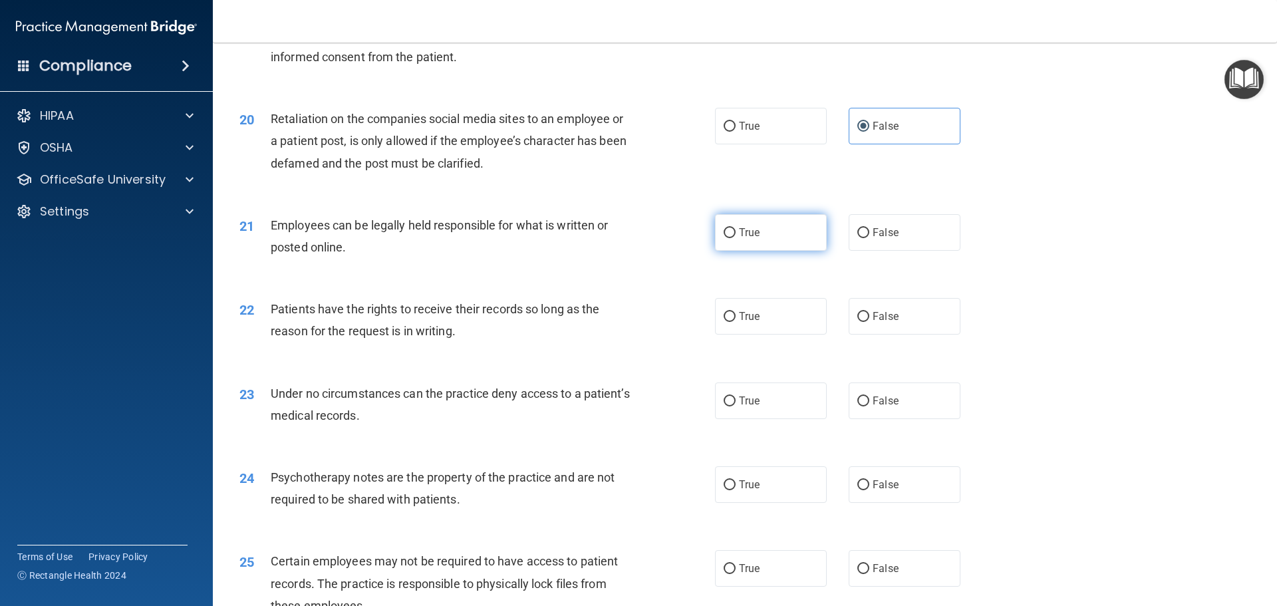
radio input "true"
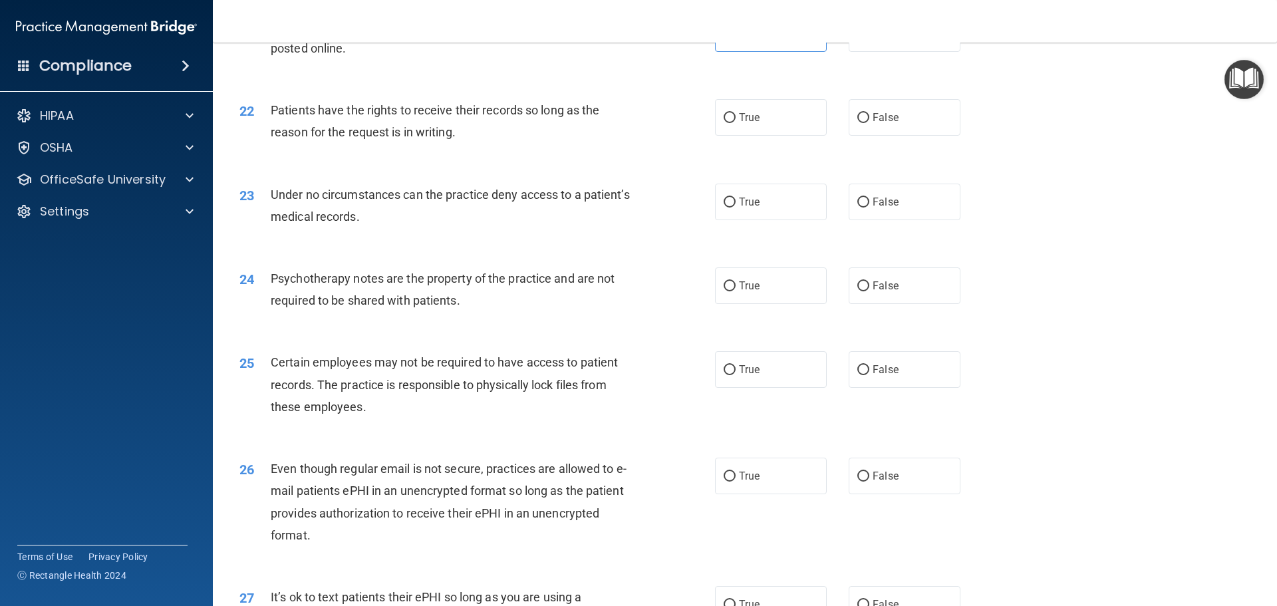
scroll to position [2293, 0]
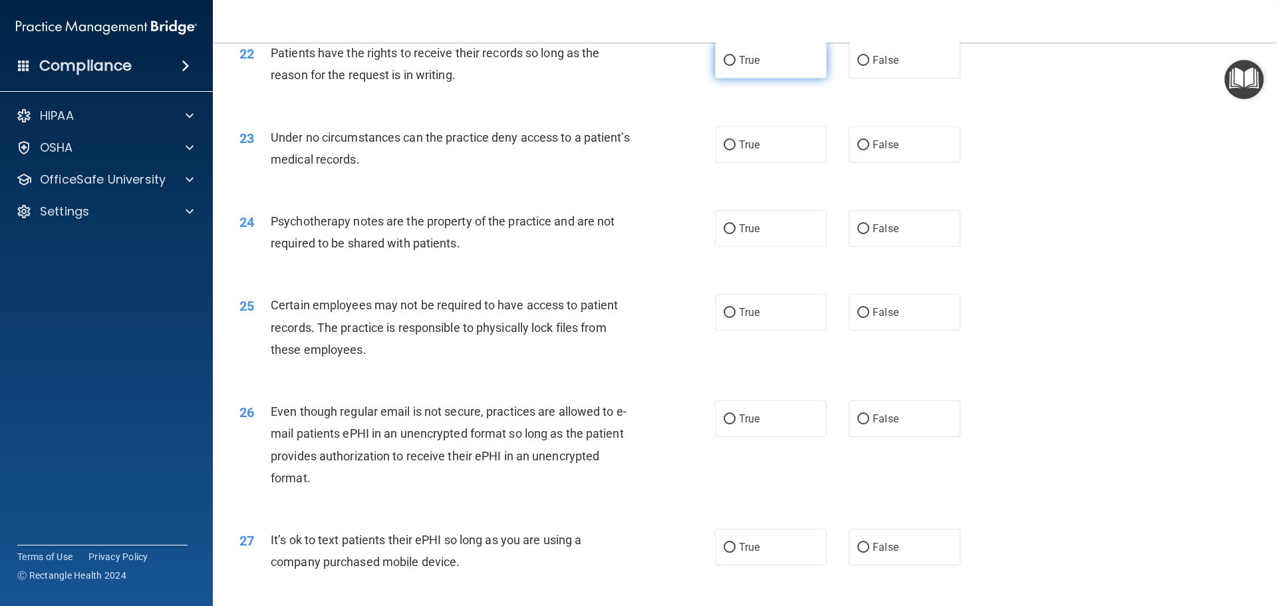
click at [782, 78] on label "True" at bounding box center [771, 60] width 112 height 37
click at [736, 66] on input "True" at bounding box center [730, 61] width 12 height 10
radio input "true"
click at [849, 163] on label "False" at bounding box center [905, 144] width 112 height 37
click at [857, 150] on input "False" at bounding box center [863, 145] width 12 height 10
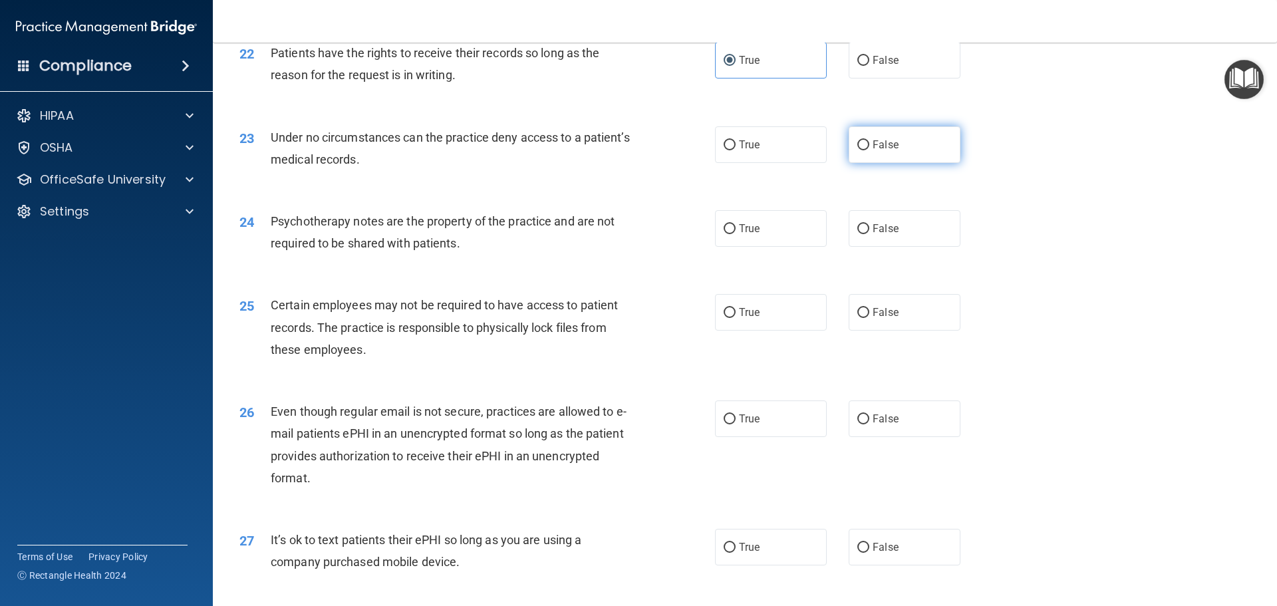
radio input "true"
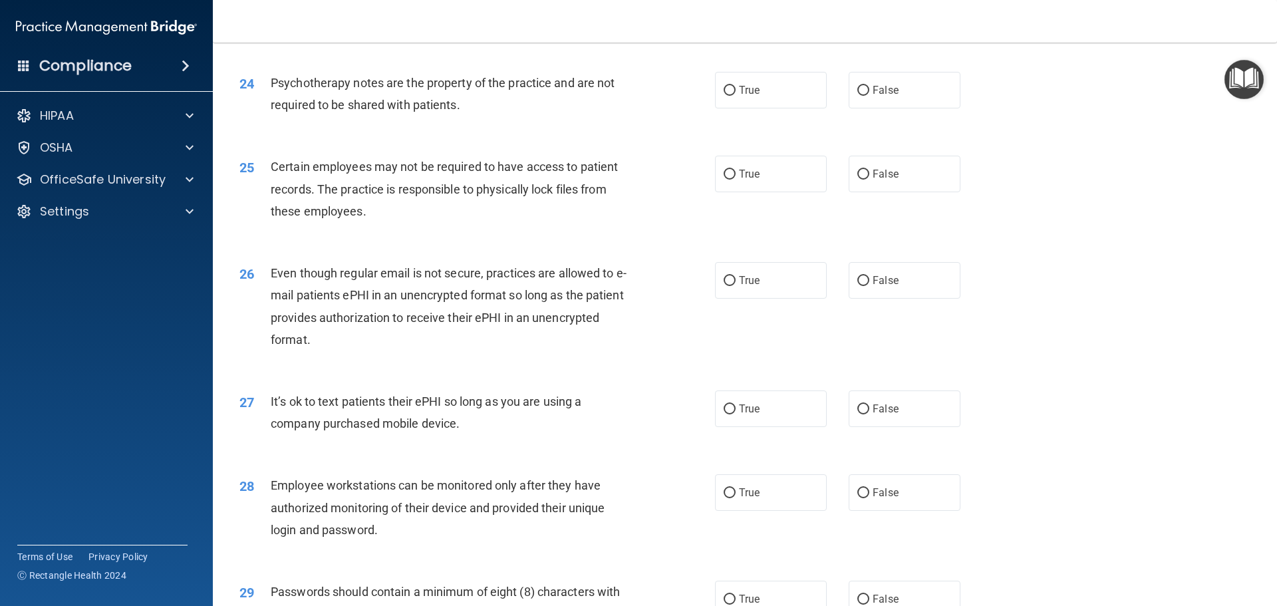
scroll to position [2407, 0]
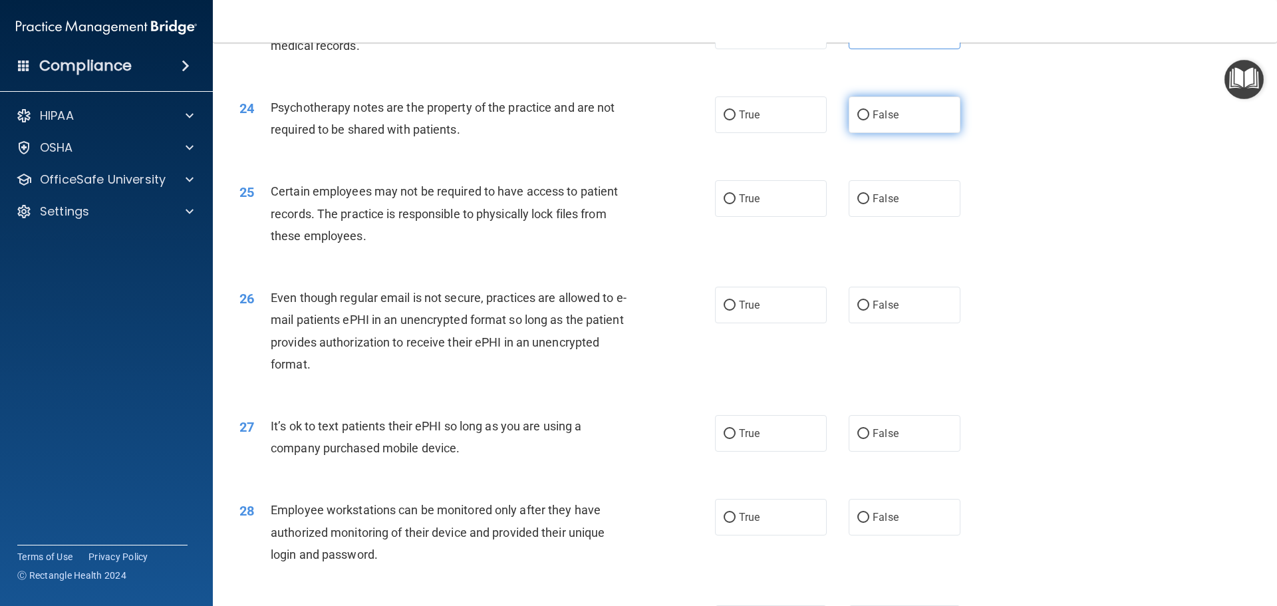
click at [902, 133] on label "False" at bounding box center [905, 114] width 112 height 37
click at [869, 120] on input "False" at bounding box center [863, 115] width 12 height 10
radio input "true"
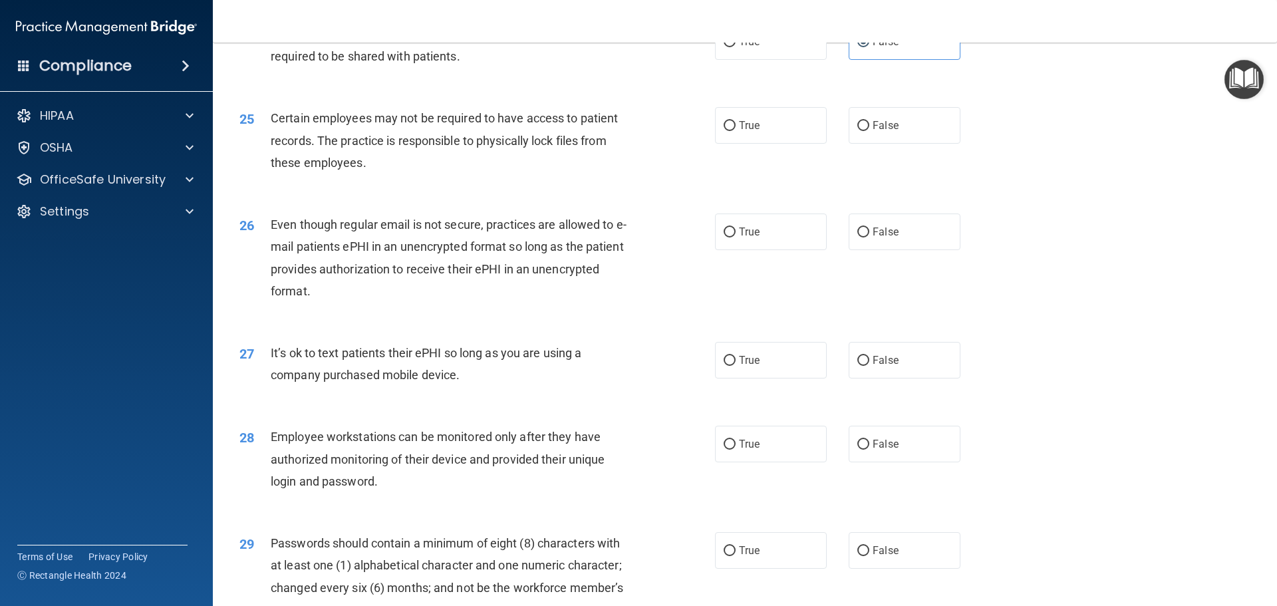
scroll to position [2504, 0]
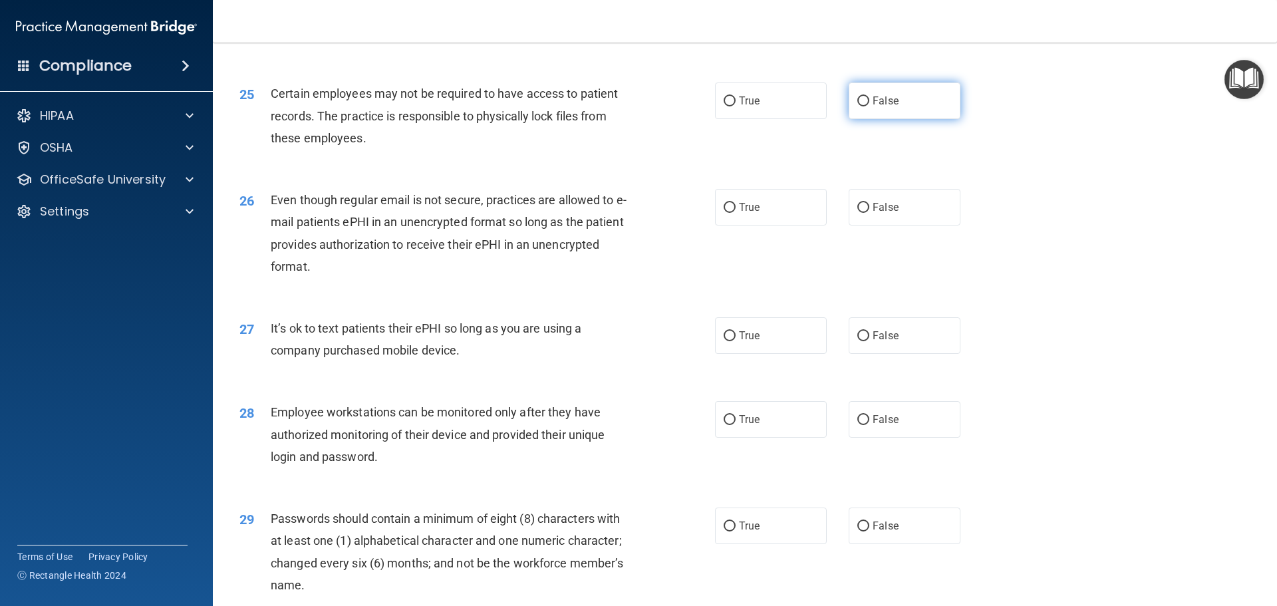
click at [859, 116] on label "False" at bounding box center [905, 100] width 112 height 37
click at [859, 106] on input "False" at bounding box center [863, 101] width 12 height 10
radio input "true"
click at [779, 225] on label "True" at bounding box center [771, 207] width 112 height 37
click at [736, 213] on input "True" at bounding box center [730, 208] width 12 height 10
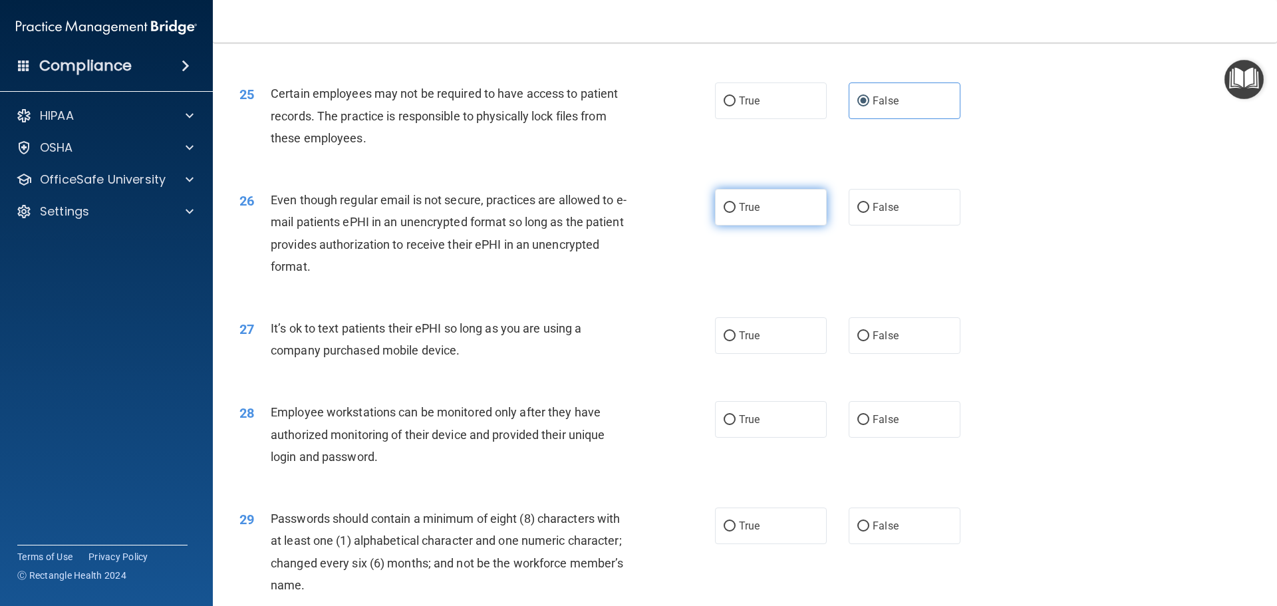
radio input "true"
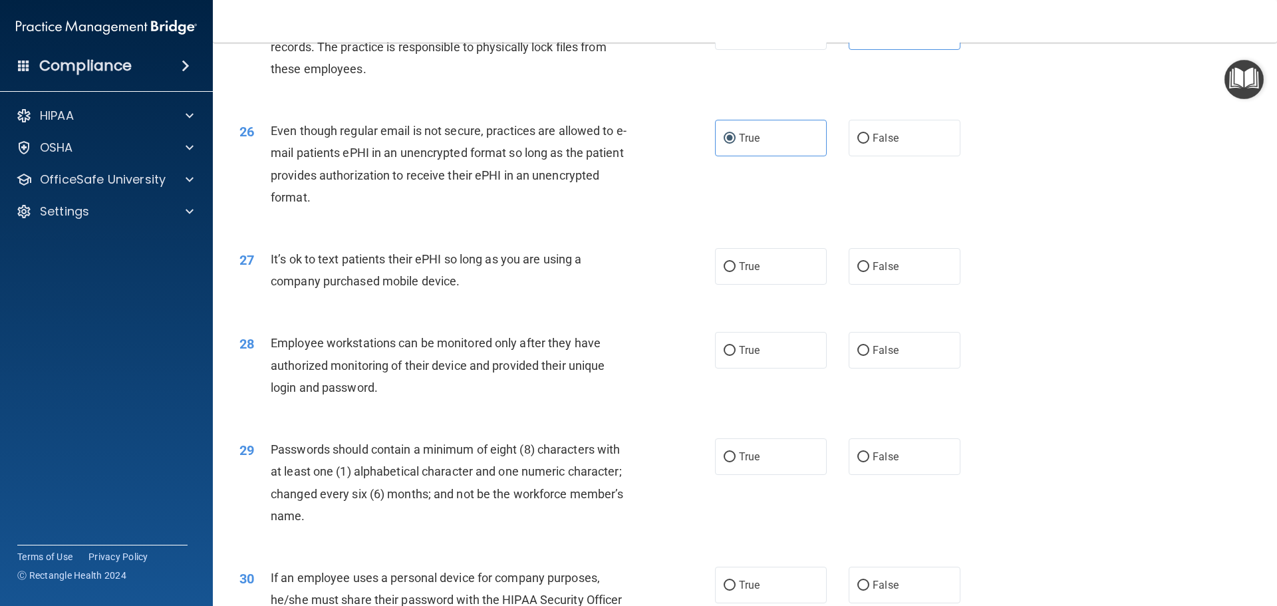
scroll to position [2671, 0]
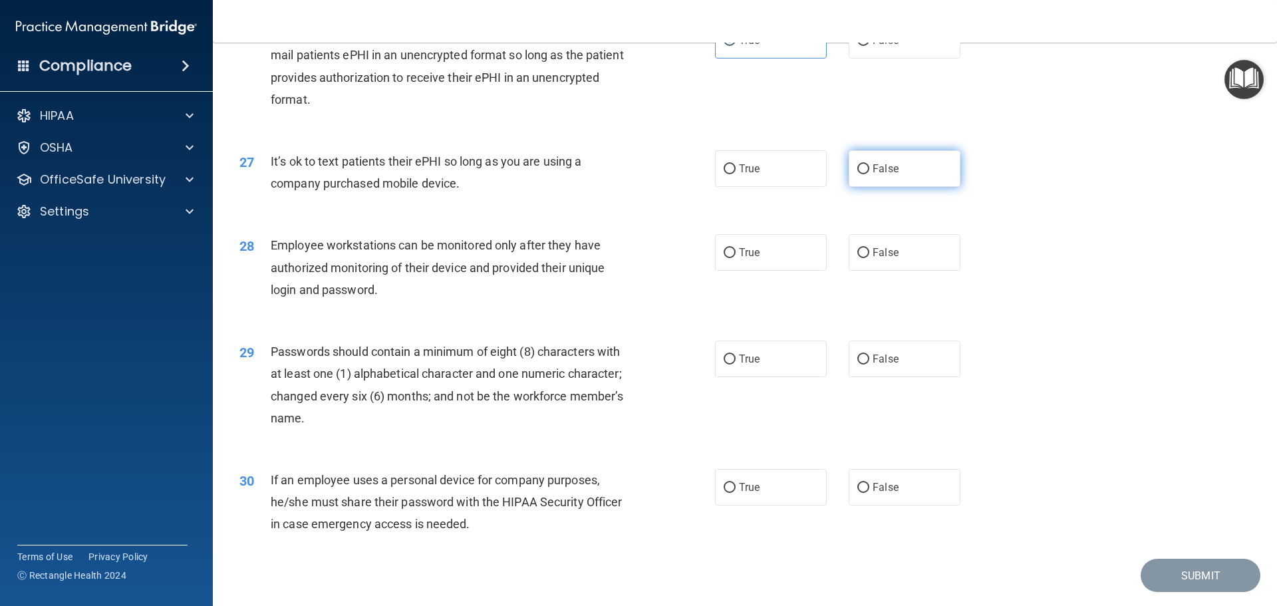
click at [913, 186] on label "False" at bounding box center [905, 168] width 112 height 37
click at [869, 174] on input "False" at bounding box center [863, 169] width 12 height 10
radio input "true"
click at [749, 259] on span "True" at bounding box center [749, 252] width 21 height 13
click at [736, 258] on input "True" at bounding box center [730, 253] width 12 height 10
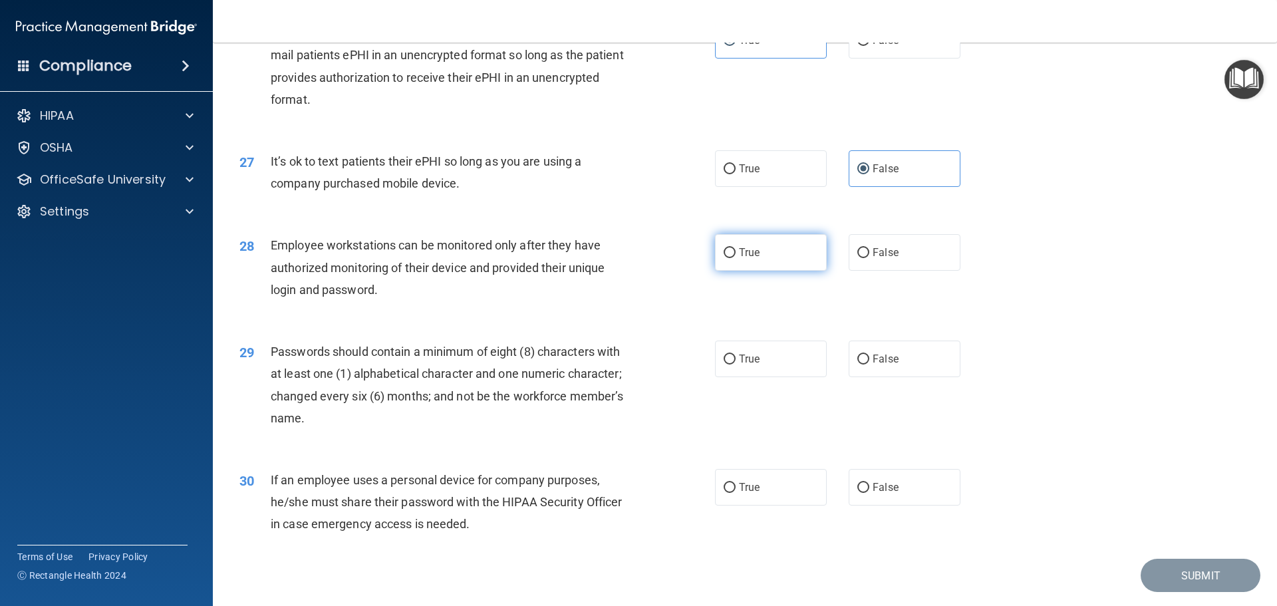
radio input "true"
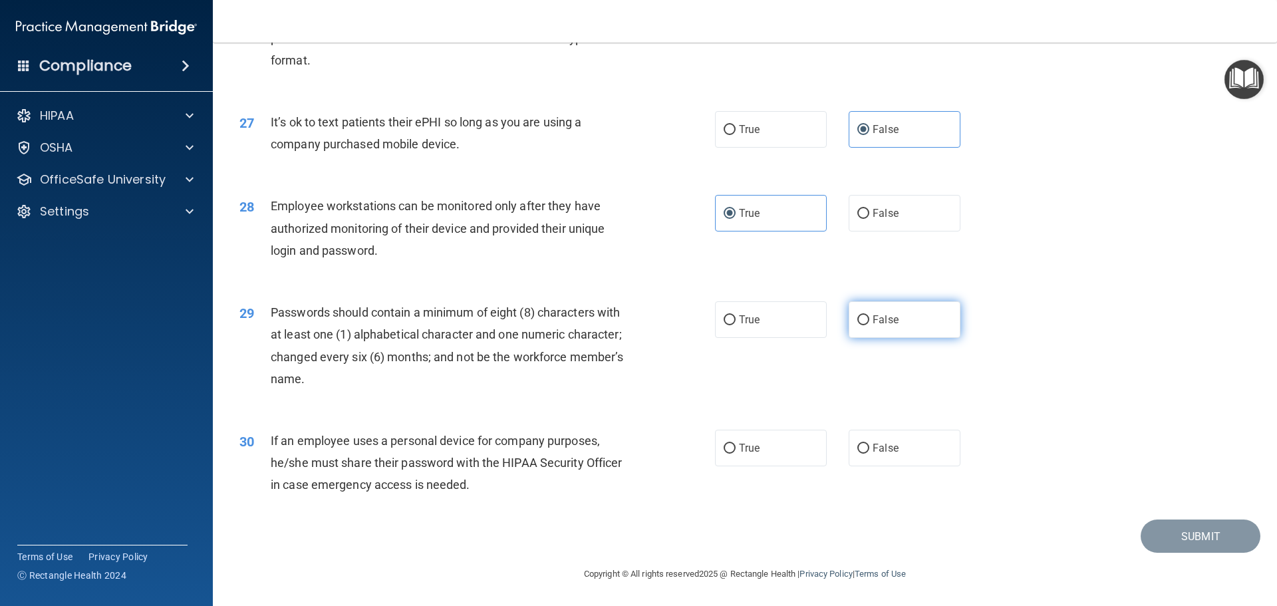
click at [914, 329] on label "False" at bounding box center [905, 319] width 112 height 37
click at [869, 325] on input "False" at bounding box center [863, 320] width 12 height 10
radio input "true"
click at [765, 456] on label "True" at bounding box center [771, 448] width 112 height 37
click at [736, 454] on input "True" at bounding box center [730, 449] width 12 height 10
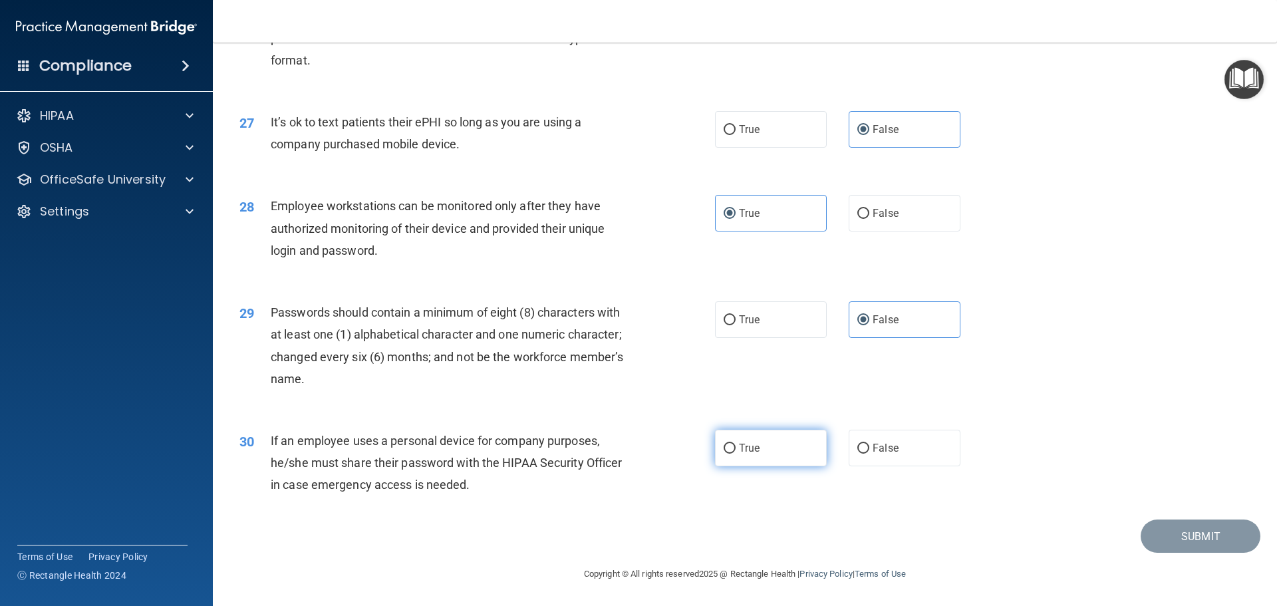
radio input "true"
click at [1172, 547] on button "Submit" at bounding box center [1201, 536] width 120 height 34
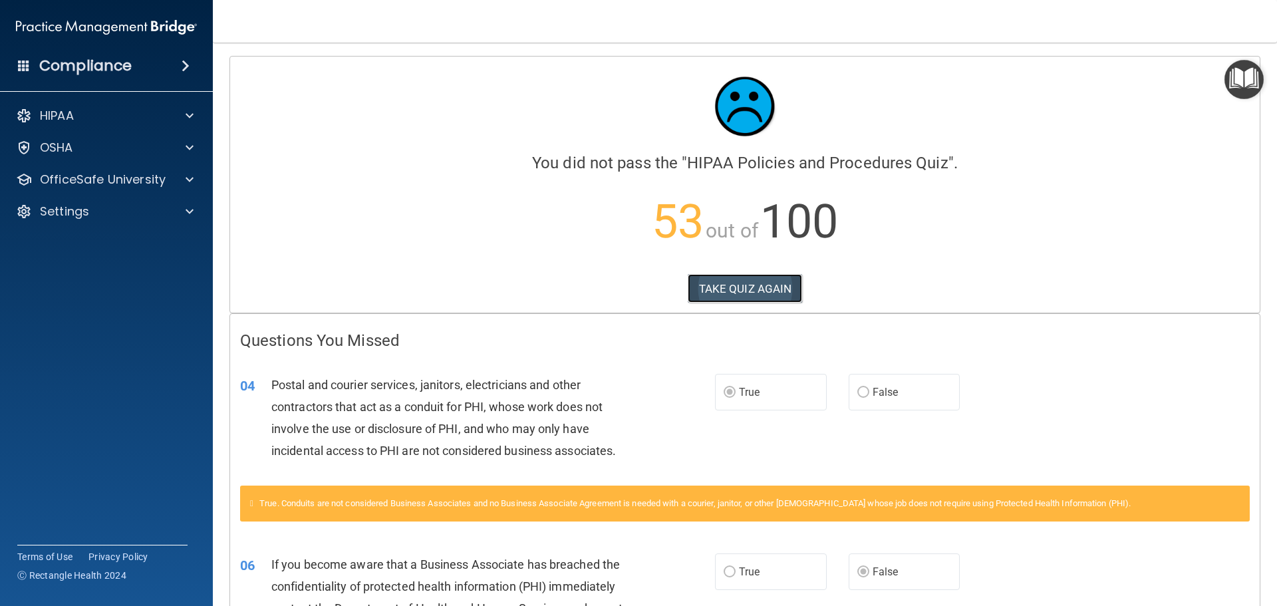
click at [742, 289] on button "TAKE QUIZ AGAIN" at bounding box center [745, 288] width 115 height 29
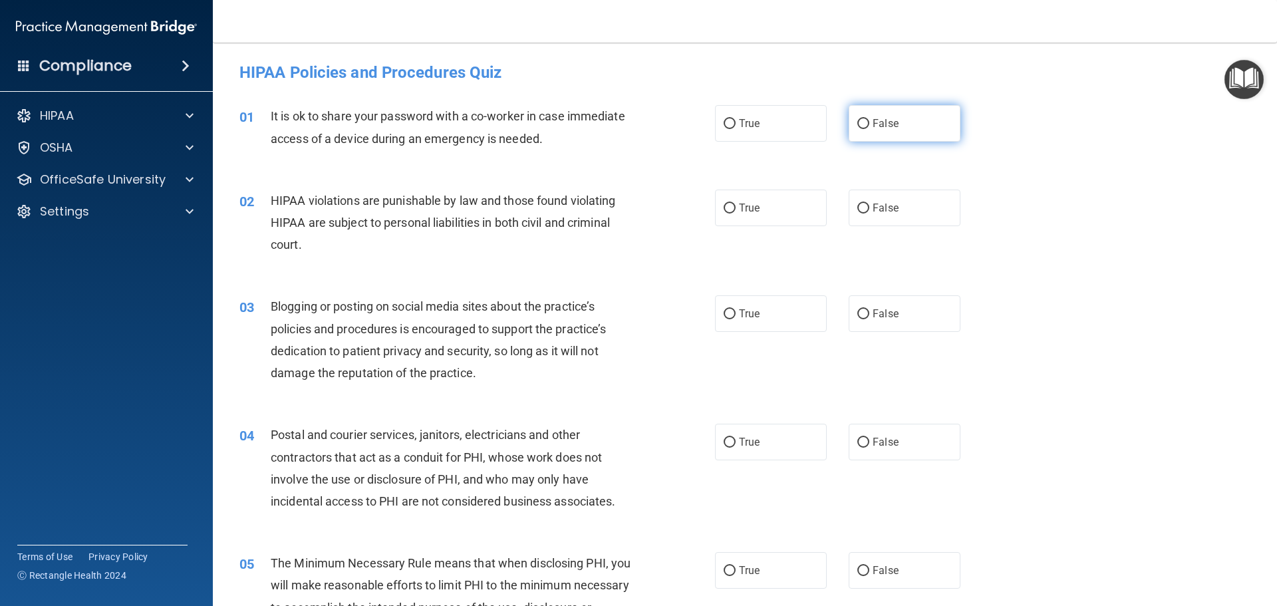
click at [912, 118] on label "False" at bounding box center [905, 123] width 112 height 37
click at [869, 119] on input "False" at bounding box center [863, 124] width 12 height 10
radio input "true"
click at [779, 213] on label "True" at bounding box center [771, 208] width 112 height 37
click at [736, 213] on input "True" at bounding box center [730, 208] width 12 height 10
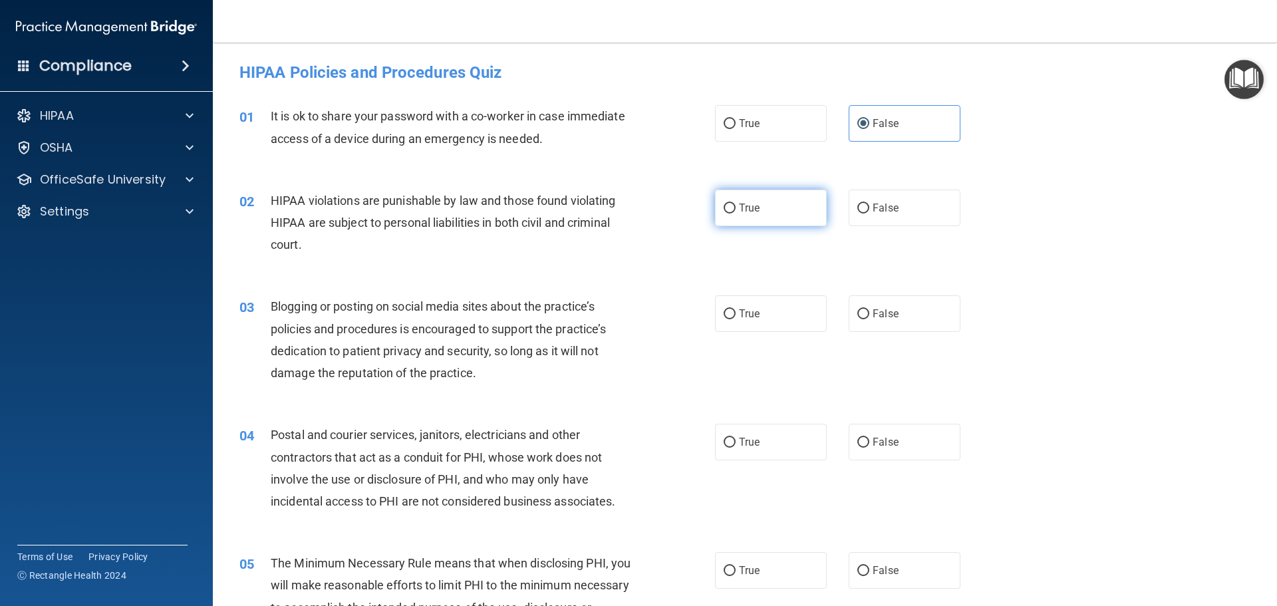
radio input "true"
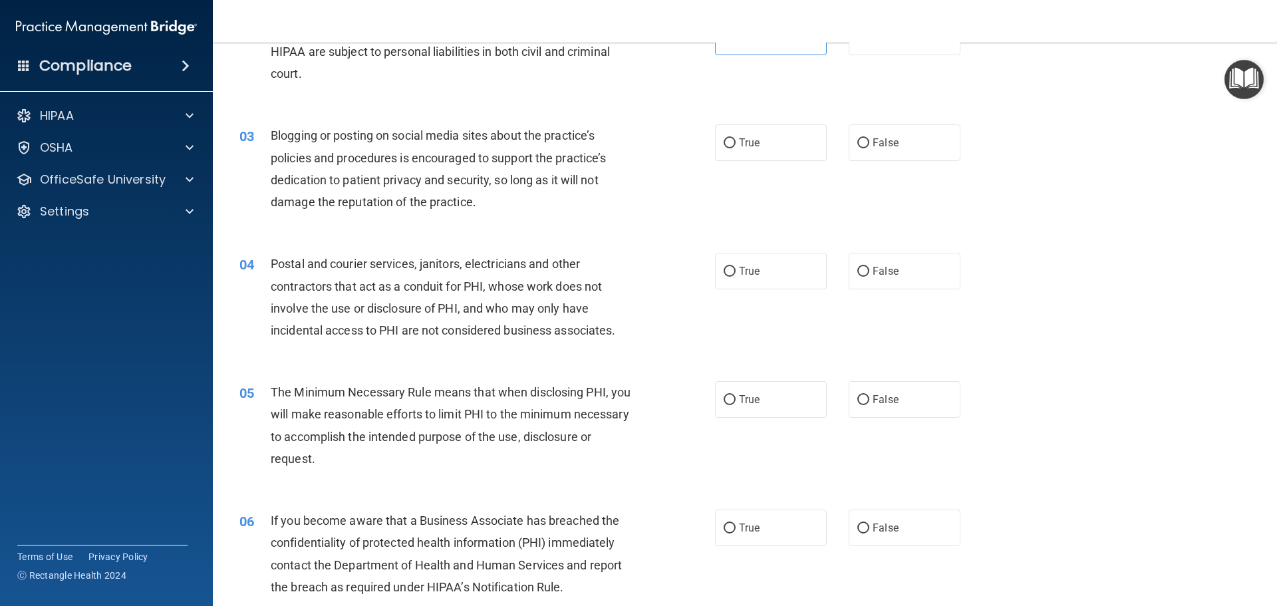
scroll to position [163, 0]
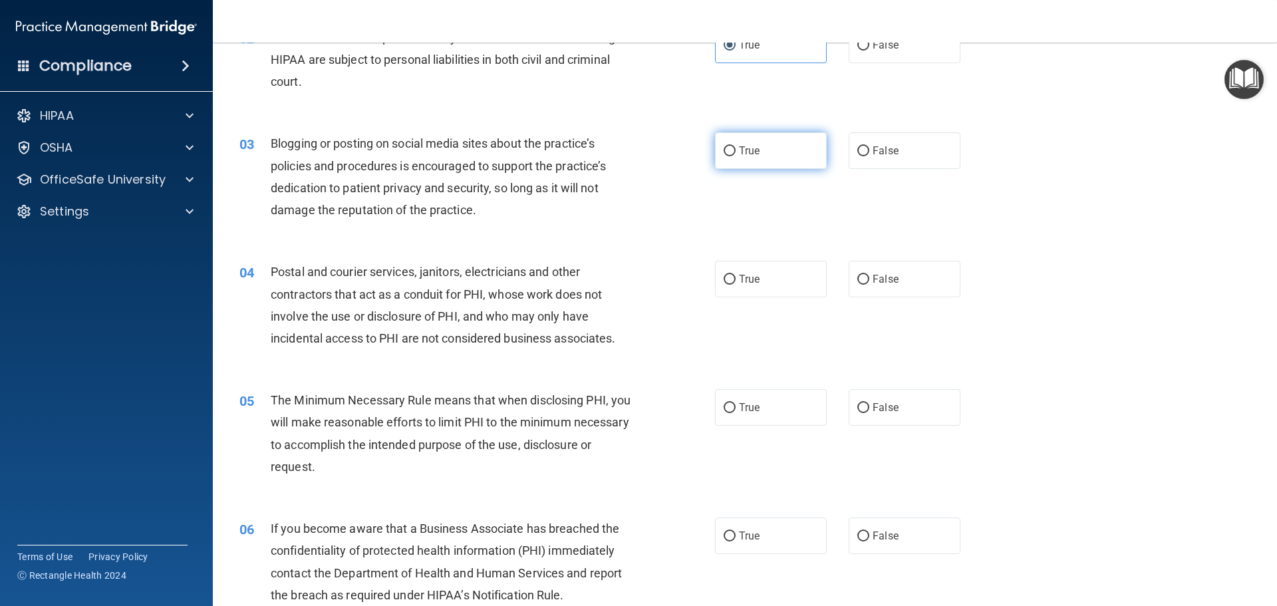
click at [769, 147] on label "True" at bounding box center [771, 150] width 112 height 37
click at [736, 147] on input "True" at bounding box center [730, 151] width 12 height 10
radio input "true"
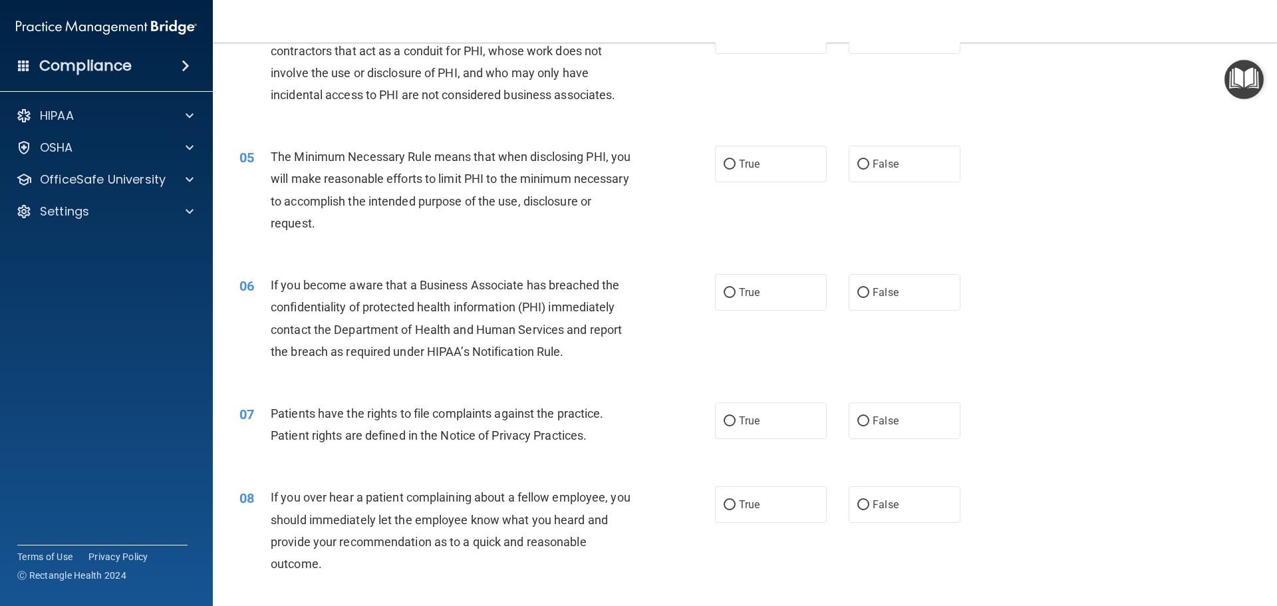
scroll to position [366, 0]
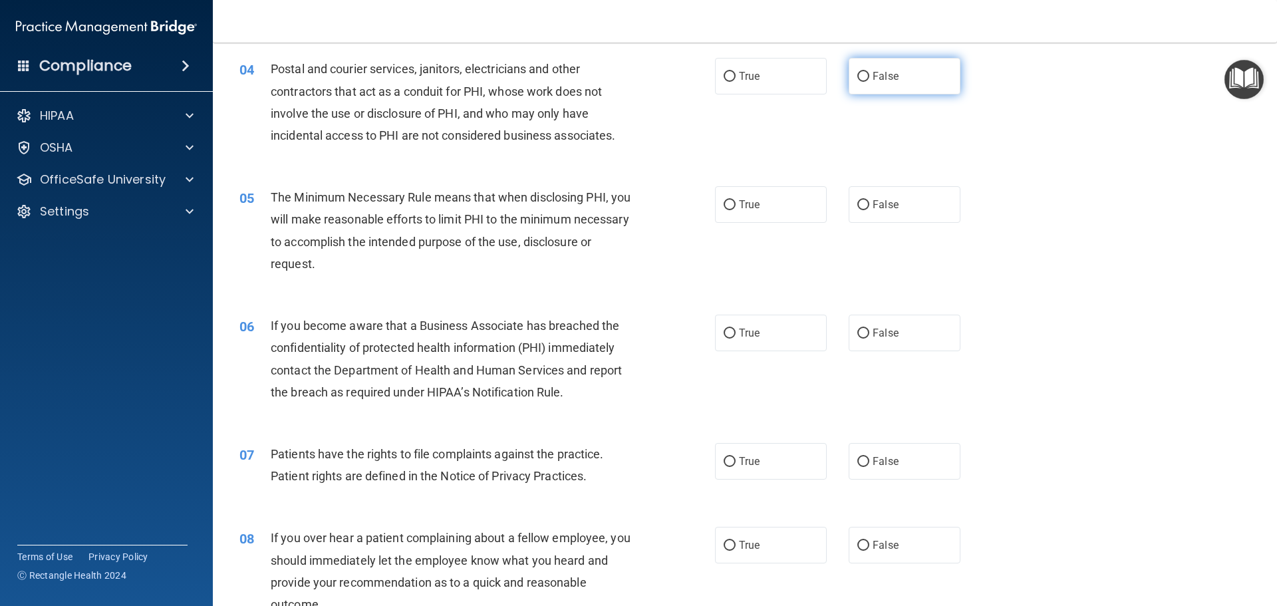
click at [891, 76] on span "False" at bounding box center [886, 76] width 26 height 13
click at [869, 76] on input "False" at bounding box center [863, 77] width 12 height 10
radio input "true"
click at [781, 207] on label "True" at bounding box center [771, 204] width 112 height 37
click at [736, 207] on input "True" at bounding box center [730, 205] width 12 height 10
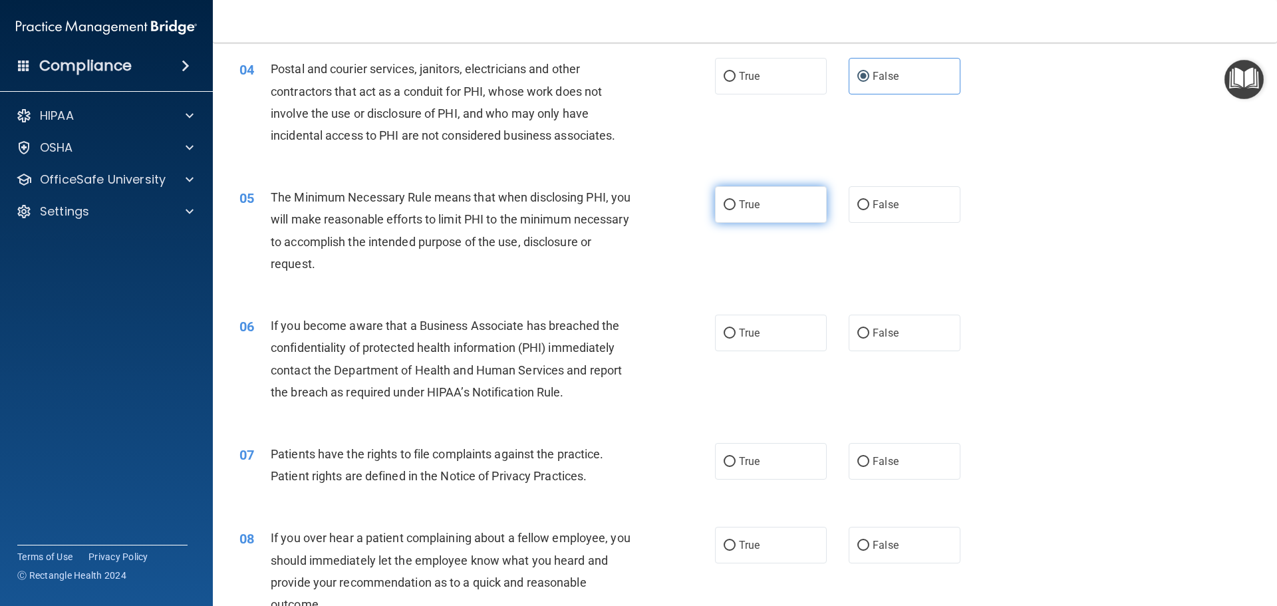
radio input "true"
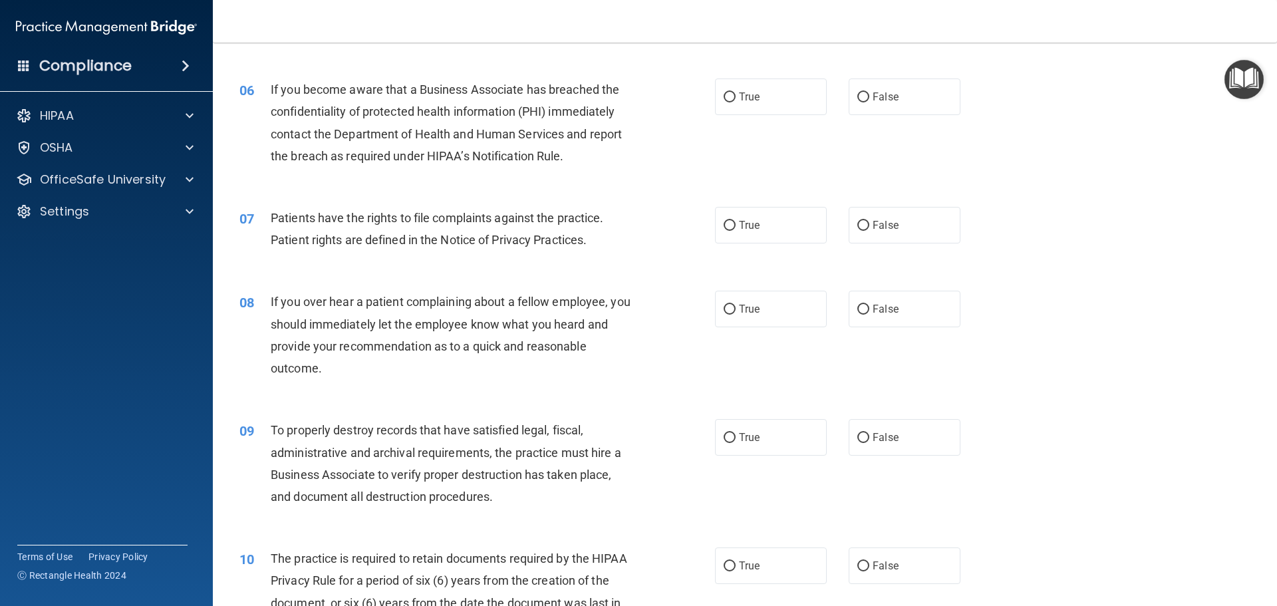
scroll to position [593, 0]
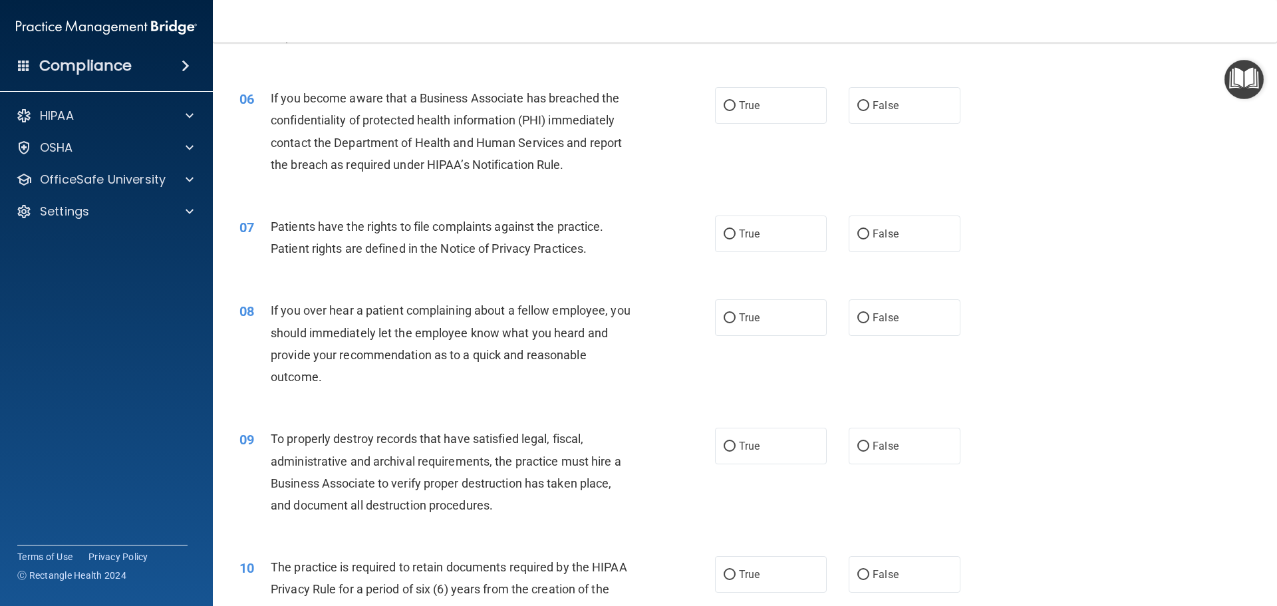
drag, startPoint x: 785, startPoint y: 107, endPoint x: 744, endPoint y: 136, distance: 50.2
click at [785, 107] on label "True" at bounding box center [771, 105] width 112 height 37
click at [736, 107] on input "True" at bounding box center [730, 106] width 12 height 10
radio input "true"
click at [759, 247] on label "True" at bounding box center [771, 233] width 112 height 37
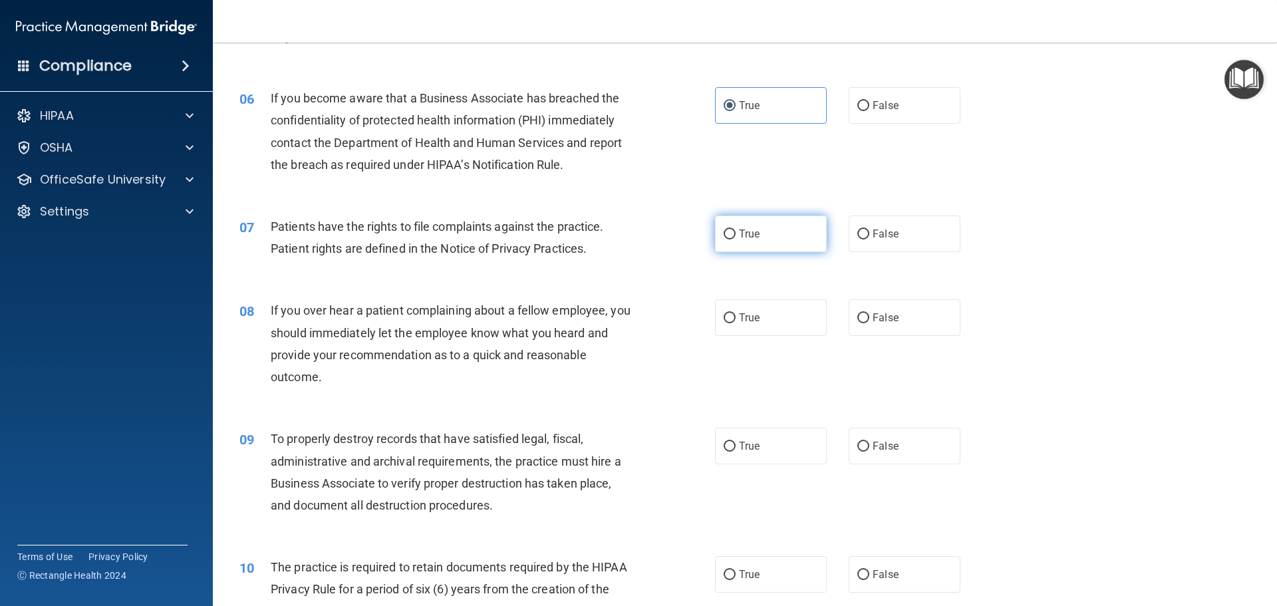
click at [736, 239] on input "True" at bounding box center [730, 234] width 12 height 10
radio input "true"
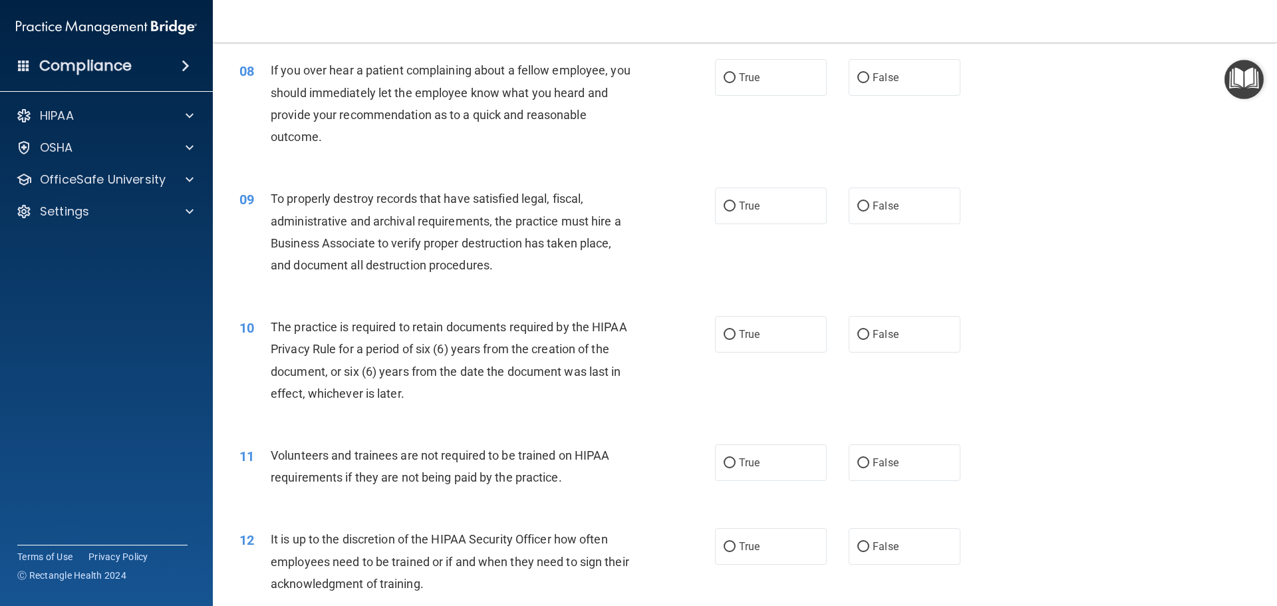
scroll to position [829, 0]
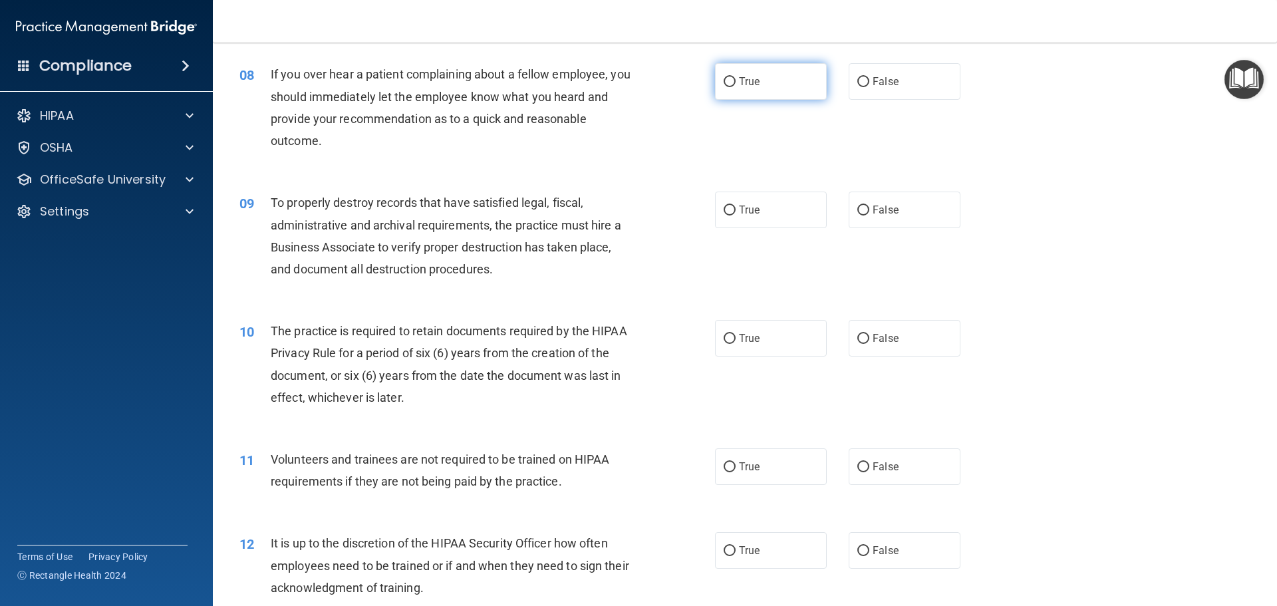
click at [783, 88] on label "True" at bounding box center [771, 81] width 112 height 37
click at [736, 87] on input "True" at bounding box center [730, 82] width 12 height 10
radio input "true"
click at [773, 219] on label "True" at bounding box center [771, 210] width 112 height 37
click at [736, 215] on input "True" at bounding box center [730, 210] width 12 height 10
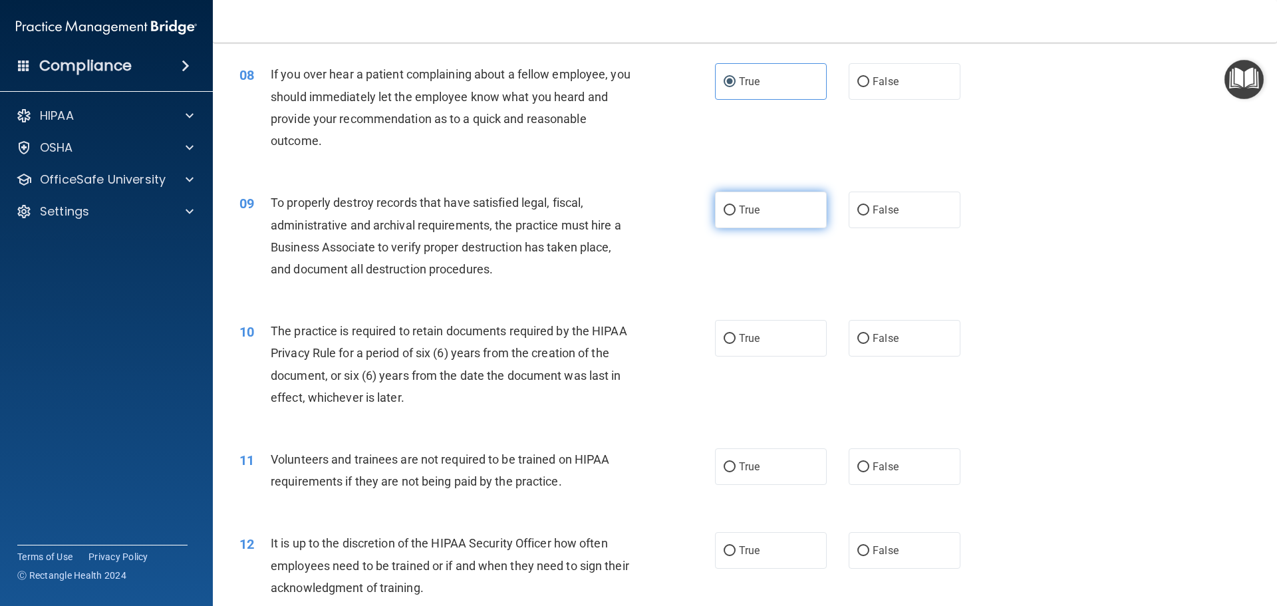
radio input "true"
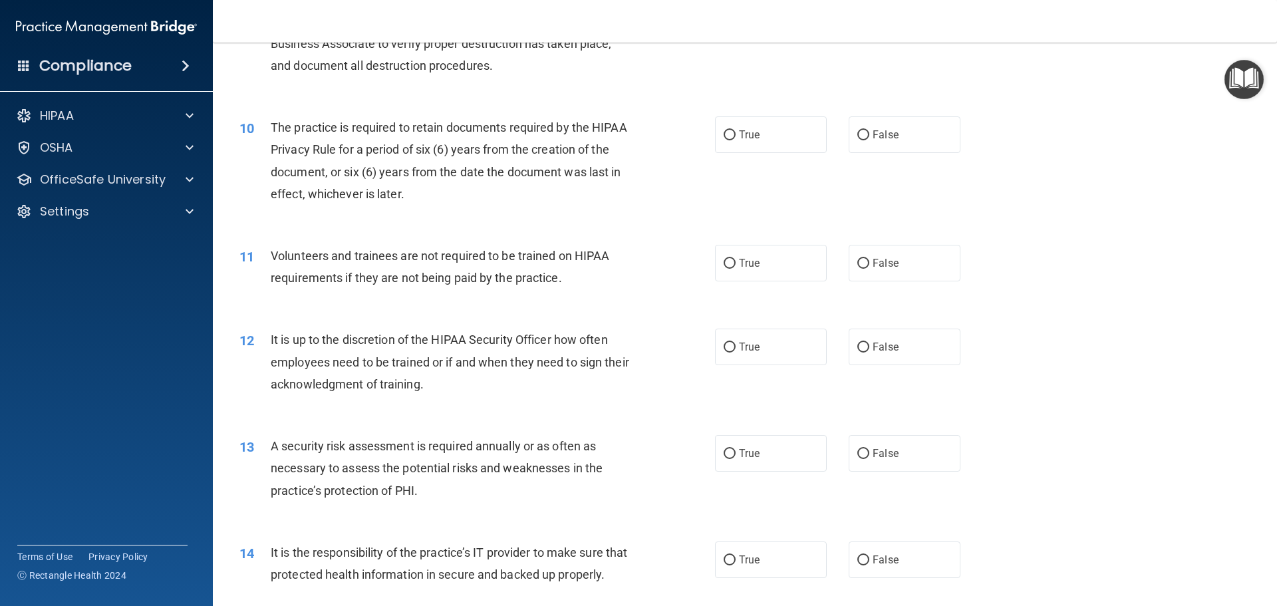
scroll to position [1089, 0]
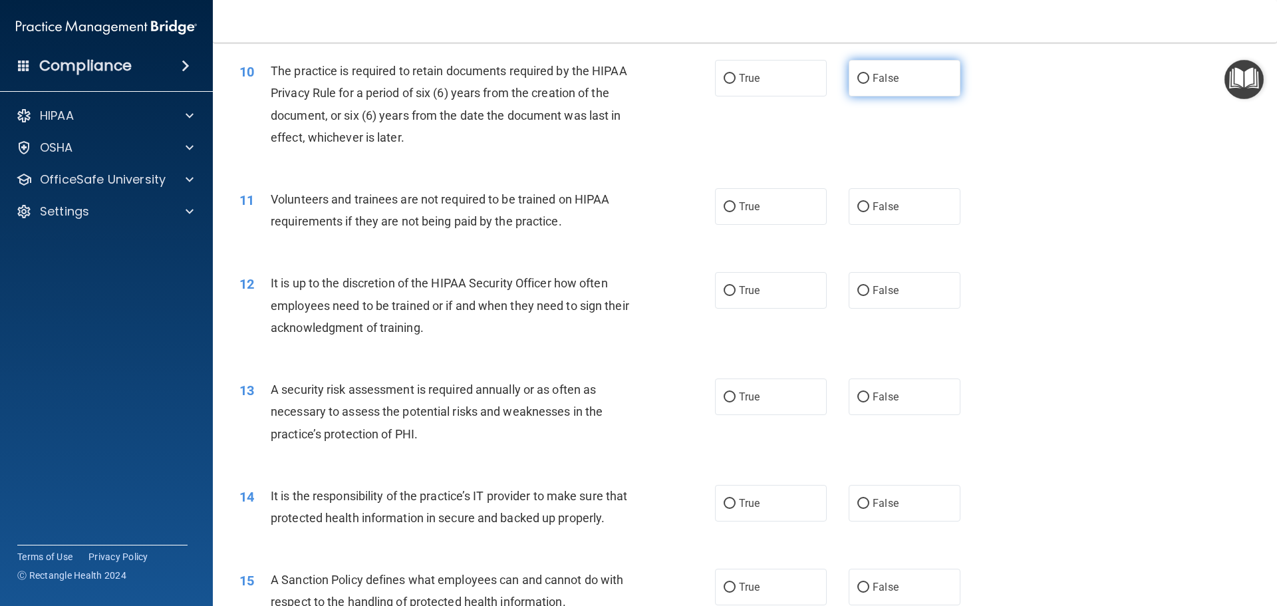
click at [900, 80] on label "False" at bounding box center [905, 78] width 112 height 37
click at [869, 80] on input "False" at bounding box center [863, 79] width 12 height 10
radio input "true"
click at [903, 221] on label "False" at bounding box center [905, 206] width 112 height 37
click at [869, 212] on input "False" at bounding box center [863, 207] width 12 height 10
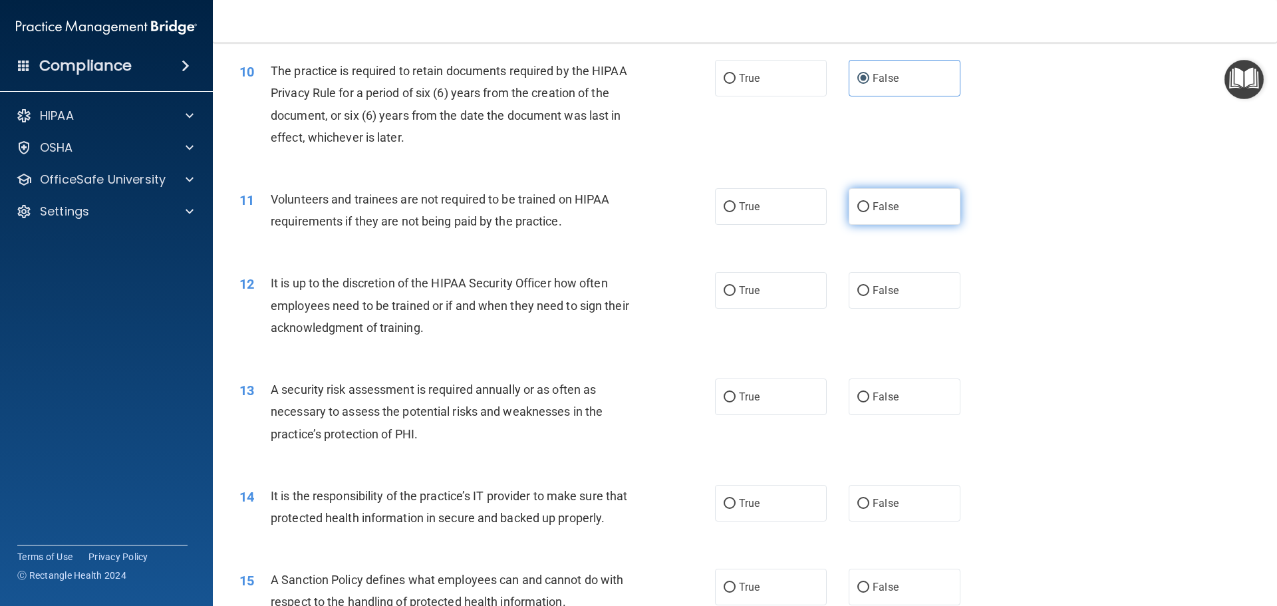
radio input "true"
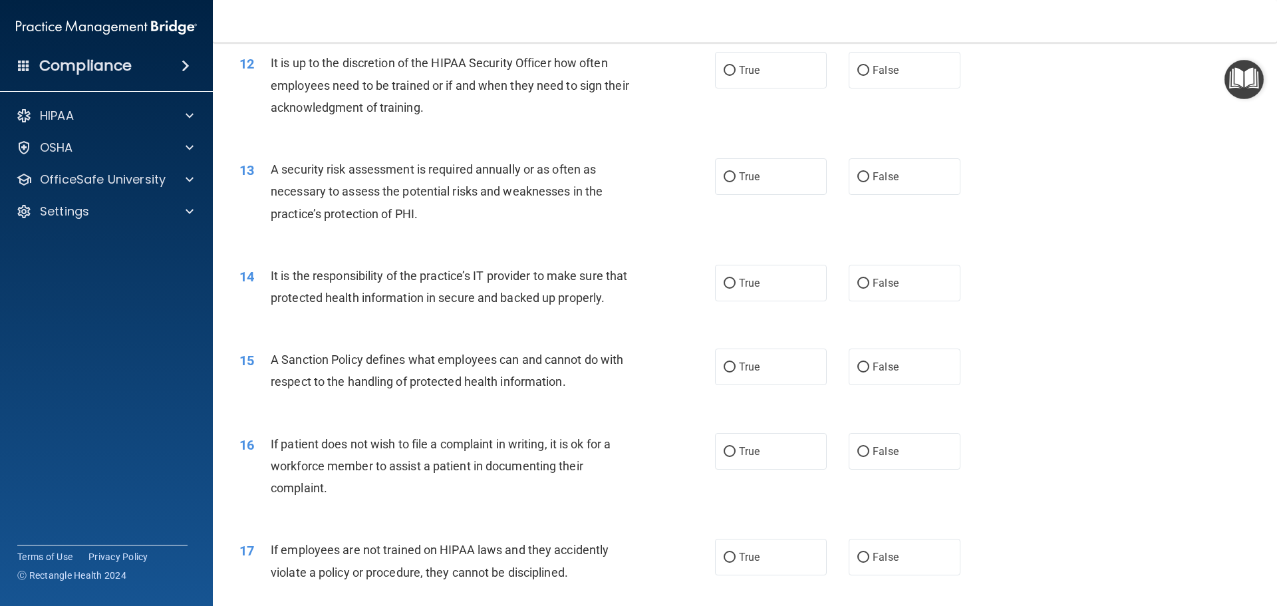
scroll to position [1317, 0]
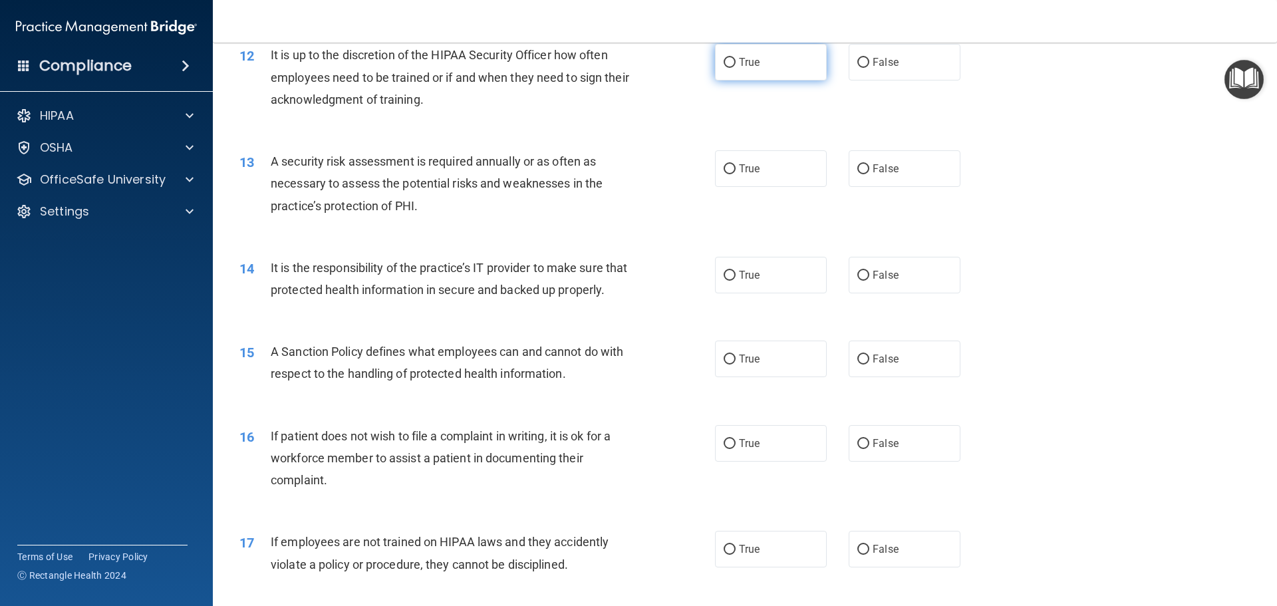
click at [761, 68] on label "True" at bounding box center [771, 62] width 112 height 37
click at [736, 68] on input "True" at bounding box center [730, 63] width 12 height 10
radio input "true"
click at [775, 176] on label "True" at bounding box center [771, 168] width 112 height 37
click at [736, 174] on input "True" at bounding box center [730, 169] width 12 height 10
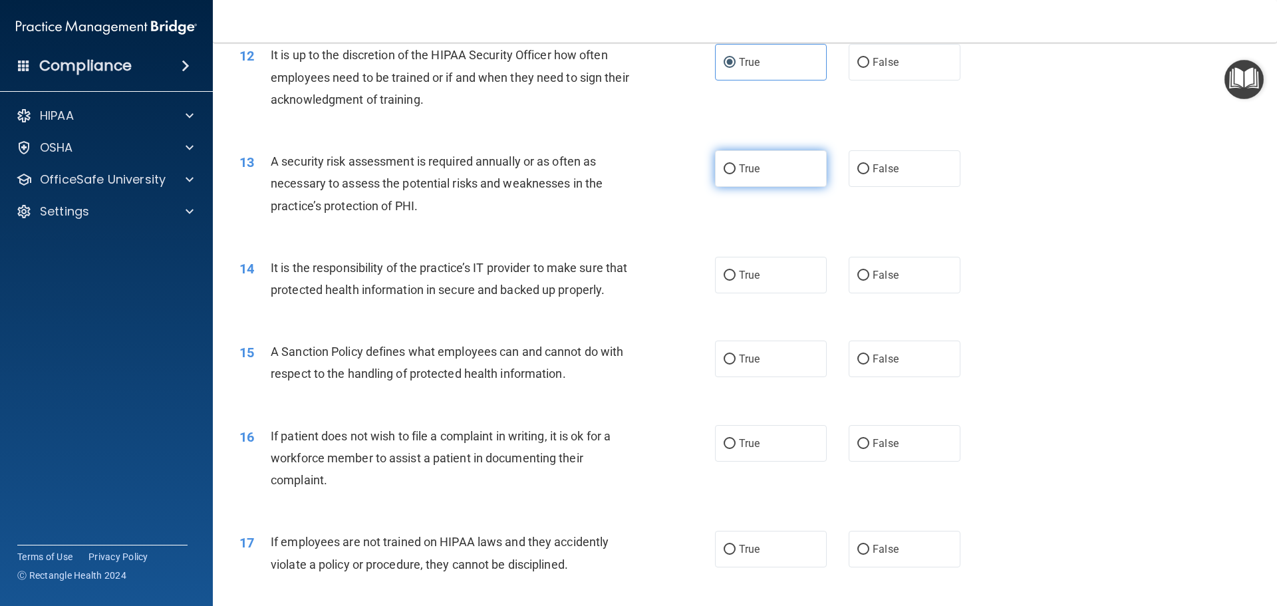
radio input "true"
click at [781, 284] on label "True" at bounding box center [771, 275] width 112 height 37
click at [736, 281] on input "True" at bounding box center [730, 276] width 12 height 10
radio input "true"
drag, startPoint x: 887, startPoint y: 379, endPoint x: 894, endPoint y: 376, distance: 8.0
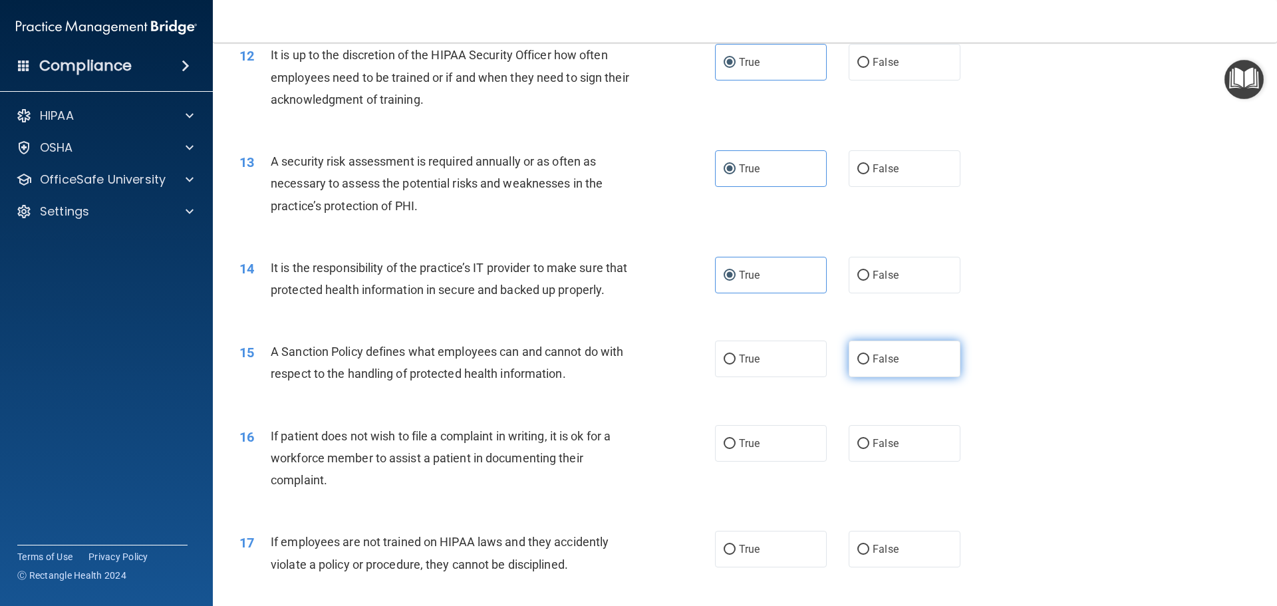
click at [888, 365] on span "False" at bounding box center [886, 358] width 26 height 13
click at [869, 364] on input "False" at bounding box center [863, 359] width 12 height 10
radio input "true"
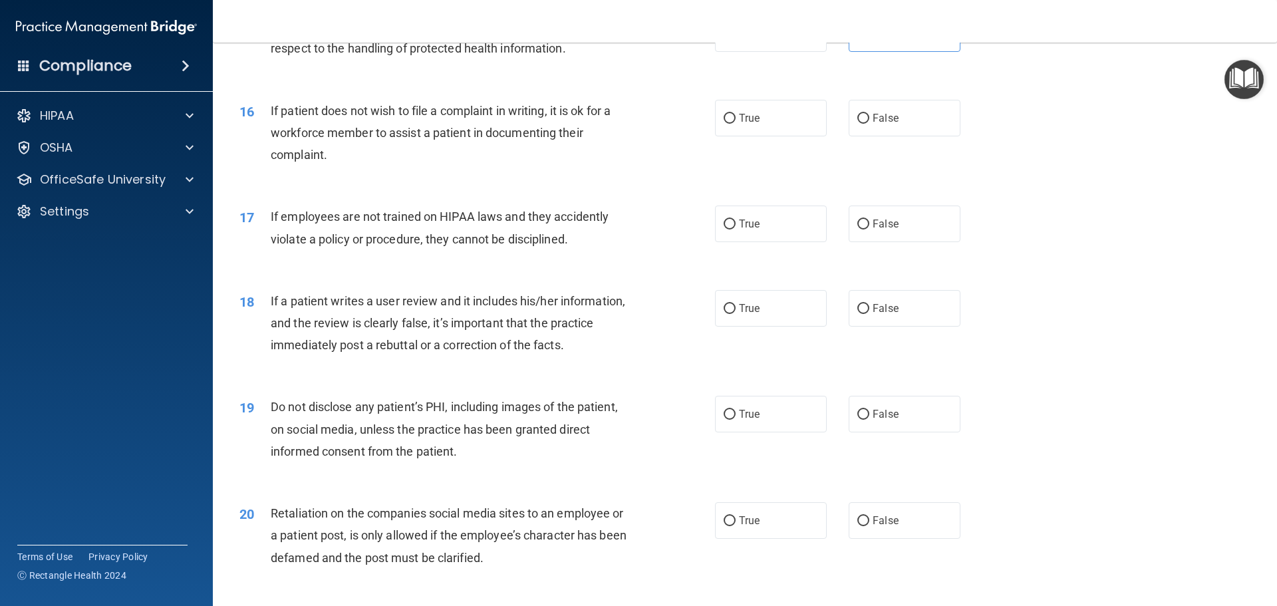
scroll to position [1655, 0]
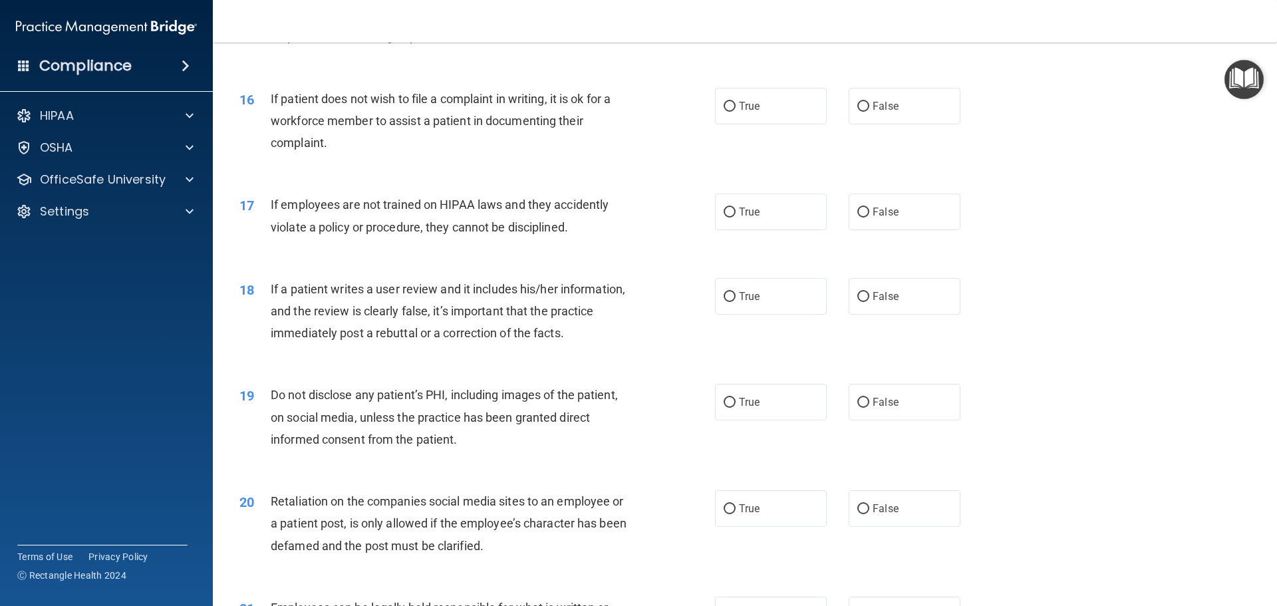
click at [735, 146] on div "16 If patient does not wish to file a complaint in writing, it is ok for a work…" at bounding box center [744, 124] width 1031 height 106
click at [734, 124] on label "True" at bounding box center [771, 106] width 112 height 37
click at [734, 112] on input "True" at bounding box center [730, 107] width 12 height 10
radio input "true"
click at [857, 217] on input "False" at bounding box center [863, 212] width 12 height 10
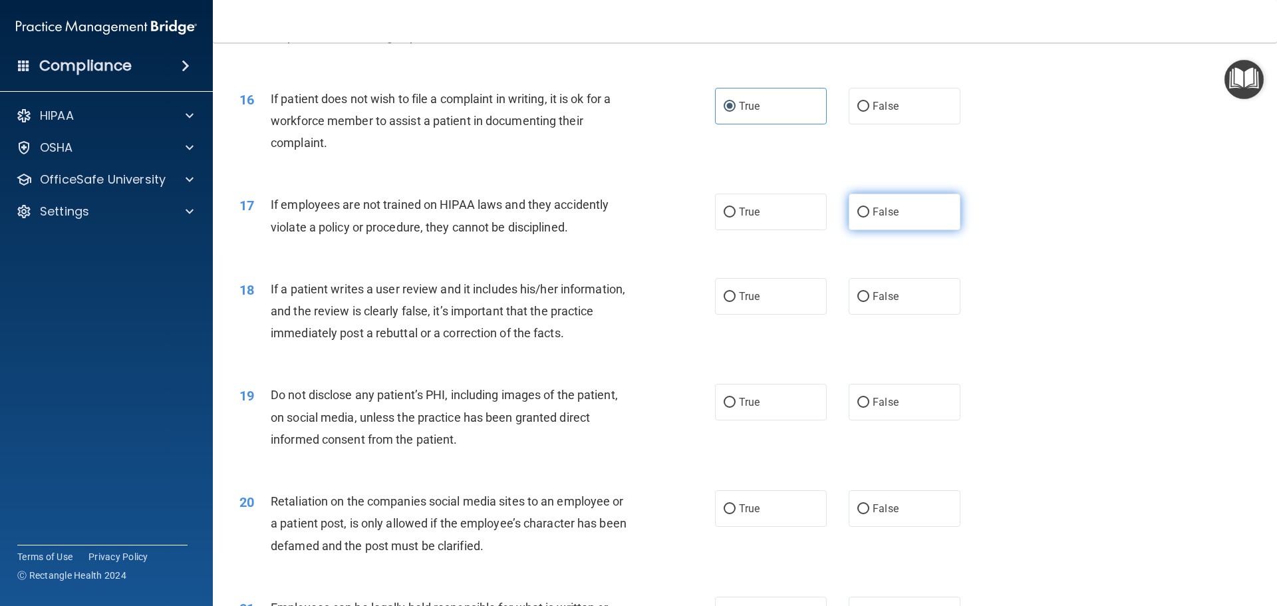
radio input "true"
click at [799, 307] on label "True" at bounding box center [771, 296] width 112 height 37
click at [736, 302] on input "True" at bounding box center [730, 297] width 12 height 10
radio input "true"
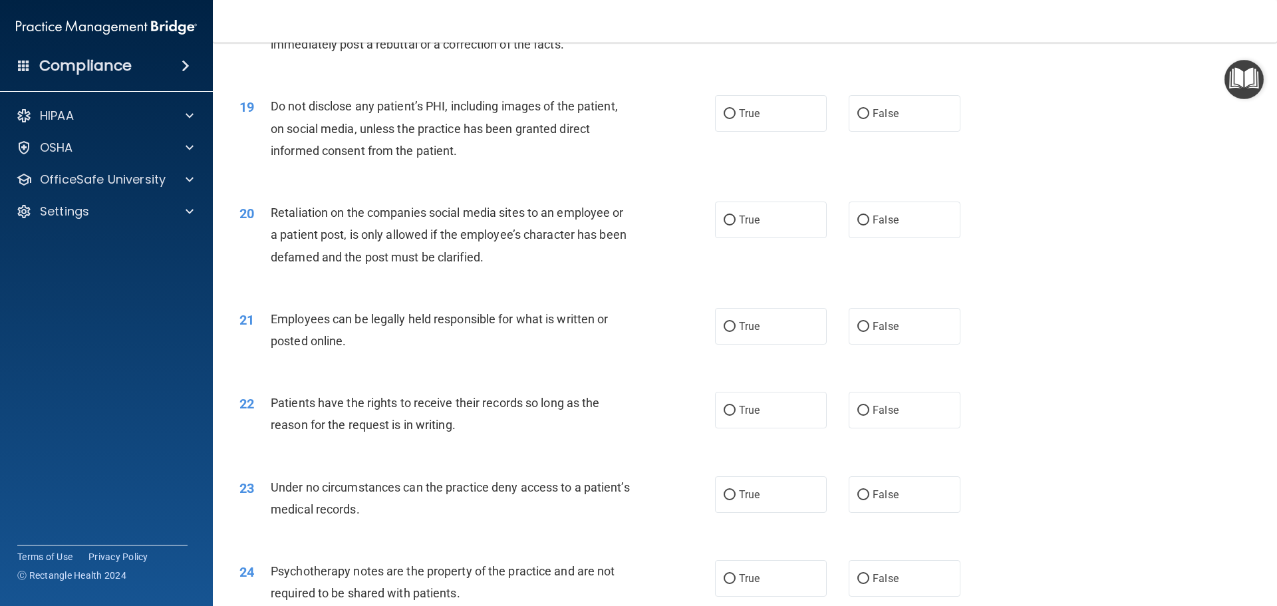
scroll to position [1927, 0]
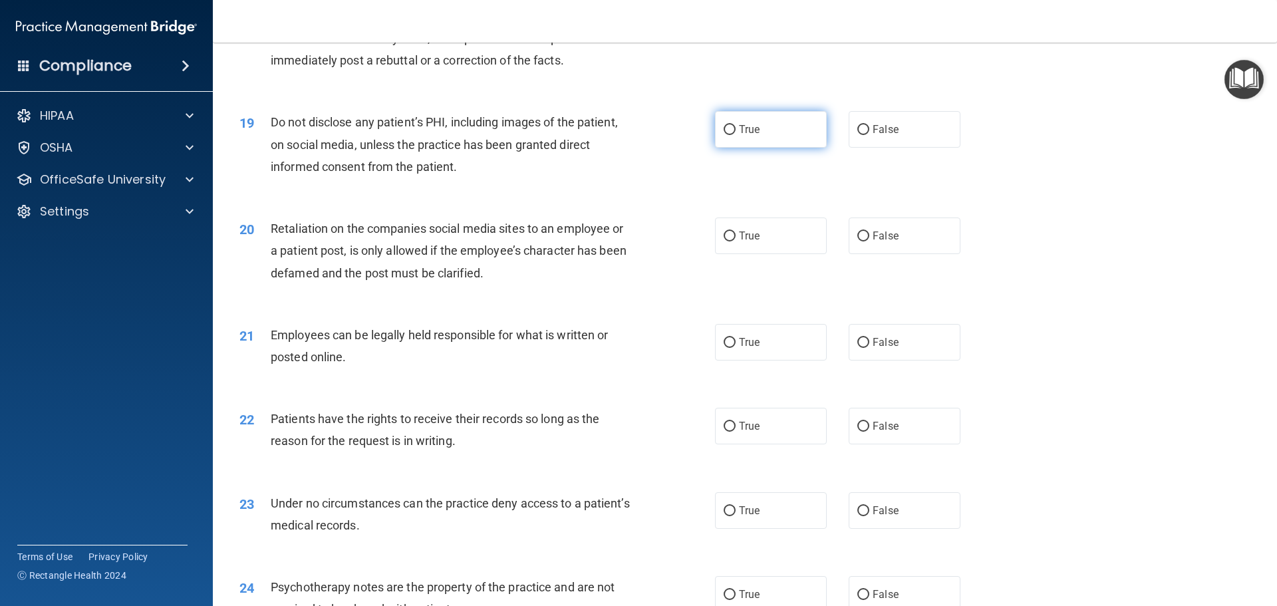
click at [761, 148] on label "True" at bounding box center [771, 129] width 112 height 37
click at [736, 135] on input "True" at bounding box center [730, 130] width 12 height 10
radio input "true"
click at [757, 254] on label "True" at bounding box center [771, 235] width 112 height 37
click at [736, 241] on input "True" at bounding box center [730, 236] width 12 height 10
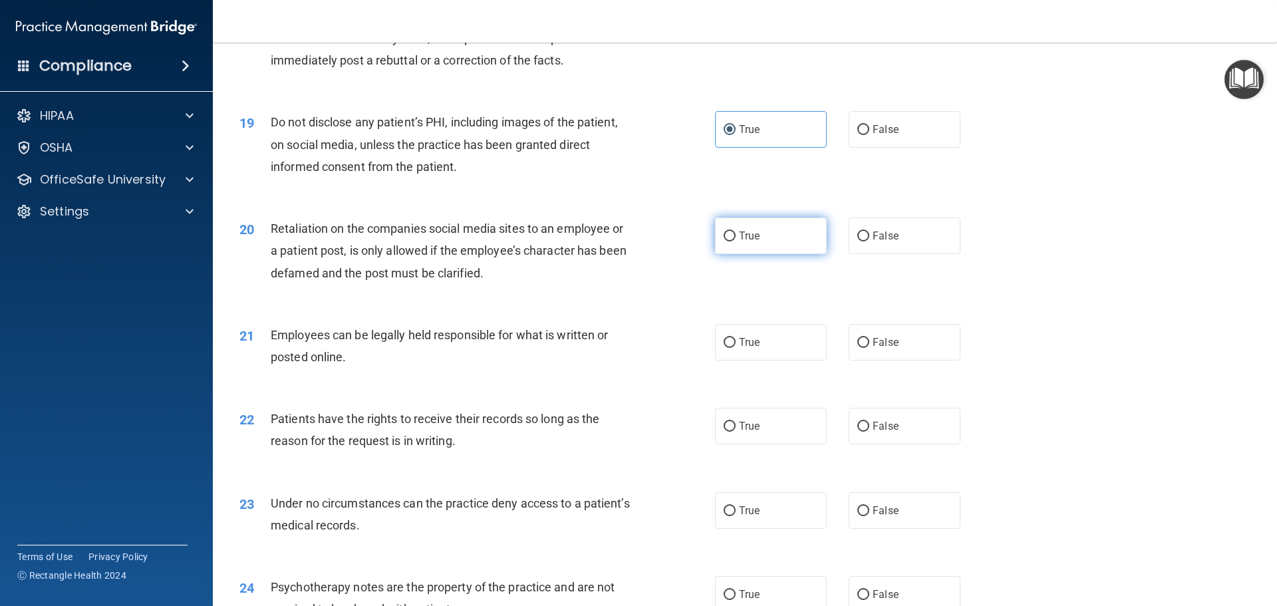
radio input "true"
click at [786, 355] on label "True" at bounding box center [771, 342] width 112 height 37
click at [736, 348] on input "True" at bounding box center [730, 343] width 12 height 10
radio input "true"
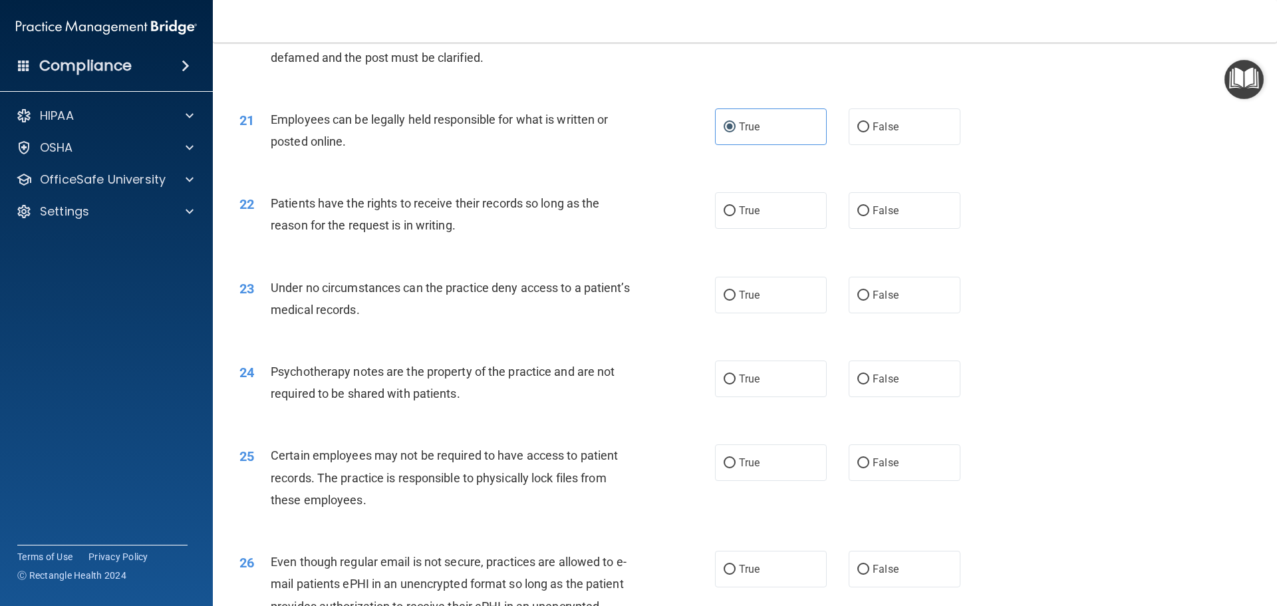
scroll to position [2135, 0]
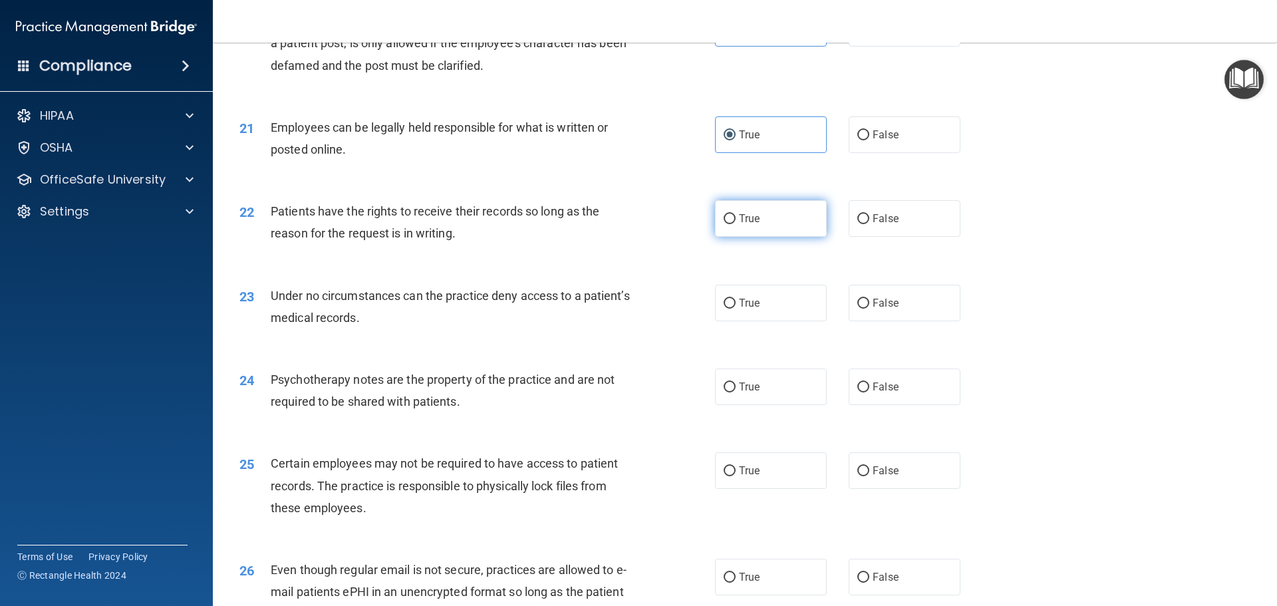
click at [786, 237] on label "True" at bounding box center [771, 218] width 112 height 37
click at [736, 224] on input "True" at bounding box center [730, 219] width 12 height 10
radio input "true"
click at [744, 309] on span "True" at bounding box center [749, 303] width 21 height 13
click at [736, 309] on input "True" at bounding box center [730, 304] width 12 height 10
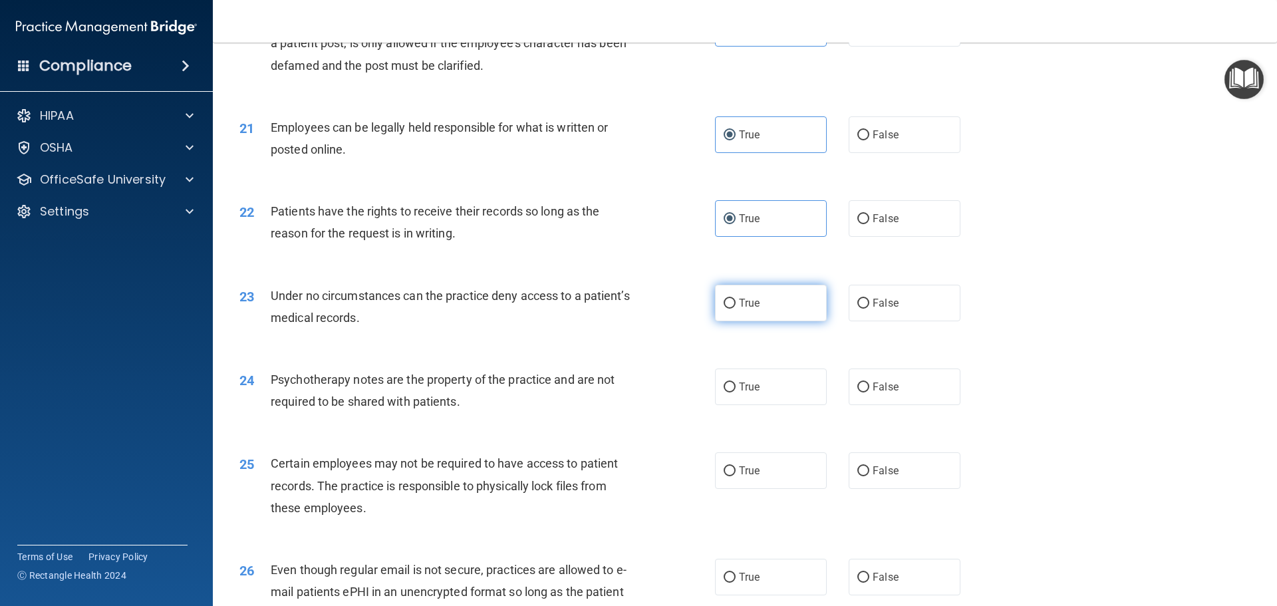
radio input "true"
click at [791, 321] on label "True" at bounding box center [771, 303] width 112 height 37
click at [736, 309] on input "True" at bounding box center [730, 304] width 12 height 10
click at [917, 321] on label "False" at bounding box center [905, 303] width 112 height 37
click at [869, 309] on input "False" at bounding box center [863, 304] width 12 height 10
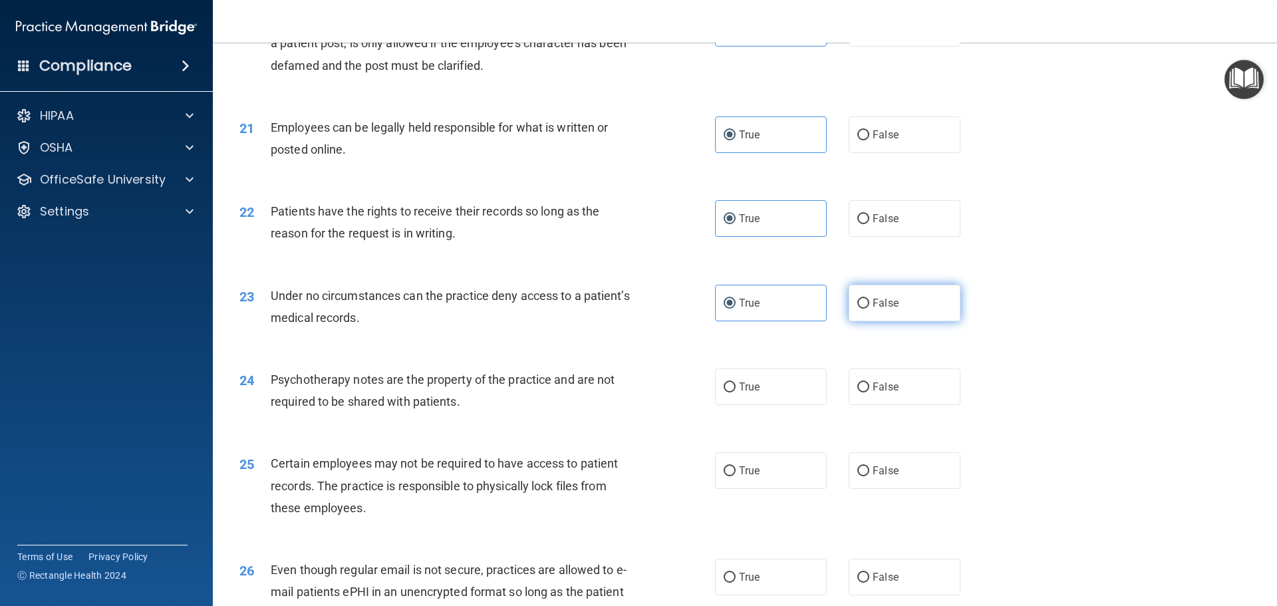
radio input "true"
radio input "false"
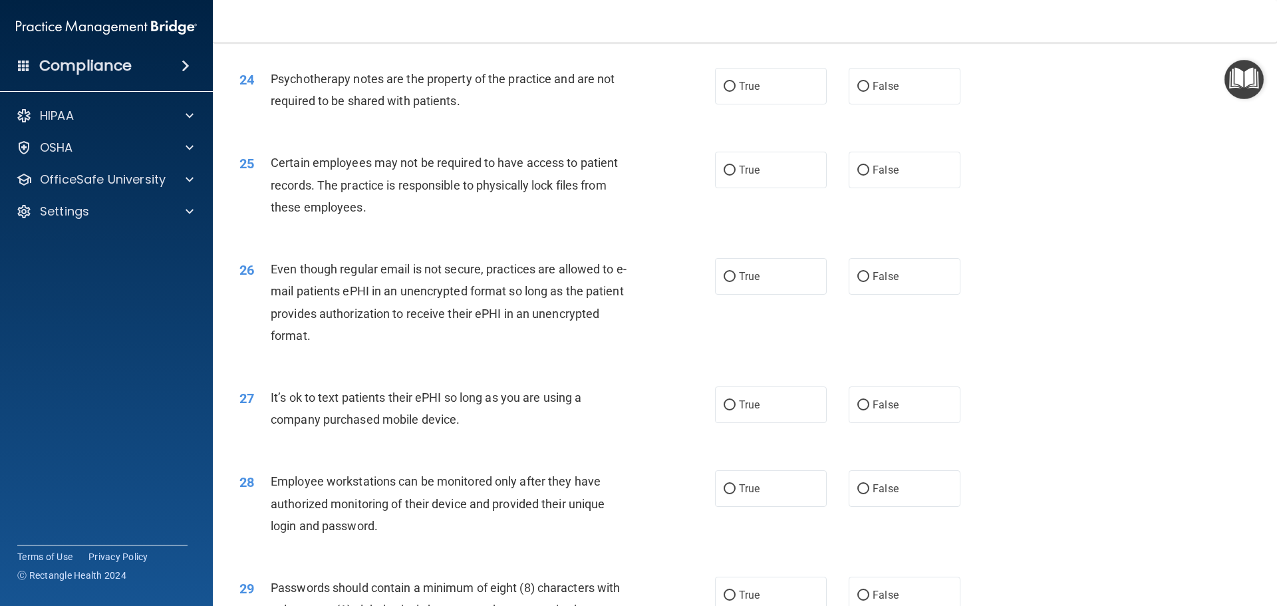
scroll to position [2423, 0]
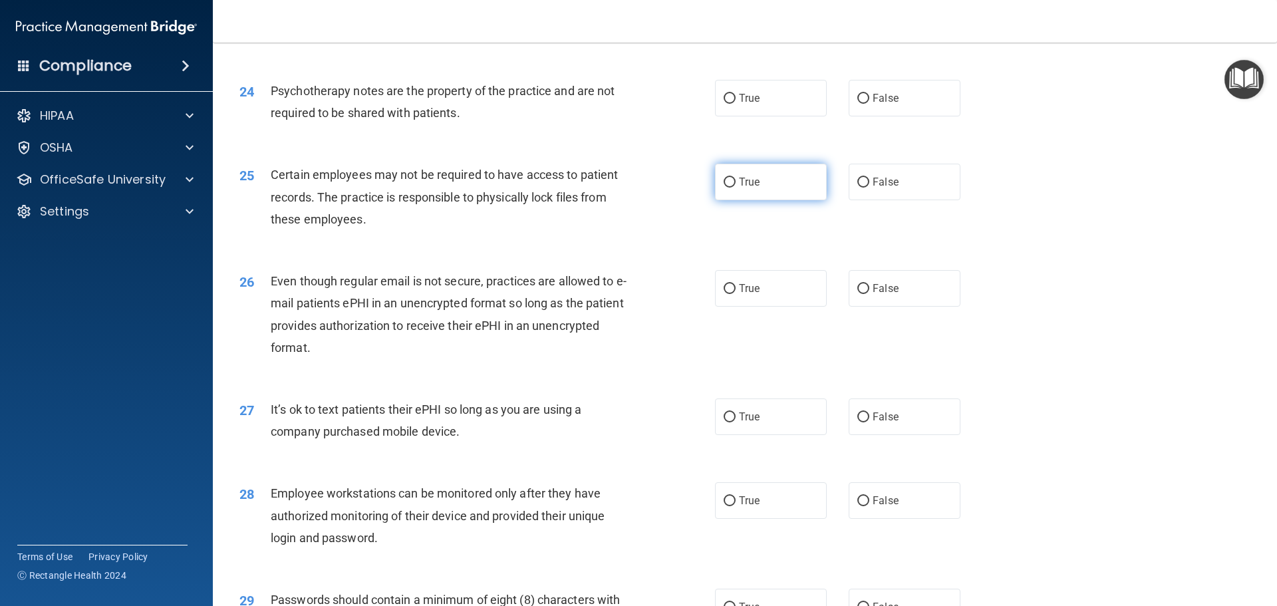
click at [773, 200] on label "True" at bounding box center [771, 182] width 112 height 37
click at [736, 188] on input "True" at bounding box center [730, 183] width 12 height 10
radio input "true"
click at [884, 295] on span "False" at bounding box center [886, 288] width 26 height 13
click at [869, 294] on input "False" at bounding box center [863, 289] width 12 height 10
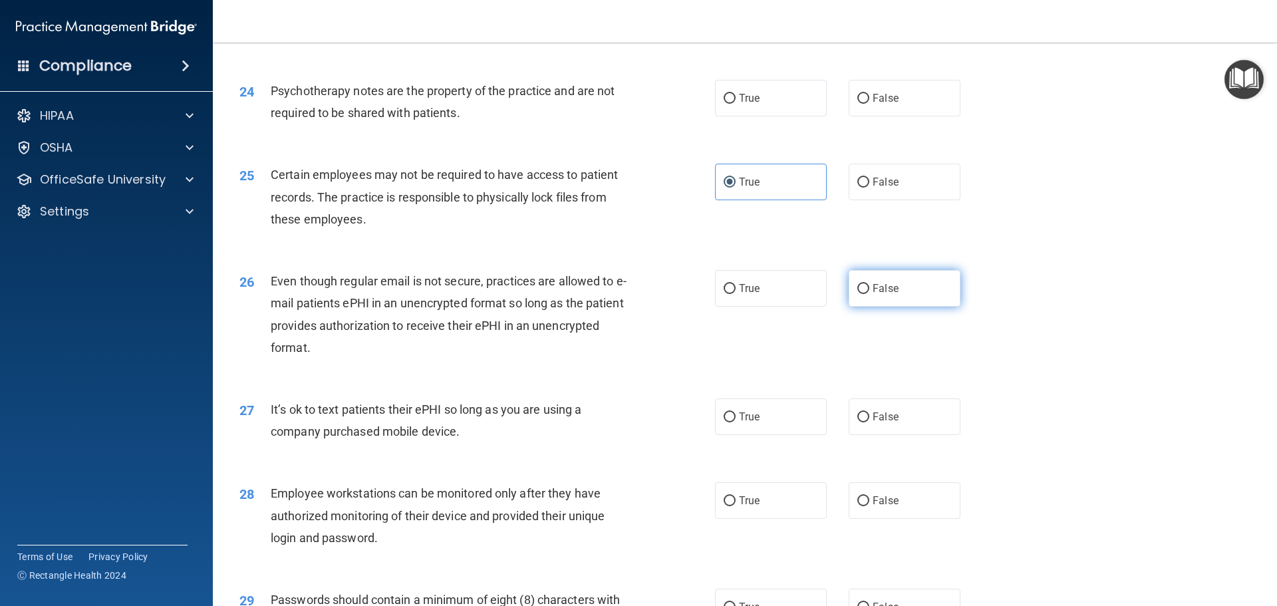
radio input "true"
click at [882, 435] on label "False" at bounding box center [905, 416] width 112 height 37
click at [869, 422] on input "False" at bounding box center [863, 417] width 12 height 10
radio input "true"
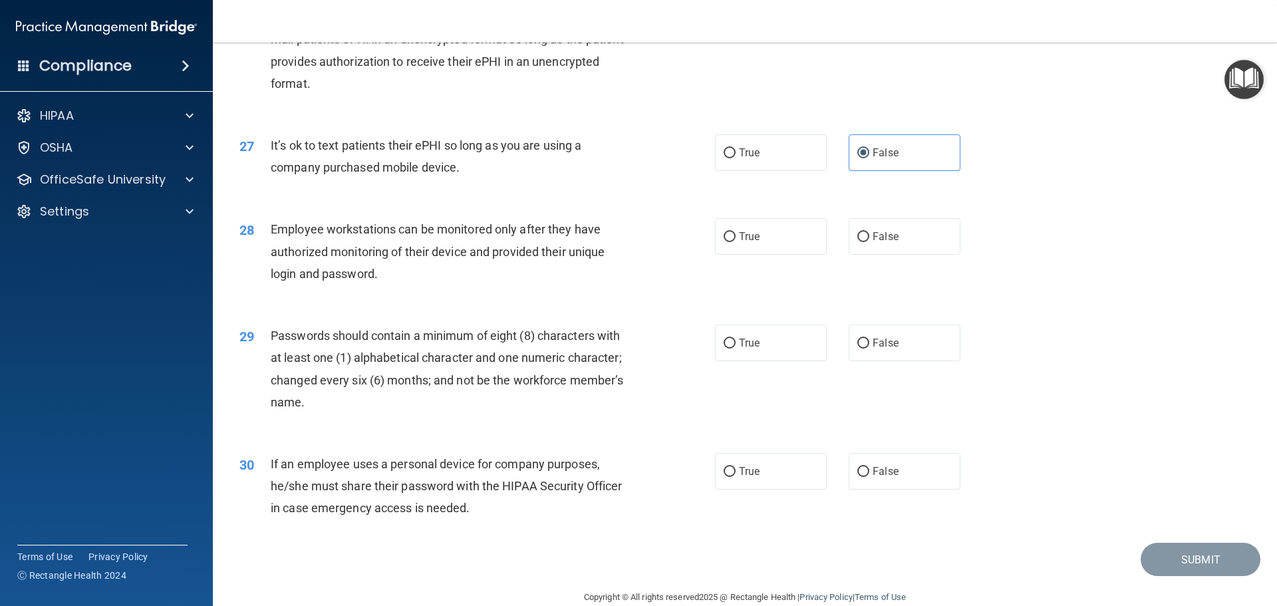
scroll to position [2733, 0]
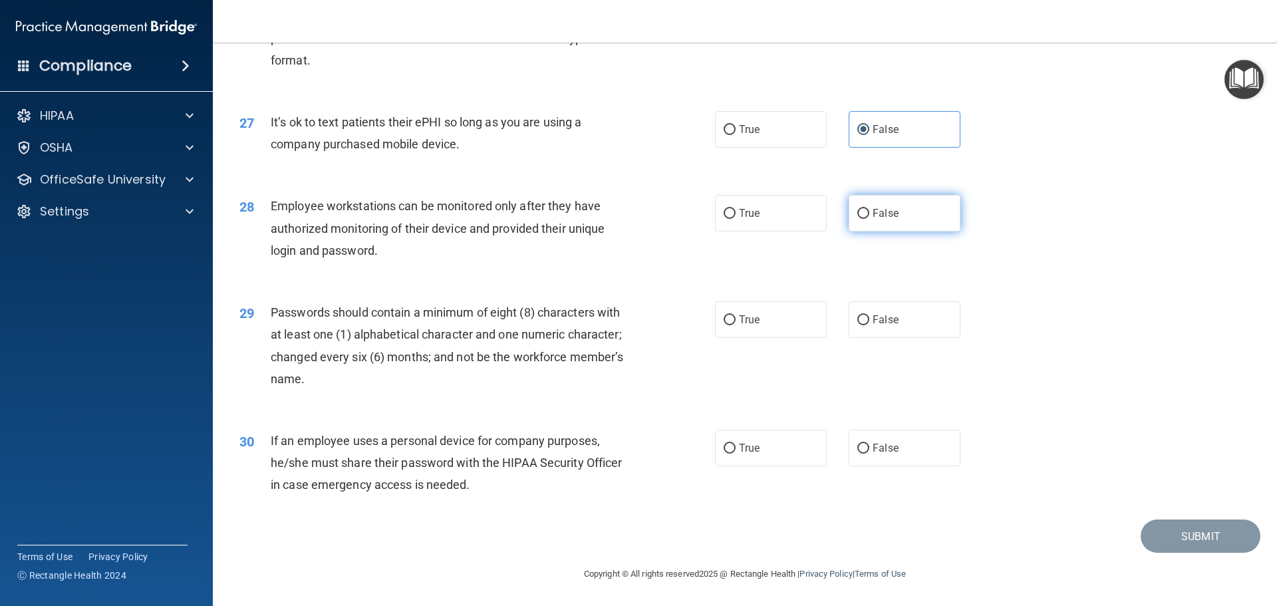
click at [883, 207] on label "False" at bounding box center [905, 213] width 112 height 37
click at [869, 209] on input "False" at bounding box center [863, 214] width 12 height 10
radio input "true"
click at [771, 309] on label "True" at bounding box center [771, 319] width 112 height 37
click at [736, 315] on input "True" at bounding box center [730, 320] width 12 height 10
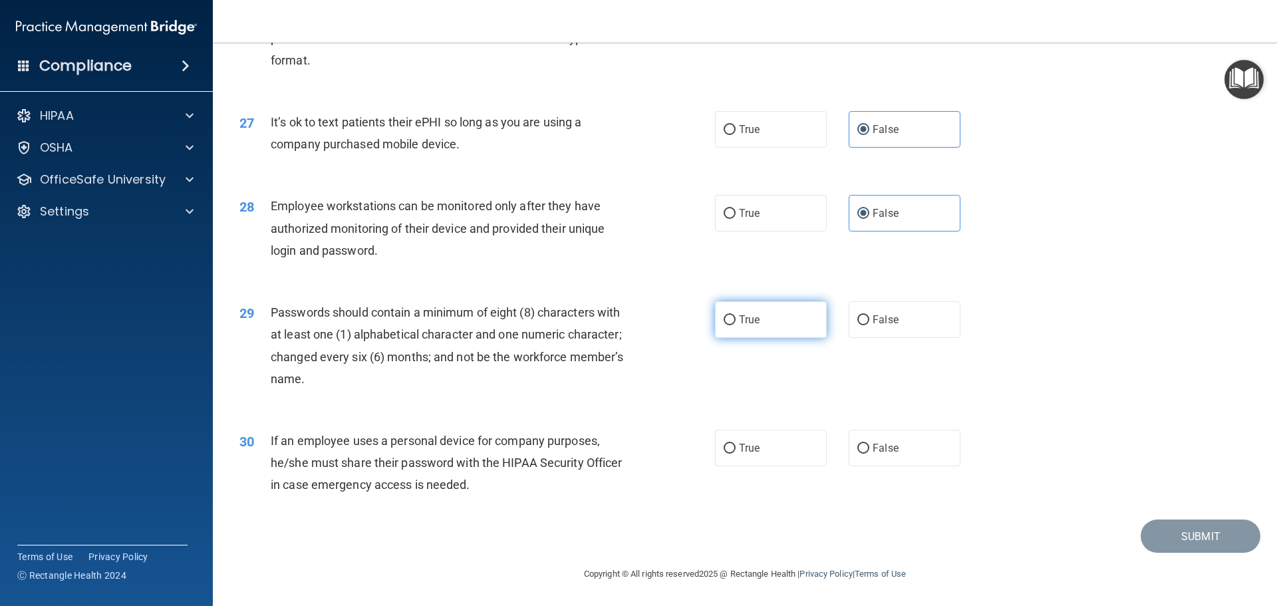
radio input "true"
click at [770, 452] on label "True" at bounding box center [771, 448] width 112 height 37
click at [736, 452] on input "True" at bounding box center [730, 449] width 12 height 10
radio input "true"
click at [1139, 446] on div "30 If an employee uses a personal device for company purposes, he/she must shar…" at bounding box center [744, 466] width 1031 height 106
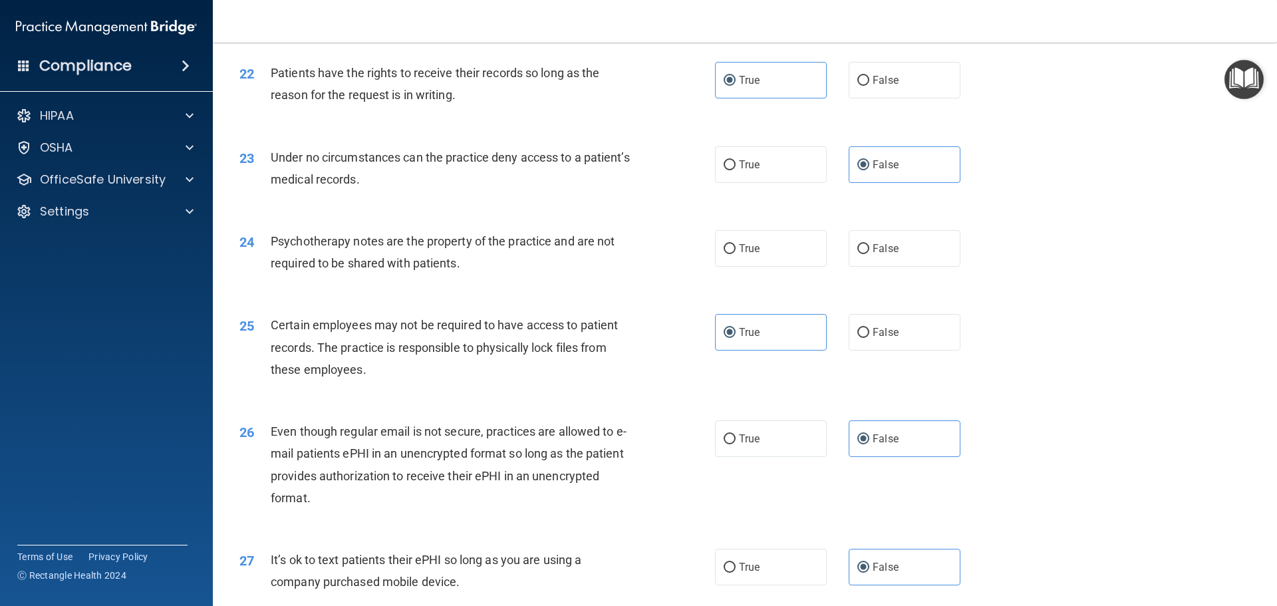
scroll to position [2139, 0]
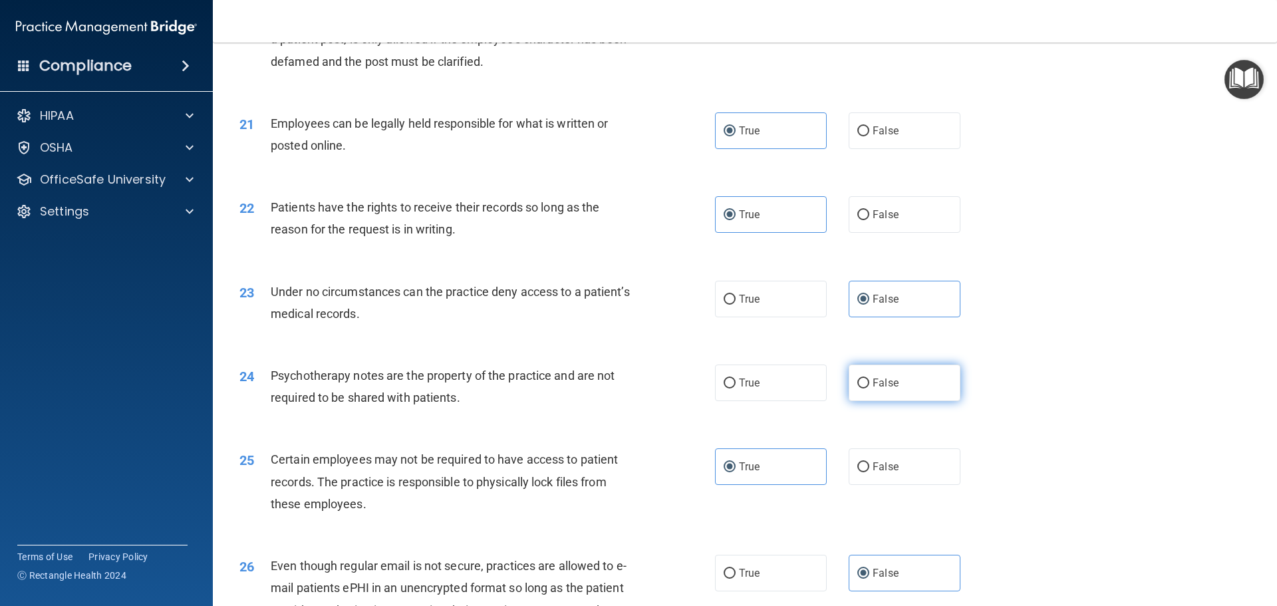
click at [910, 401] on label "False" at bounding box center [905, 382] width 112 height 37
click at [869, 388] on input "False" at bounding box center [863, 383] width 12 height 10
radio input "true"
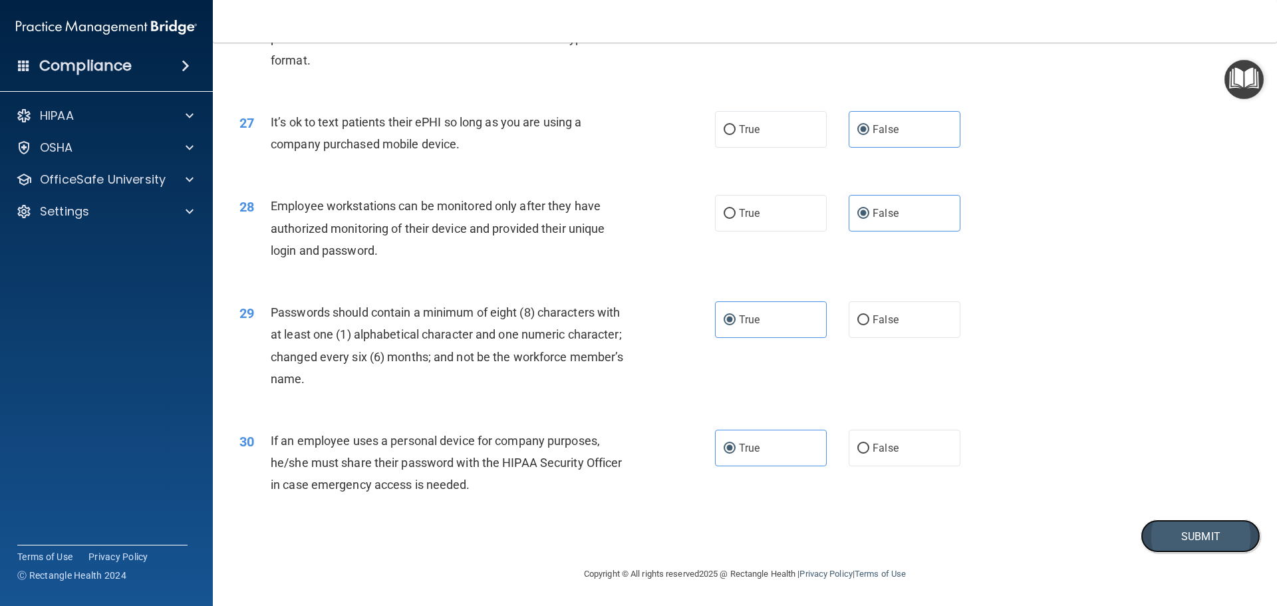
click at [1174, 535] on button "Submit" at bounding box center [1201, 536] width 120 height 34
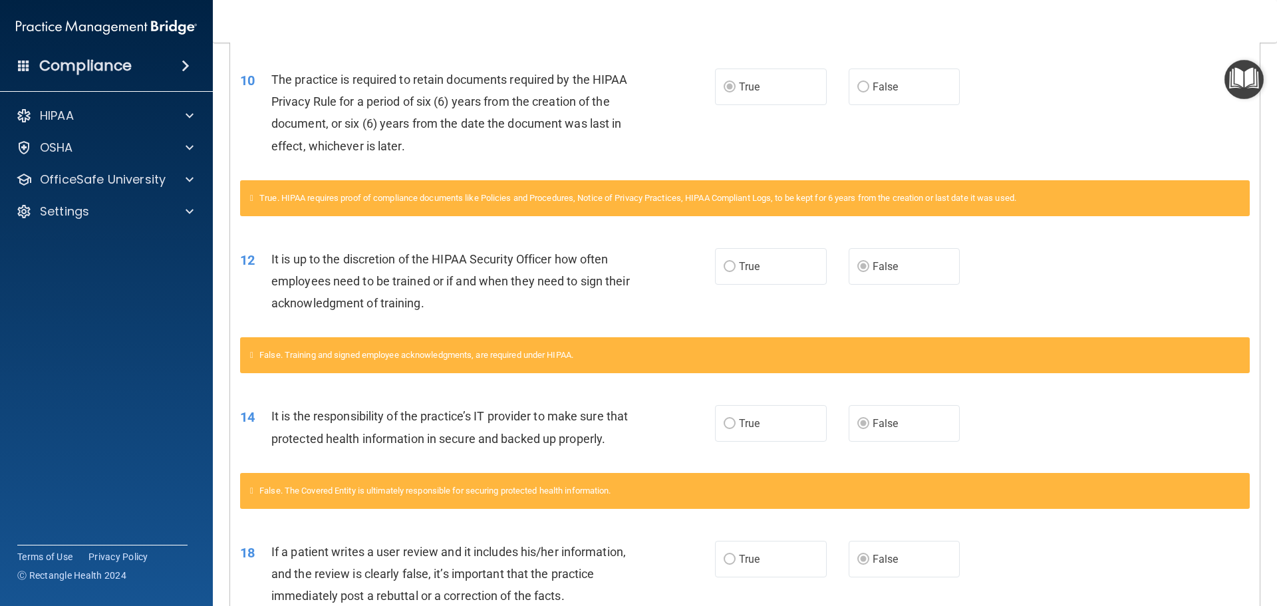
scroll to position [1199, 0]
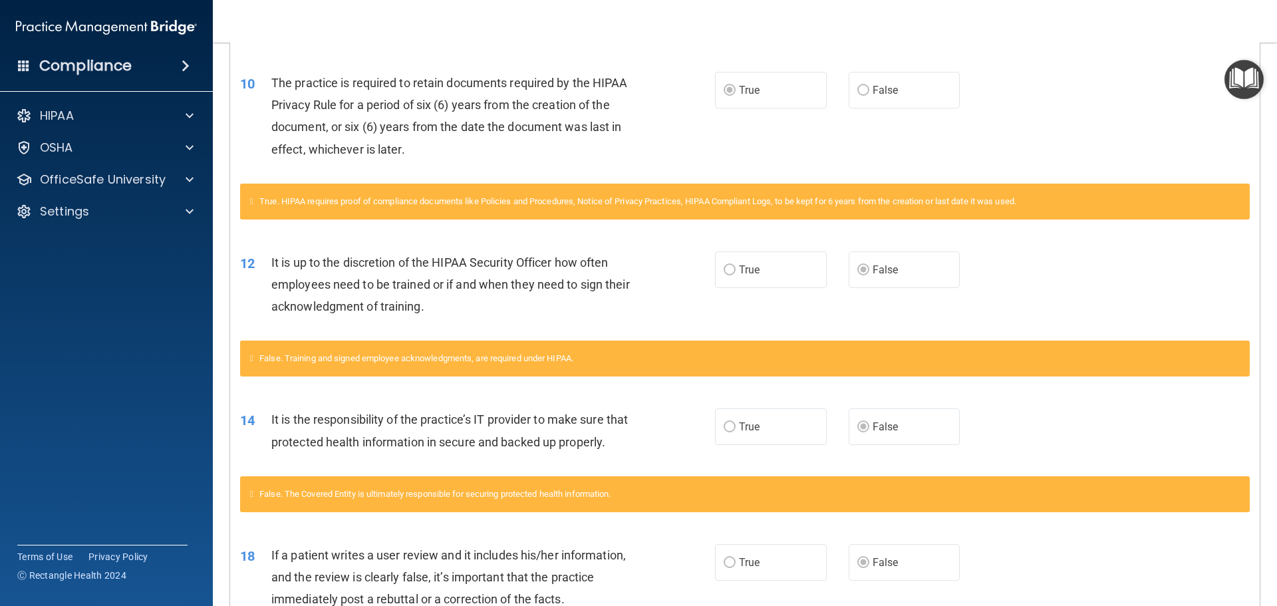
drag, startPoint x: 1275, startPoint y: 315, endPoint x: 1004, endPoint y: 125, distance: 330.8
click at [1004, 125] on div "10 The practice is required to retain documents required by the HIPAA Privacy R…" at bounding box center [744, 119] width 1029 height 128
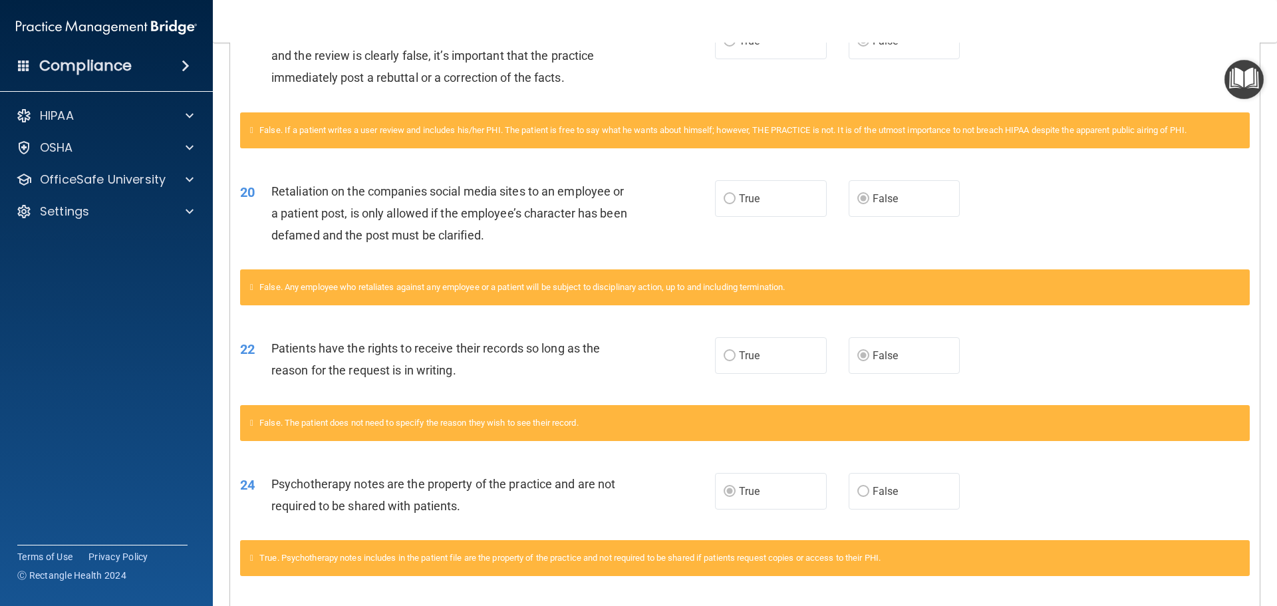
scroll to position [1724, 0]
